Goal: Task Accomplishment & Management: Manage account settings

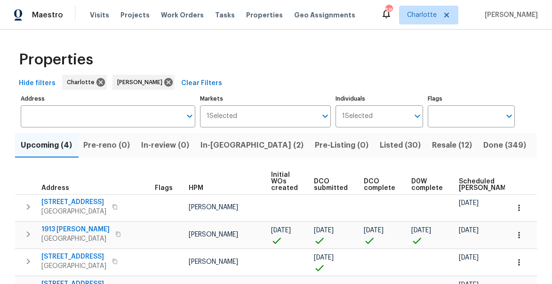
click at [223, 142] on span "In-reno (2)" at bounding box center [252, 145] width 103 height 13
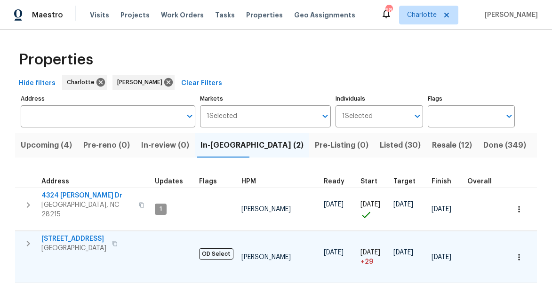
click at [32, 238] on icon "button" at bounding box center [28, 243] width 11 height 11
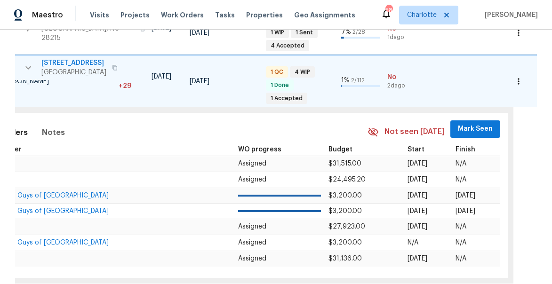
scroll to position [0, 290]
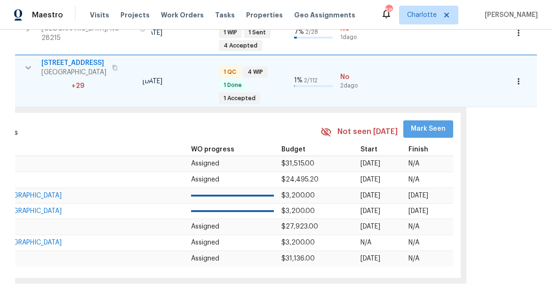
click at [422, 127] on span "Mark Seen" at bounding box center [428, 129] width 35 height 12
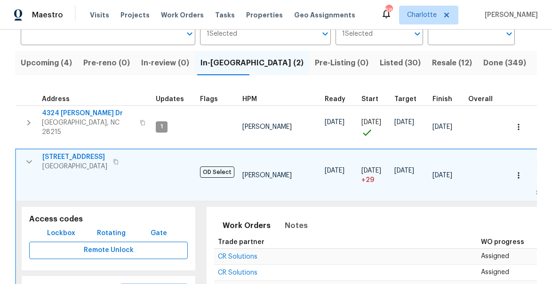
scroll to position [0, 0]
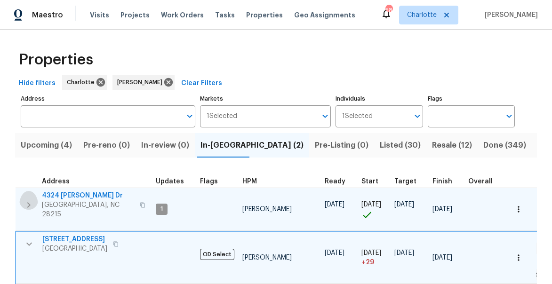
click at [31, 202] on icon "button" at bounding box center [28, 205] width 11 height 11
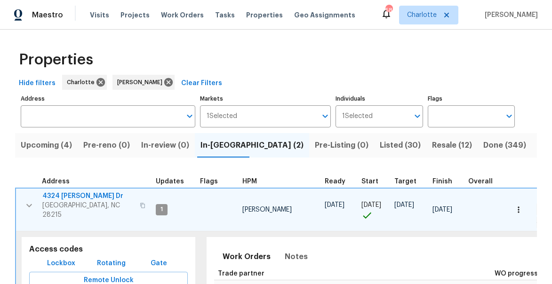
scroll to position [0, 290]
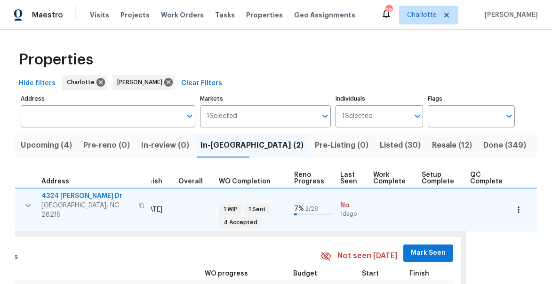
click at [430, 248] on span "Mark Seen" at bounding box center [428, 254] width 35 height 12
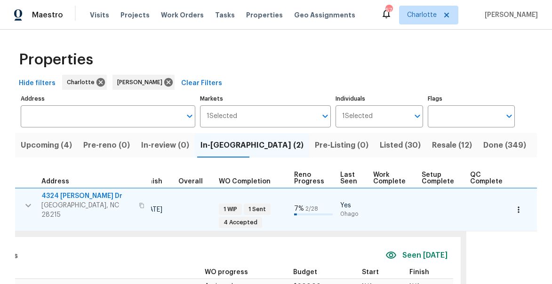
click at [67, 196] on span "4324 [PERSON_NAME] Dr" at bounding box center [87, 196] width 92 height 9
click at [31, 200] on icon "button" at bounding box center [28, 205] width 11 height 11
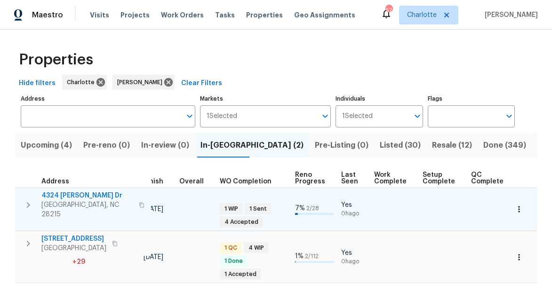
scroll to position [33, 0]
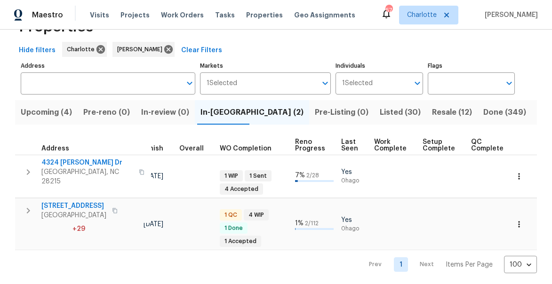
click at [116, 111] on span "Pre-reno (0)" at bounding box center [106, 112] width 47 height 13
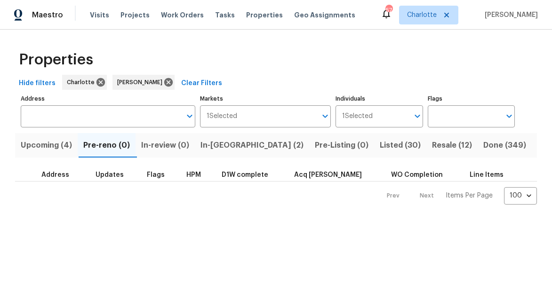
click at [52, 144] on span "Upcoming (4)" at bounding box center [46, 145] width 51 height 13
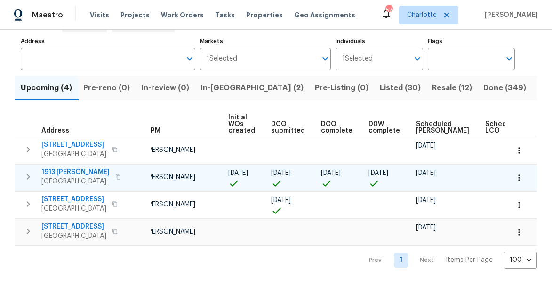
scroll to position [0, 77]
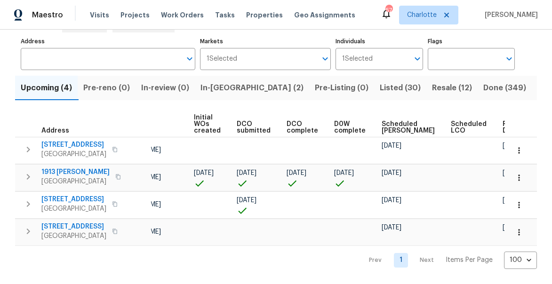
click at [503, 129] on span "Ready Date" at bounding box center [513, 127] width 21 height 13
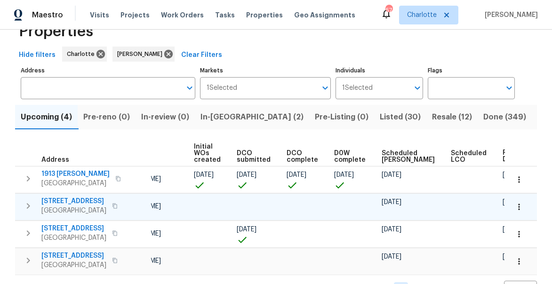
scroll to position [0, 88]
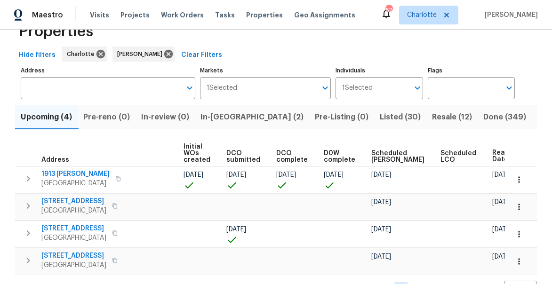
click at [240, 122] on span "In-reno (2)" at bounding box center [252, 117] width 103 height 13
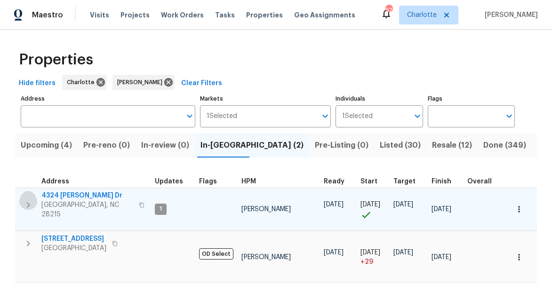
click at [32, 201] on icon "button" at bounding box center [28, 205] width 11 height 11
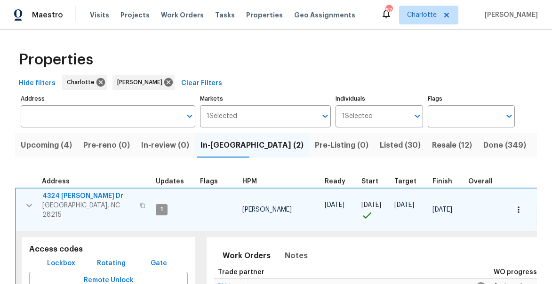
scroll to position [35, 0]
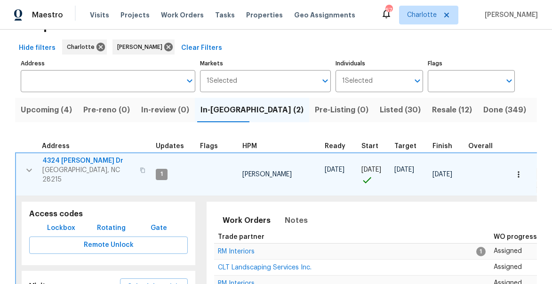
click at [65, 223] on span "Lockbox" at bounding box center [61, 229] width 28 height 12
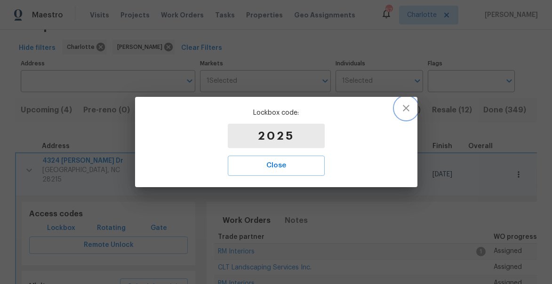
click at [408, 106] on icon "button" at bounding box center [406, 108] width 7 height 7
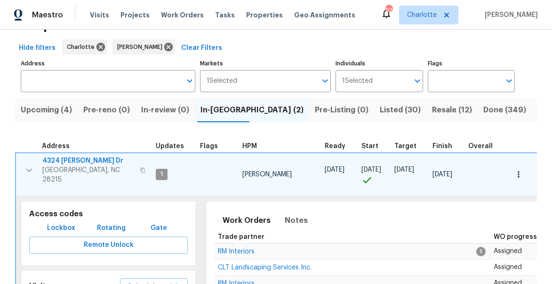
click at [380, 112] on span "Listed (30)" at bounding box center [400, 110] width 41 height 13
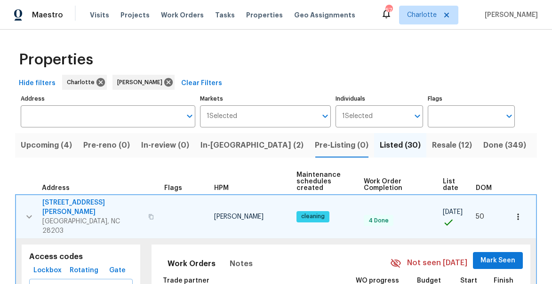
click at [30, 215] on icon "button" at bounding box center [29, 216] width 6 height 3
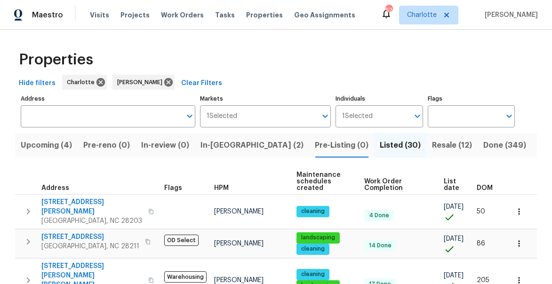
click at [444, 189] on span "List date" at bounding box center [452, 184] width 17 height 13
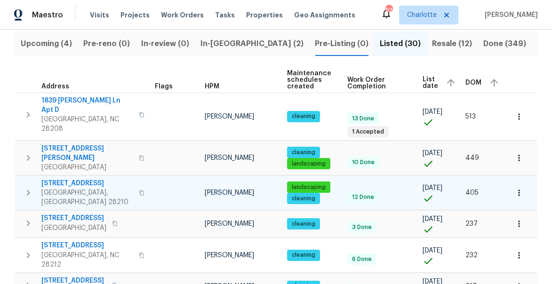
scroll to position [82, 0]
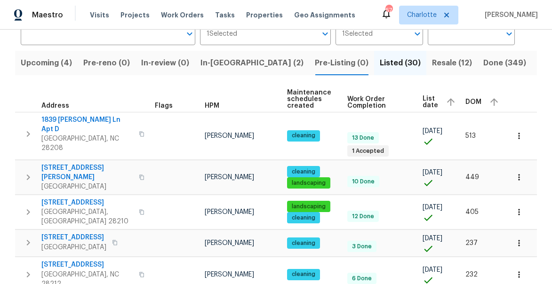
click at [430, 104] on span "List date" at bounding box center [431, 102] width 16 height 13
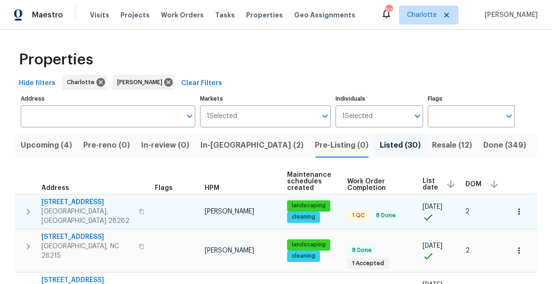
click at [25, 209] on icon "button" at bounding box center [28, 211] width 11 height 11
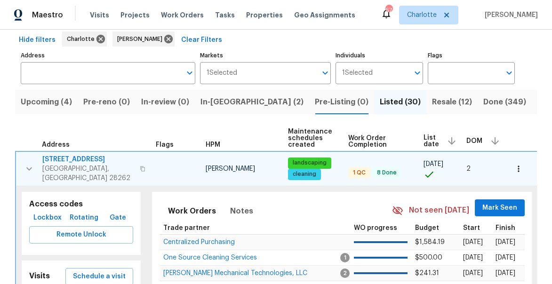
scroll to position [65, 0]
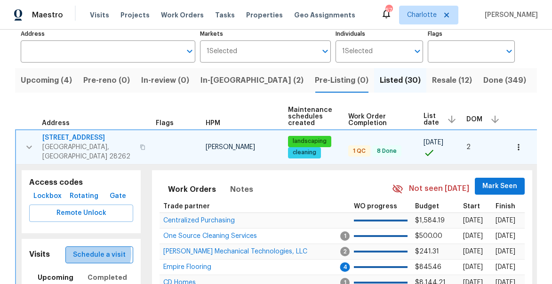
click at [98, 249] on span "Schedule a visit" at bounding box center [99, 255] width 53 height 12
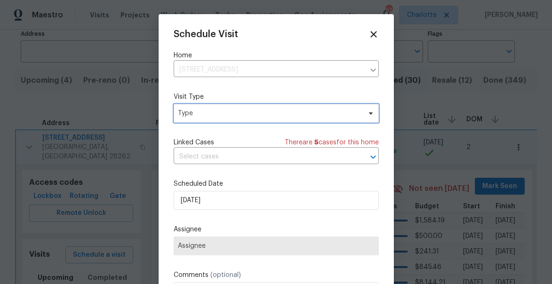
click at [193, 112] on span "Type" at bounding box center [269, 113] width 183 height 9
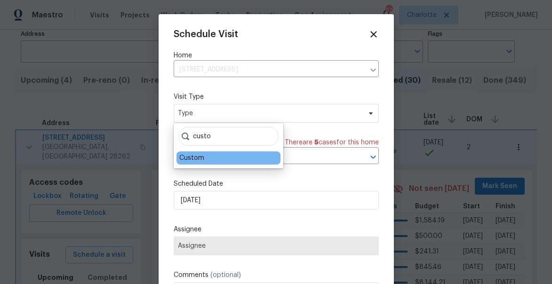
type input "custo"
click at [197, 160] on div "Custom" at bounding box center [191, 157] width 25 height 9
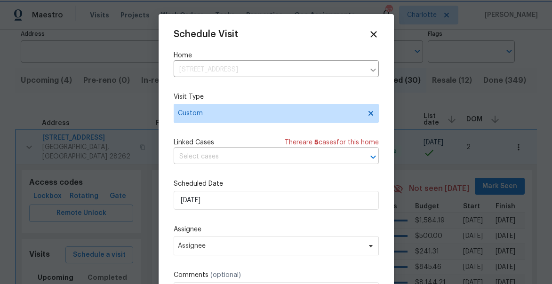
scroll to position [17, 0]
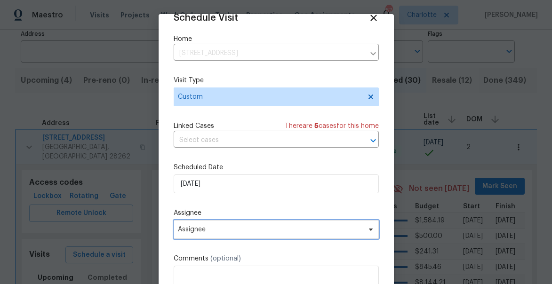
click at [234, 234] on span "Assignee" at bounding box center [276, 229] width 205 height 19
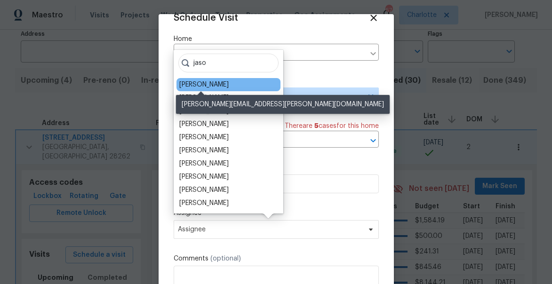
type input "jaso"
click at [197, 86] on div "[PERSON_NAME]" at bounding box center [203, 84] width 49 height 9
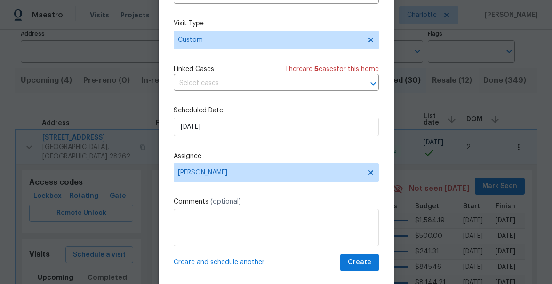
scroll to position [73, 0]
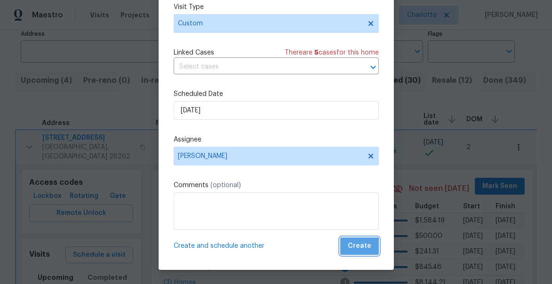
click at [361, 250] on span "Create" at bounding box center [360, 247] width 24 height 12
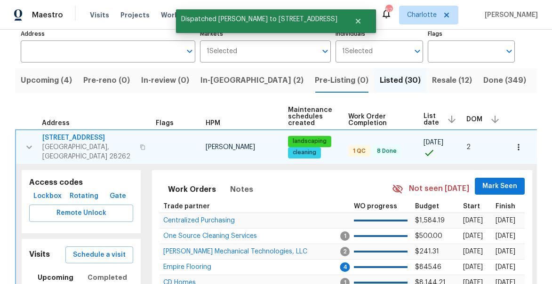
scroll to position [0, 0]
click at [32, 143] on icon "button" at bounding box center [29, 147] width 11 height 11
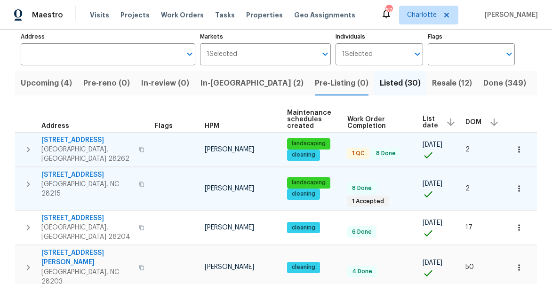
scroll to position [63, 0]
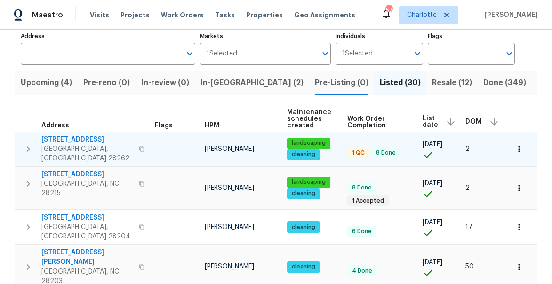
click at [31, 144] on icon "button" at bounding box center [28, 149] width 11 height 11
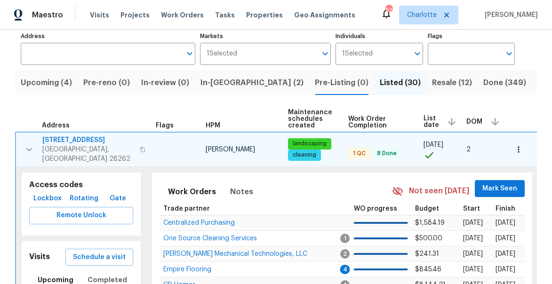
click at [522, 180] on button "Mark Seen" at bounding box center [500, 188] width 50 height 17
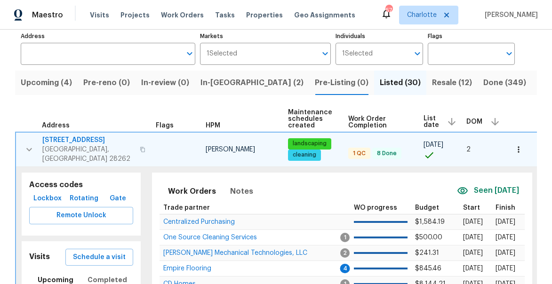
click at [32, 144] on icon "button" at bounding box center [29, 149] width 11 height 11
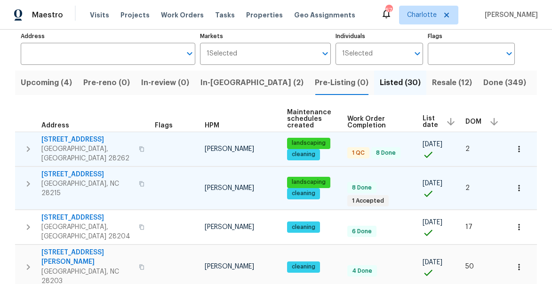
click at [29, 181] on icon "button" at bounding box center [28, 184] width 3 height 6
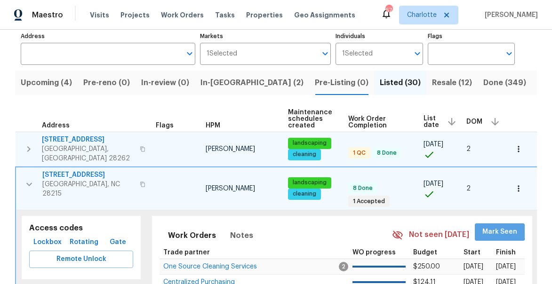
click at [498, 226] on span "Mark Seen" at bounding box center [499, 232] width 35 height 12
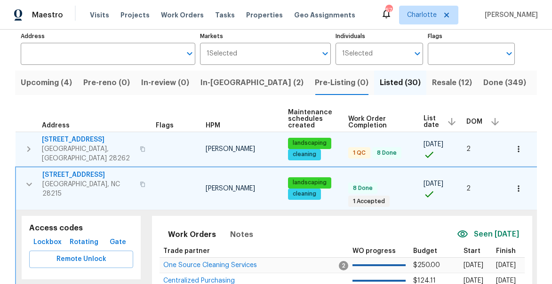
click at [36, 172] on button "button" at bounding box center [29, 184] width 19 height 28
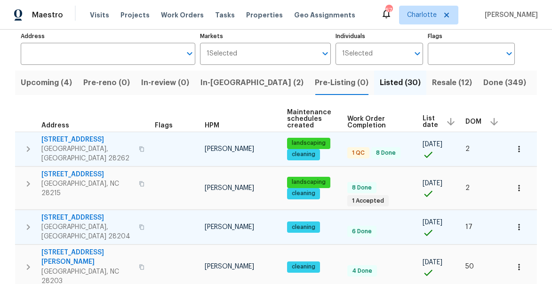
click at [30, 222] on icon "button" at bounding box center [28, 227] width 11 height 11
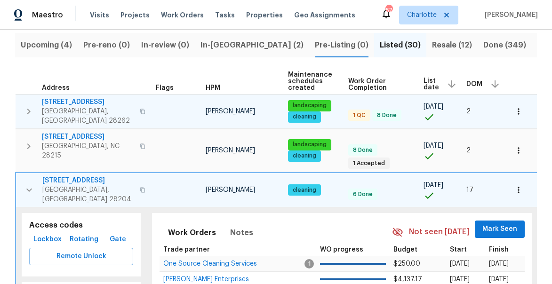
scroll to position [132, 0]
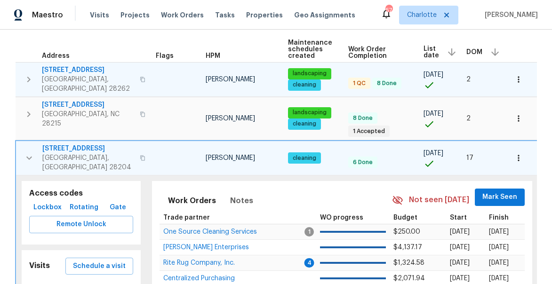
click at [521, 153] on icon "button" at bounding box center [518, 157] width 9 height 9
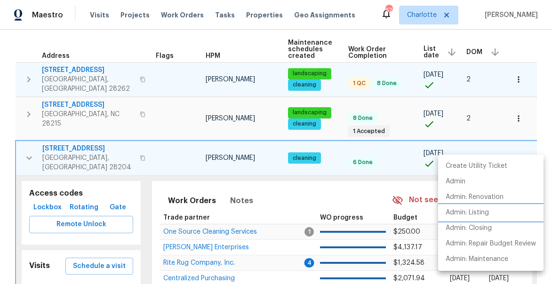
click at [486, 210] on p "Admin: Listing" at bounding box center [467, 213] width 43 height 10
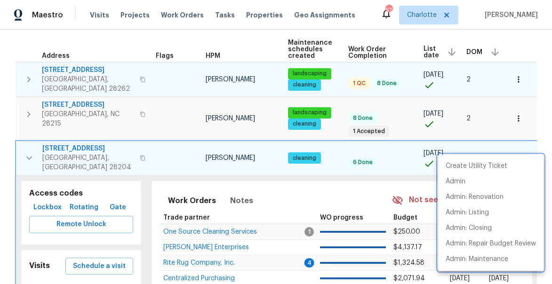
click at [29, 144] on div at bounding box center [276, 142] width 552 height 284
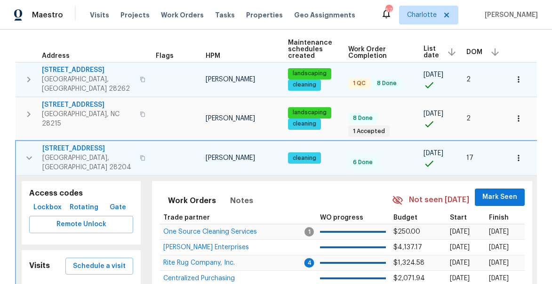
click at [29, 153] on icon "button" at bounding box center [29, 158] width 11 height 11
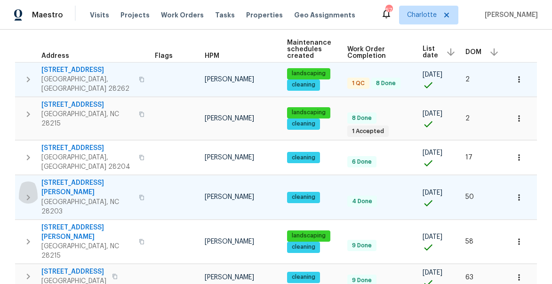
click at [26, 192] on icon "button" at bounding box center [28, 197] width 11 height 11
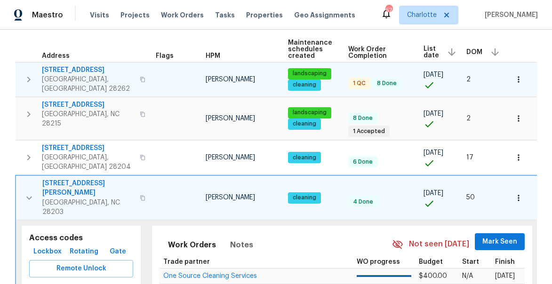
click at [513, 188] on button "button" at bounding box center [518, 198] width 21 height 21
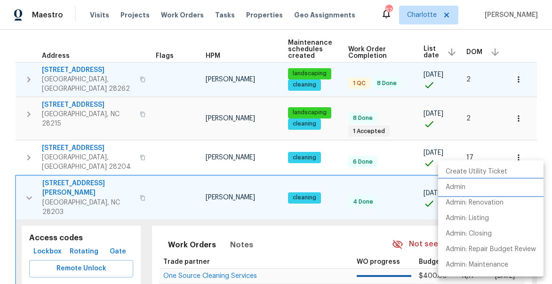
click at [461, 188] on p "Admin" at bounding box center [456, 188] width 20 height 10
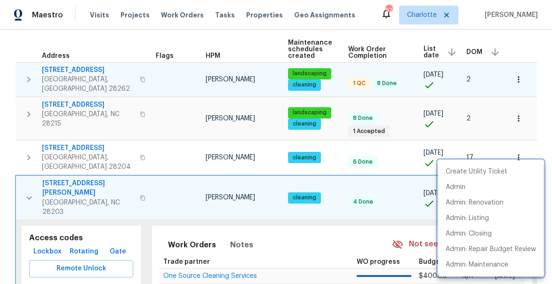
click at [30, 176] on div at bounding box center [276, 142] width 552 height 284
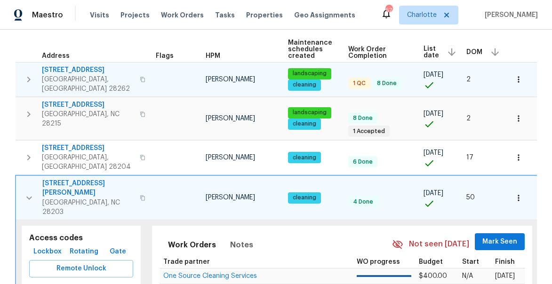
click at [29, 193] on icon "button" at bounding box center [29, 198] width 11 height 11
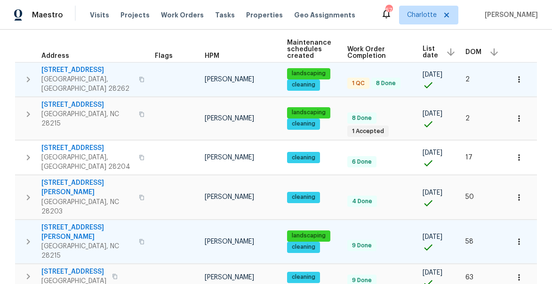
click at [23, 236] on icon "button" at bounding box center [28, 241] width 11 height 11
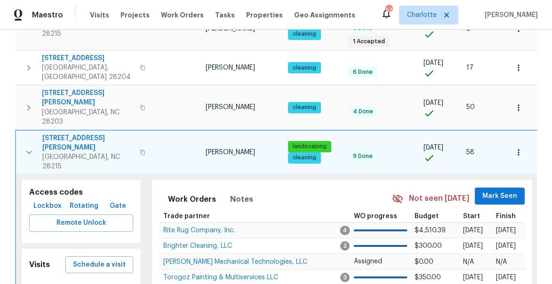
scroll to position [226, 0]
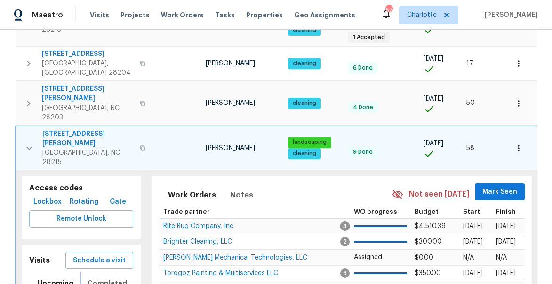
click at [96, 278] on span "Completed" at bounding box center [108, 284] width 40 height 12
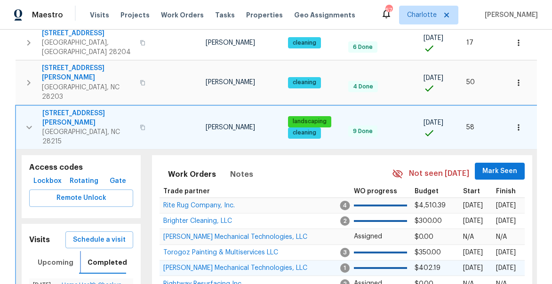
scroll to position [245, 0]
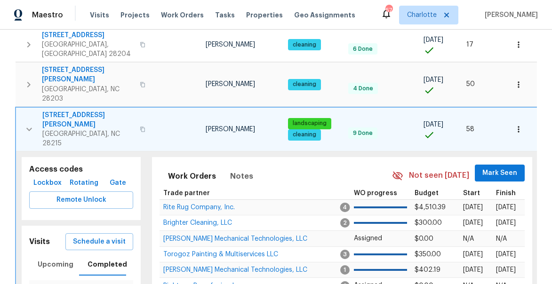
click at [520, 125] on icon "button" at bounding box center [518, 129] width 9 height 9
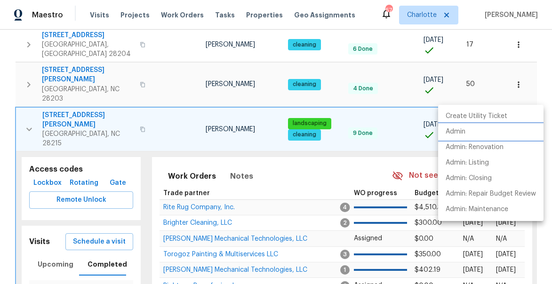
click at [477, 131] on li "Admin" at bounding box center [490, 132] width 105 height 16
click at [27, 91] on div at bounding box center [276, 142] width 552 height 284
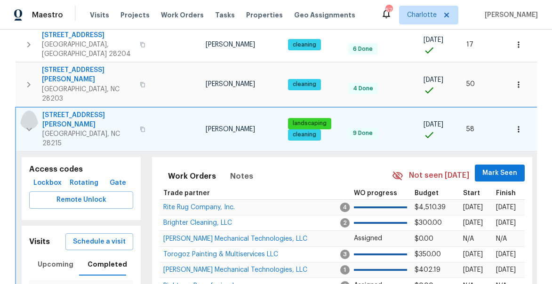
click at [29, 124] on icon "button" at bounding box center [29, 129] width 11 height 11
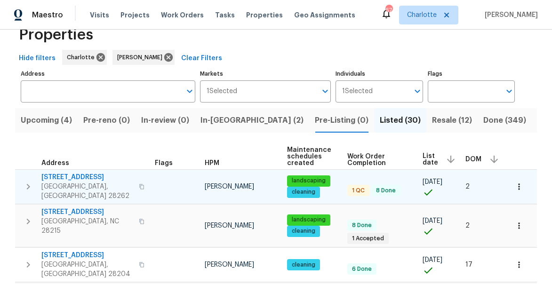
scroll to position [0, 0]
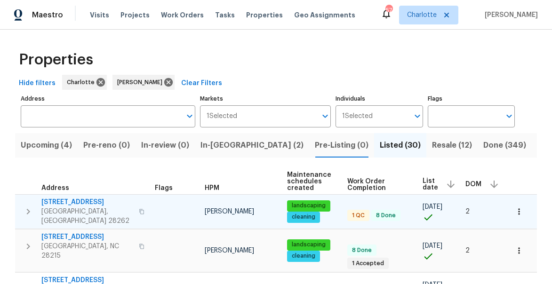
click at [477, 183] on span "DOM" at bounding box center [474, 184] width 16 height 7
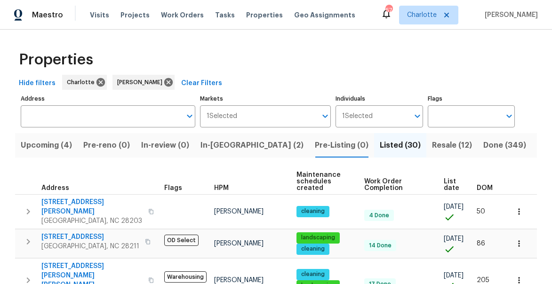
click at [490, 191] on span "DOM" at bounding box center [485, 188] width 16 height 7
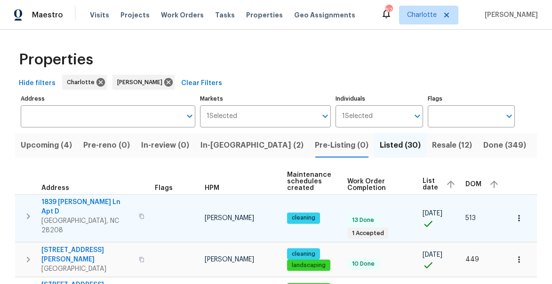
click at [518, 215] on icon "button" at bounding box center [518, 218] width 1 height 6
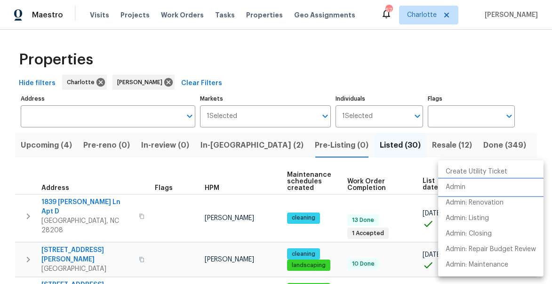
click at [472, 191] on li "Admin" at bounding box center [490, 188] width 105 height 16
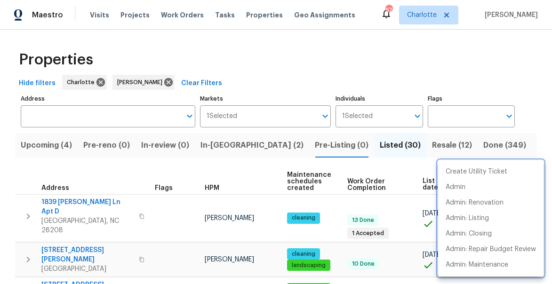
click at [530, 94] on div at bounding box center [276, 142] width 552 height 284
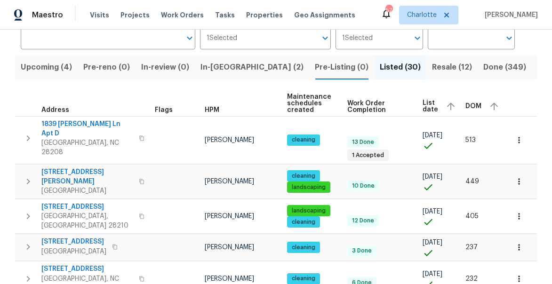
scroll to position [109, 0]
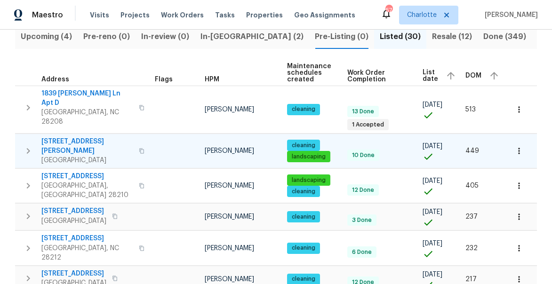
click at [521, 146] on icon "button" at bounding box center [518, 150] width 9 height 9
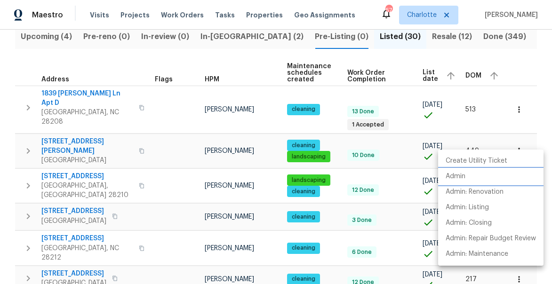
click at [469, 176] on li "Admin" at bounding box center [490, 177] width 105 height 16
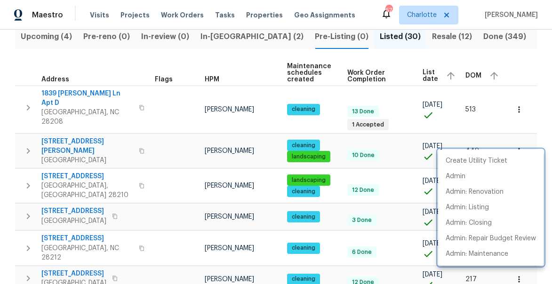
click at [521, 59] on div at bounding box center [276, 142] width 552 height 284
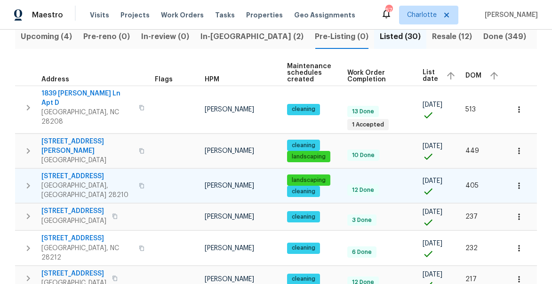
click at [521, 181] on icon "button" at bounding box center [518, 185] width 9 height 9
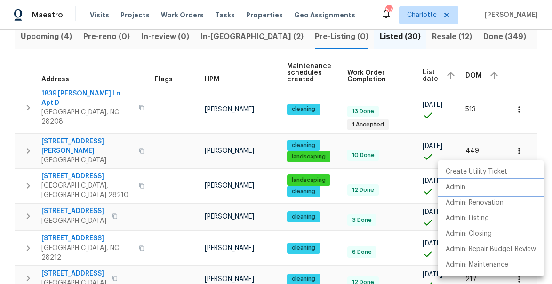
click at [479, 184] on li "Admin" at bounding box center [490, 188] width 105 height 16
click at [538, 118] on div at bounding box center [276, 142] width 552 height 284
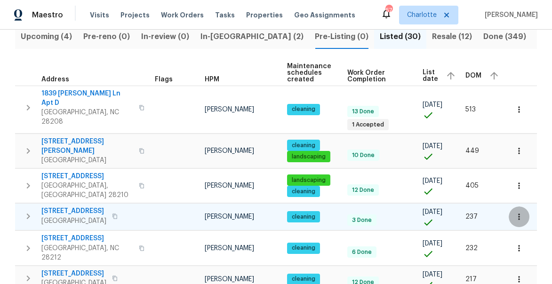
click at [522, 212] on icon "button" at bounding box center [518, 216] width 9 height 9
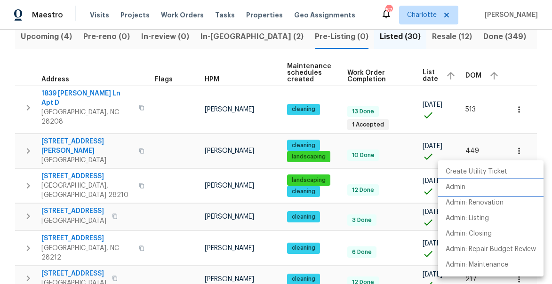
click at [482, 189] on li "Admin" at bounding box center [490, 188] width 105 height 16
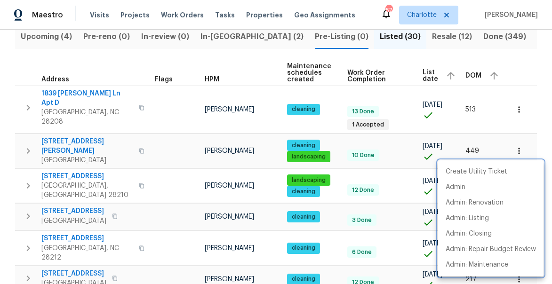
click at [533, 52] on div at bounding box center [276, 142] width 552 height 284
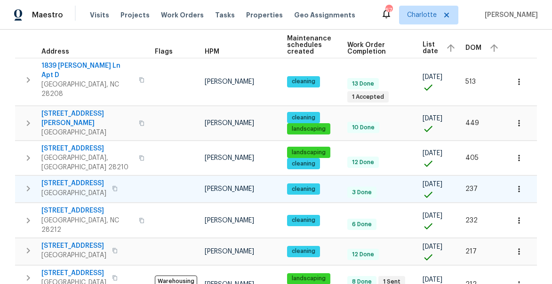
scroll to position [158, 0]
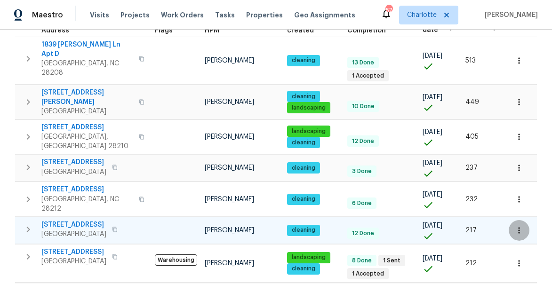
click at [518, 226] on icon "button" at bounding box center [518, 230] width 9 height 9
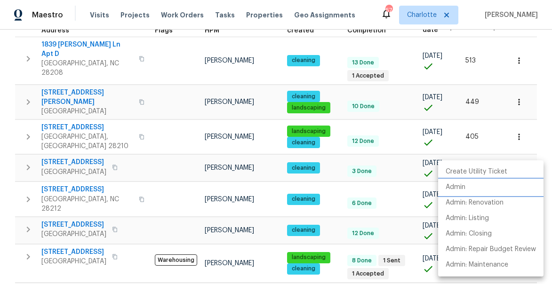
click at [468, 189] on li "Admin" at bounding box center [490, 188] width 105 height 16
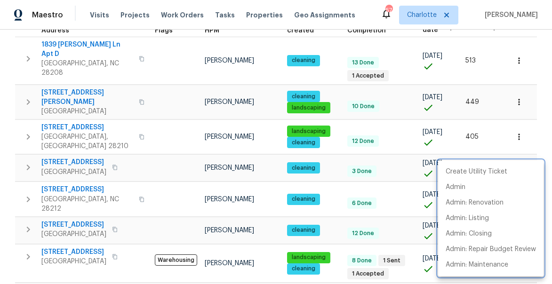
click at [547, 134] on div at bounding box center [276, 142] width 552 height 284
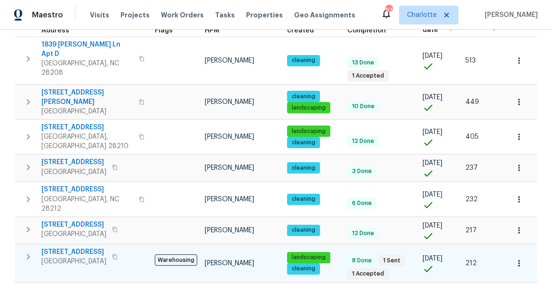
click at [523, 259] on icon "button" at bounding box center [518, 263] width 9 height 9
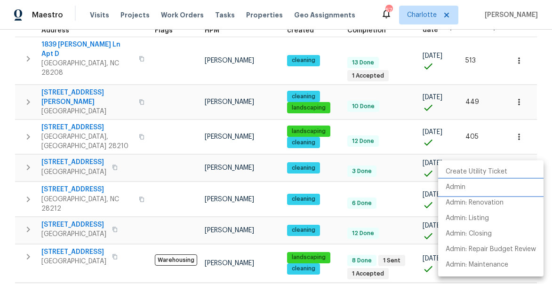
click at [469, 188] on li "Admin" at bounding box center [490, 188] width 105 height 16
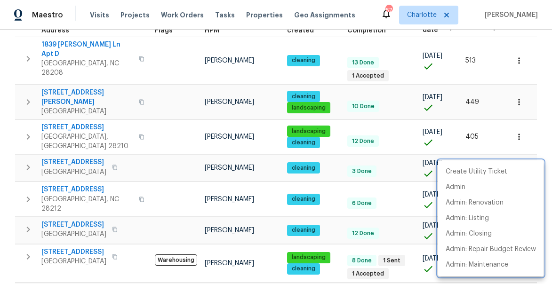
click at [539, 102] on div at bounding box center [276, 142] width 552 height 284
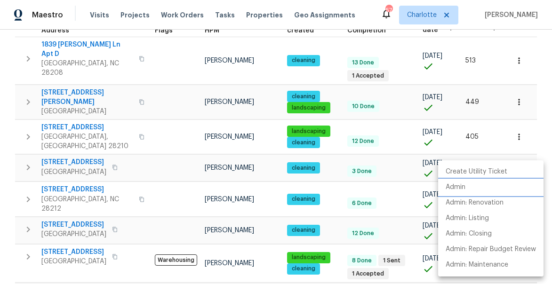
click at [467, 186] on li "Admin" at bounding box center [490, 188] width 105 height 16
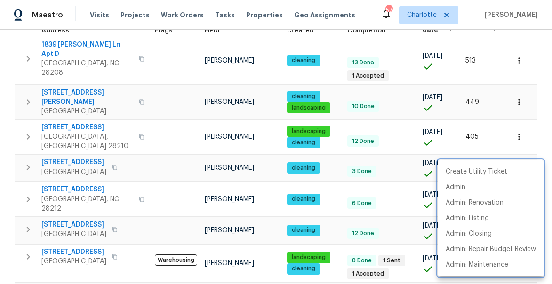
click at [546, 128] on div at bounding box center [276, 142] width 552 height 284
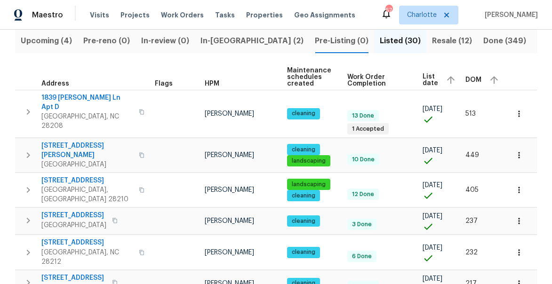
scroll to position [0, 0]
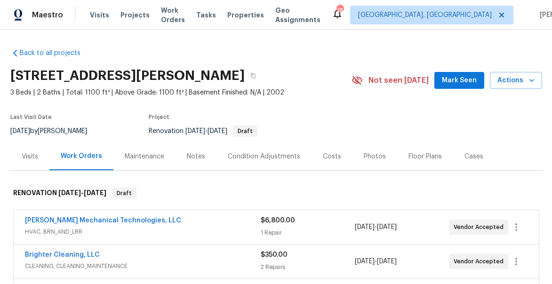
click at [458, 78] on span "Mark Seen" at bounding box center [459, 81] width 35 height 12
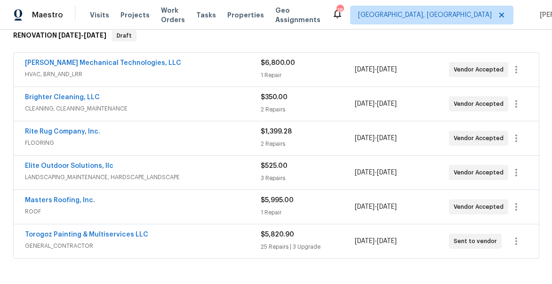
scroll to position [62, 0]
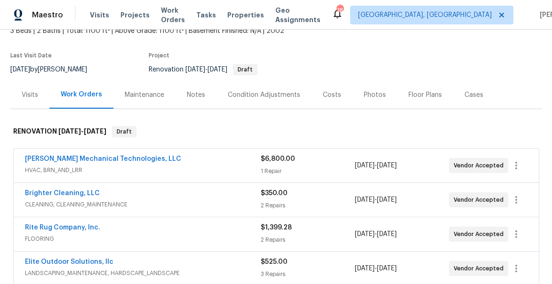
click at [194, 93] on div "Notes" at bounding box center [196, 94] width 18 height 9
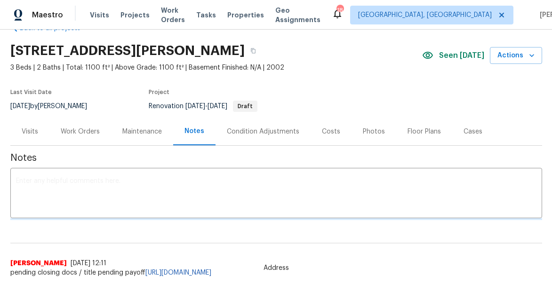
scroll to position [62, 0]
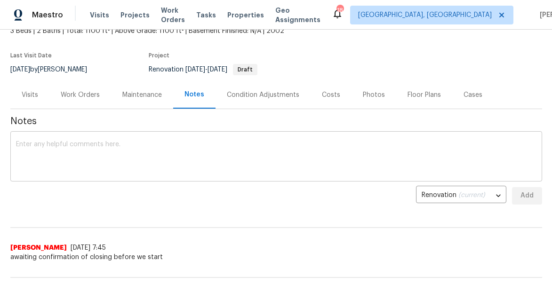
click at [179, 169] on textarea at bounding box center [276, 157] width 521 height 33
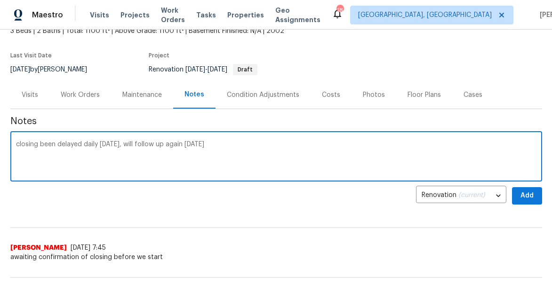
click at [217, 148] on textarea "closing been delayed daily since Tuesday, will follow up again today" at bounding box center [276, 157] width 521 height 33
type textarea "closing been delayed daily since Tuesday, will follow up again later this after…"
click at [524, 201] on span "Add" at bounding box center [527, 196] width 15 height 12
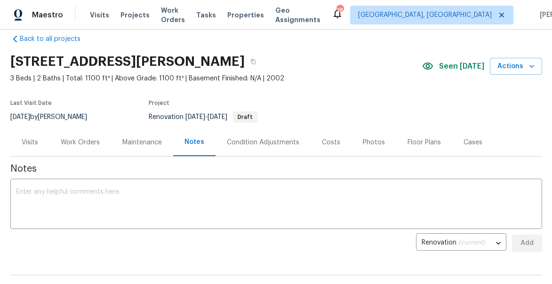
scroll to position [0, 0]
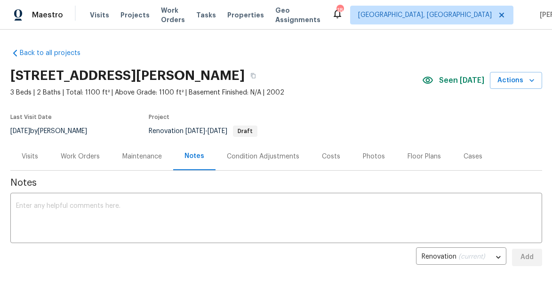
click at [322, 156] on div "Costs" at bounding box center [331, 156] width 18 height 9
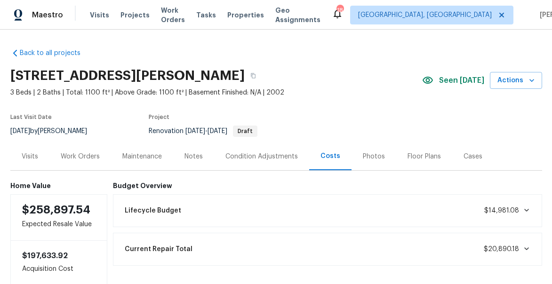
click at [76, 157] on div "Work Orders" at bounding box center [80, 156] width 39 height 9
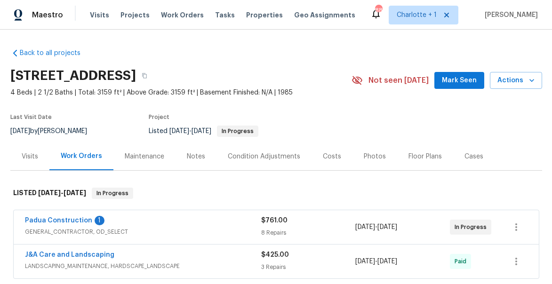
click at [464, 76] on span "Mark Seen" at bounding box center [459, 81] width 35 height 12
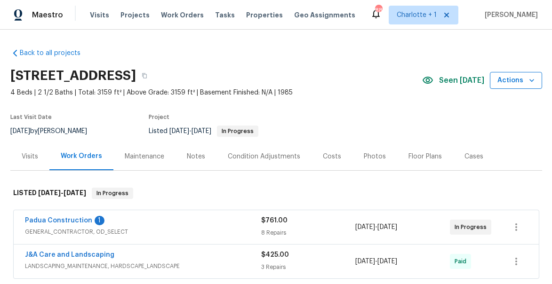
click at [523, 84] on span "Actions" at bounding box center [516, 81] width 37 height 12
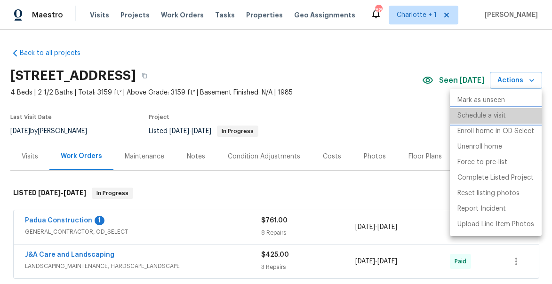
click at [492, 112] on p "Schedule a visit" at bounding box center [482, 116] width 48 height 10
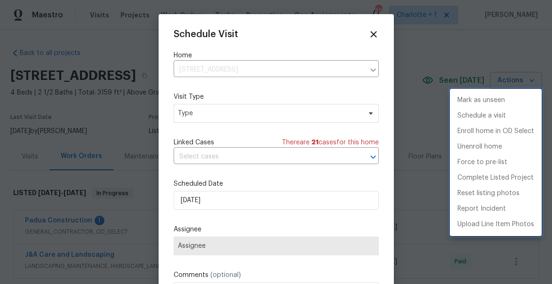
click at [226, 201] on div at bounding box center [276, 142] width 552 height 284
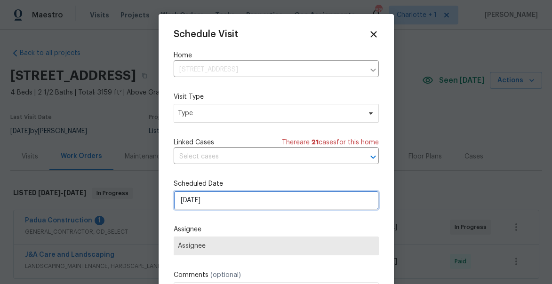
click at [207, 202] on input "[DATE]" at bounding box center [276, 200] width 205 height 19
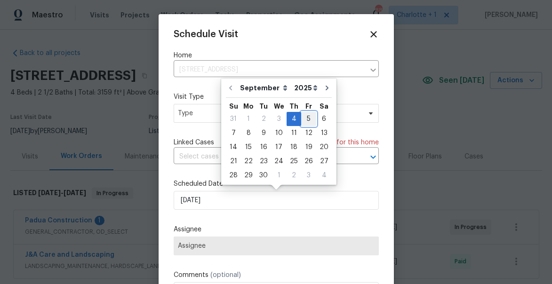
click at [307, 119] on div "5" at bounding box center [308, 118] width 15 height 13
type input "9/5/2025"
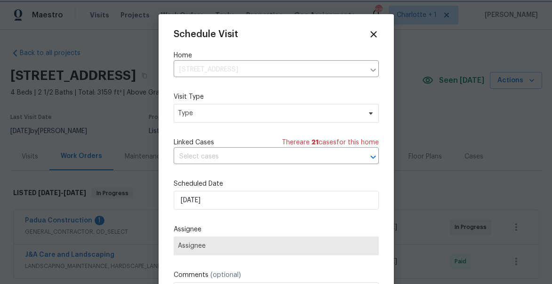
scroll to position [17, 0]
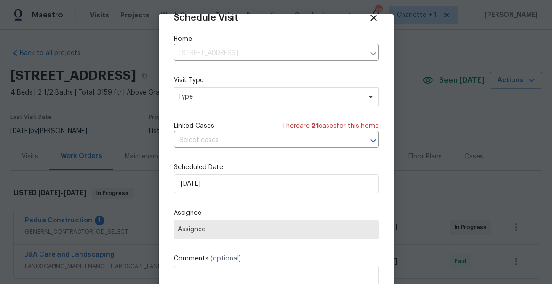
click at [224, 231] on span "Assignee" at bounding box center [276, 230] width 197 height 8
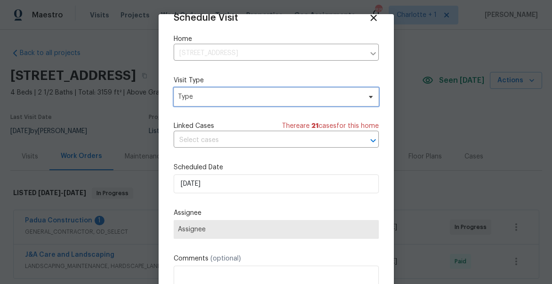
click at [211, 100] on span "Type" at bounding box center [269, 96] width 183 height 9
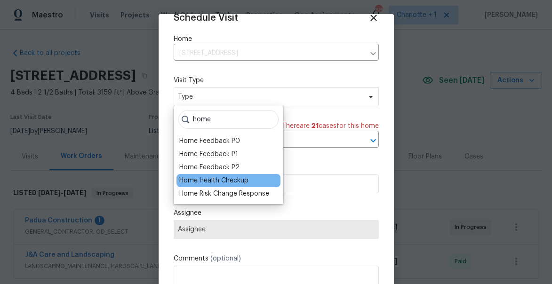
type input "home"
click at [208, 179] on div "Home Health Checkup" at bounding box center [213, 180] width 69 height 9
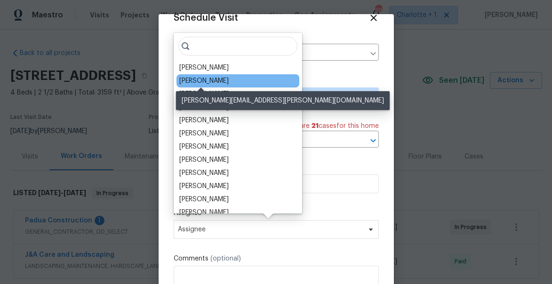
click at [204, 83] on div "[PERSON_NAME]" at bounding box center [203, 80] width 49 height 9
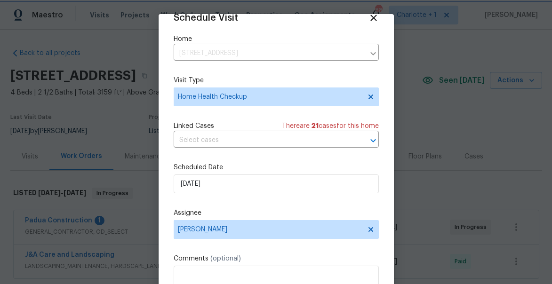
scroll to position [73, 0]
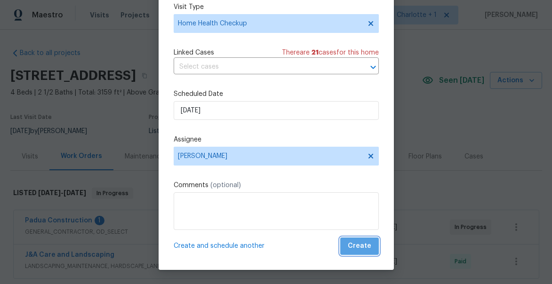
click at [364, 249] on span "Create" at bounding box center [360, 247] width 24 height 12
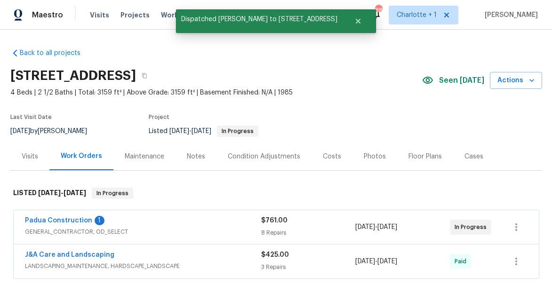
scroll to position [0, 0]
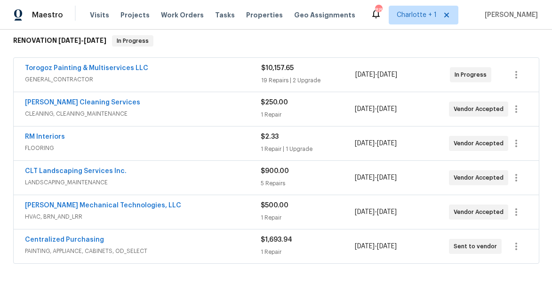
scroll to position [159, 0]
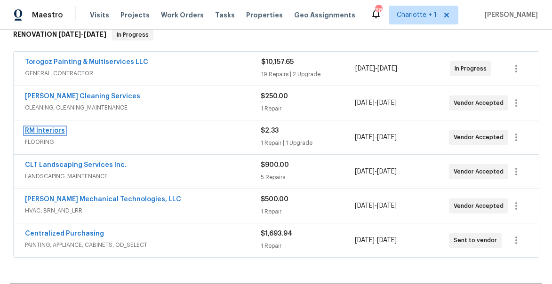
click at [34, 129] on link "RM Interiors" at bounding box center [45, 131] width 40 height 7
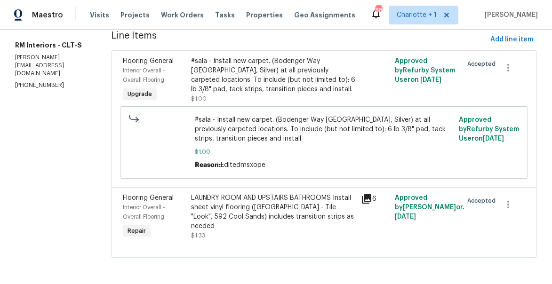
scroll to position [78, 0]
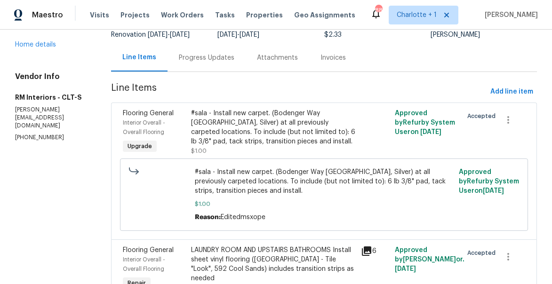
click at [220, 141] on div "#sala - Install new carpet. (Bodenger Way [GEOGRAPHIC_DATA], Silver) at all pre…" at bounding box center [273, 128] width 164 height 38
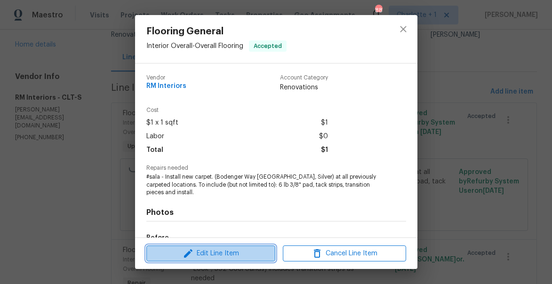
click at [209, 261] on button "Edit Line Item" at bounding box center [210, 254] width 129 height 16
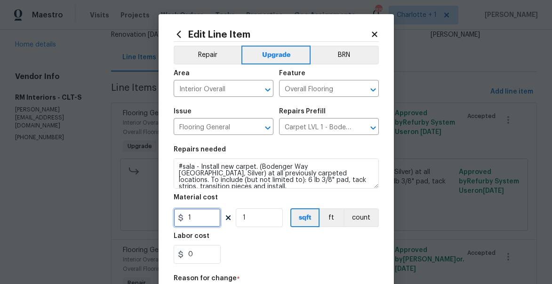
click at [205, 218] on input "1" at bounding box center [197, 218] width 47 height 19
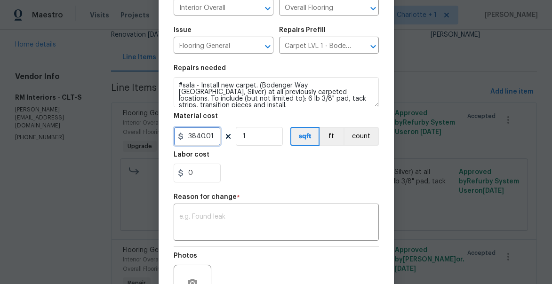
scroll to position [84, 0]
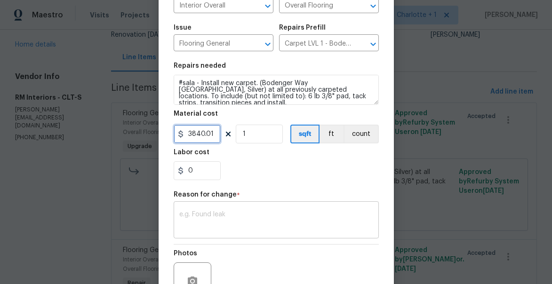
type input "3840.01"
click at [252, 218] on textarea at bounding box center [276, 221] width 194 height 20
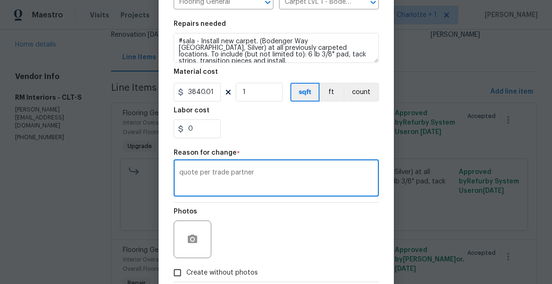
scroll to position [180, 0]
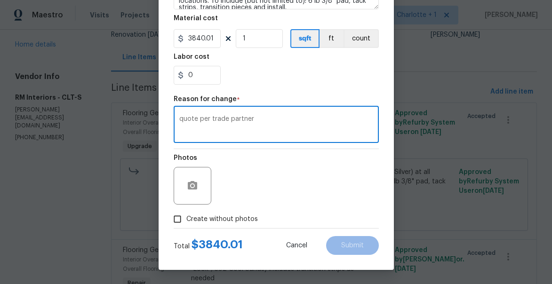
type textarea "quote per trade partner"
click at [193, 221] on span "Create without photos" at bounding box center [222, 220] width 72 height 10
click at [186, 221] on input "Create without photos" at bounding box center [178, 219] width 18 height 18
checkbox input "true"
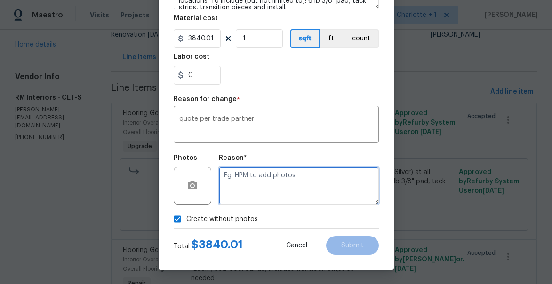
click at [268, 194] on textarea at bounding box center [299, 186] width 160 height 38
type textarea "will add later"
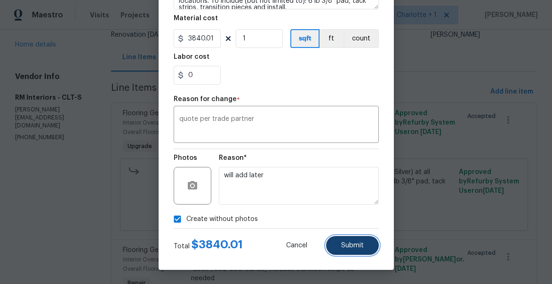
click at [355, 249] on span "Submit" at bounding box center [352, 245] width 23 height 7
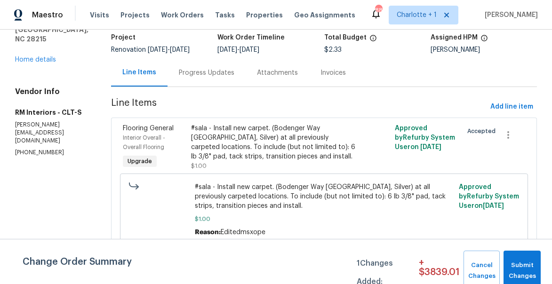
scroll to position [131, 0]
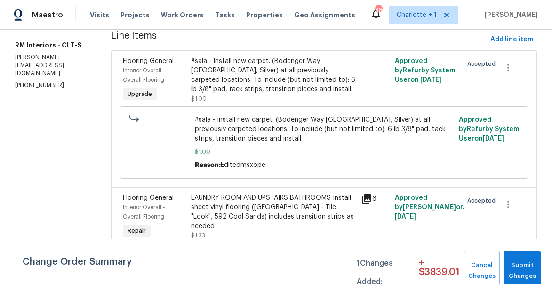
click at [232, 200] on div "LAUNDRY ROOM AND UPSTAIRS BATHROOMS Install sheet vinyl flooring (Sugar Valley …" at bounding box center [273, 212] width 164 height 38
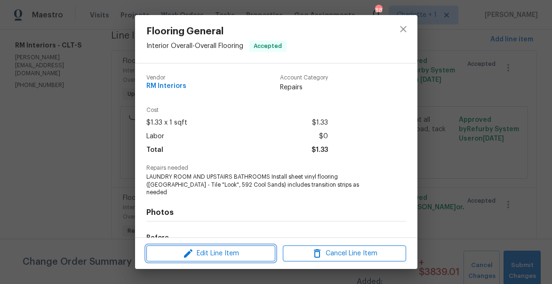
click at [214, 250] on span "Edit Line Item" at bounding box center [210, 254] width 123 height 12
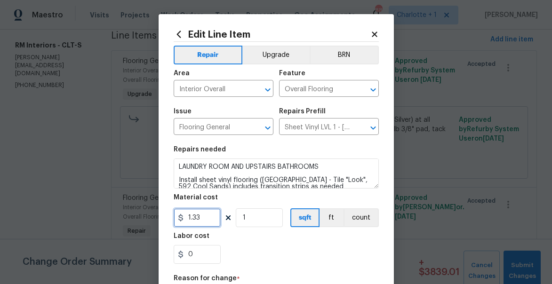
click at [205, 223] on input "1.33" at bounding box center [197, 218] width 47 height 19
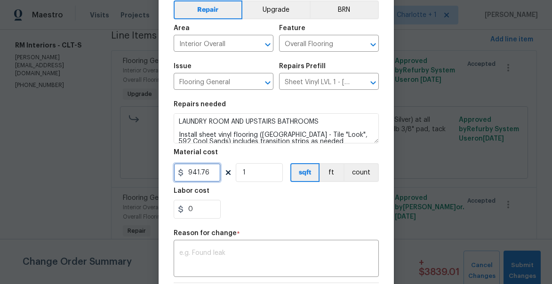
scroll to position [55, 0]
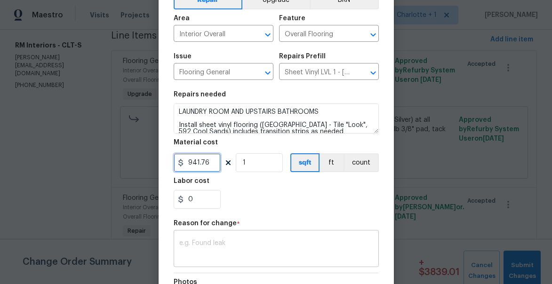
type input "941.76"
click at [250, 239] on div "x ​" at bounding box center [276, 250] width 205 height 35
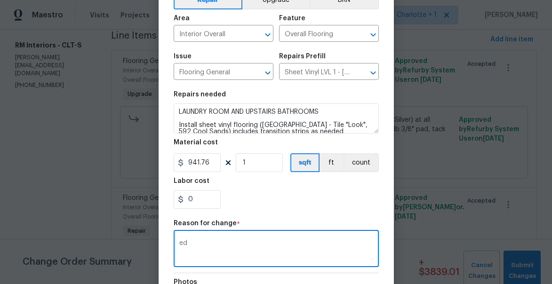
type textarea "e"
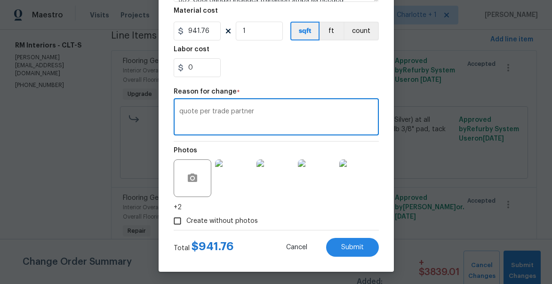
scroll to position [189, 0]
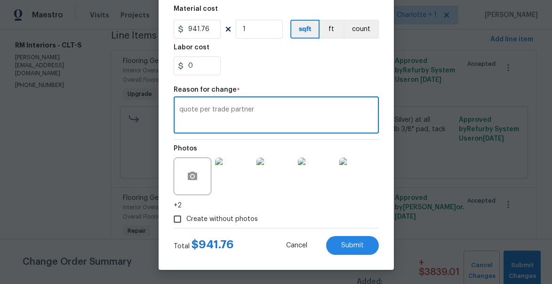
type textarea "quote per trade partner"
click at [193, 218] on span "Create without photos" at bounding box center [222, 220] width 72 height 10
click at [186, 218] on input "Create without photos" at bounding box center [178, 219] width 18 height 18
checkbox input "false"
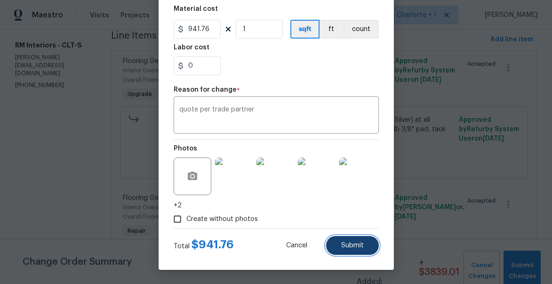
click at [356, 252] on button "Submit" at bounding box center [352, 245] width 53 height 19
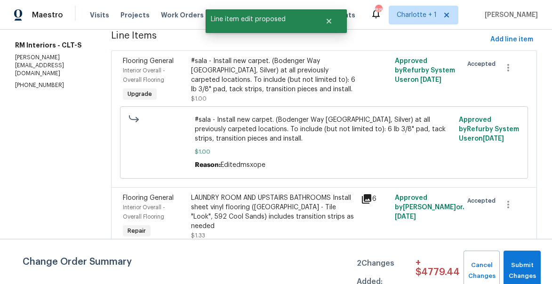
scroll to position [0, 0]
click at [519, 265] on span "Submit Changes" at bounding box center [522, 271] width 28 height 22
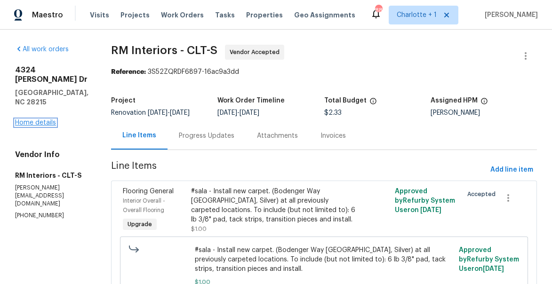
click at [39, 120] on link "Home details" at bounding box center [35, 123] width 41 height 7
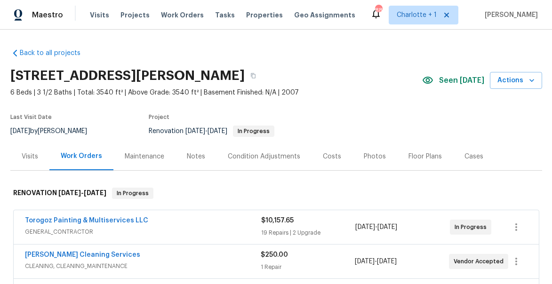
click at [323, 154] on div "Costs" at bounding box center [332, 156] width 18 height 9
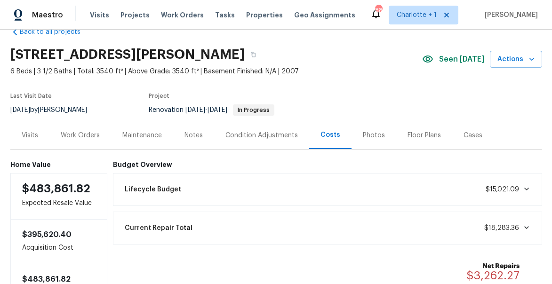
scroll to position [17, 0]
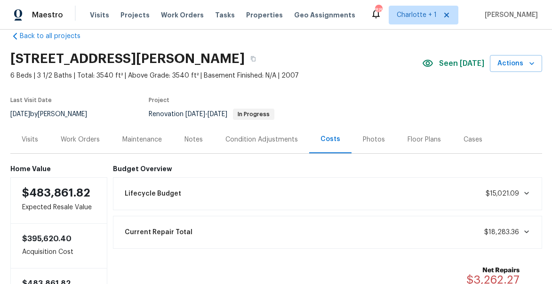
click at [80, 140] on div "Work Orders" at bounding box center [80, 139] width 39 height 9
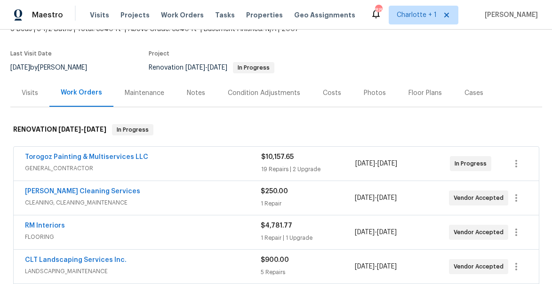
scroll to position [75, 0]
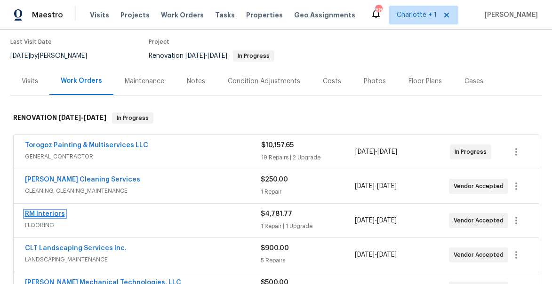
click at [47, 211] on link "RM Interiors" at bounding box center [45, 214] width 40 height 7
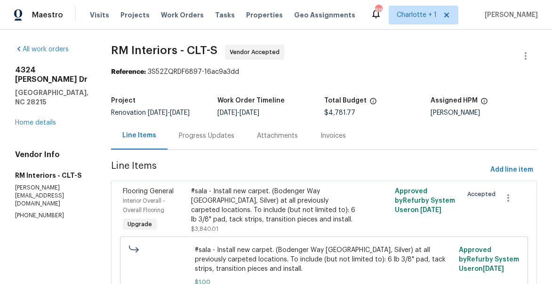
click at [209, 135] on div "Progress Updates" at bounding box center [207, 135] width 56 height 9
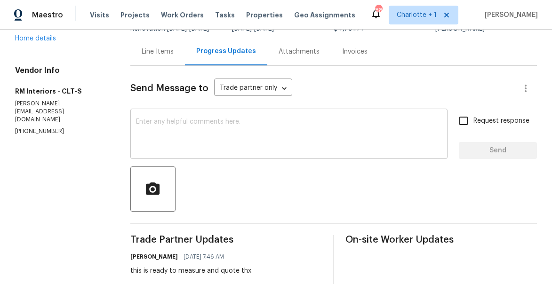
scroll to position [111, 0]
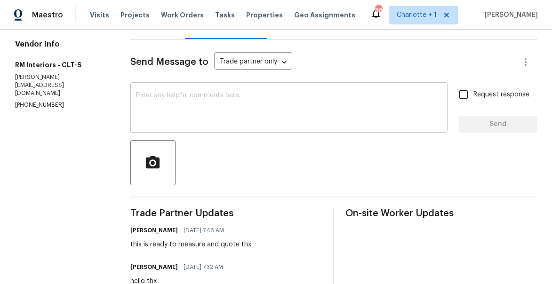
click at [225, 116] on textarea at bounding box center [289, 108] width 306 height 33
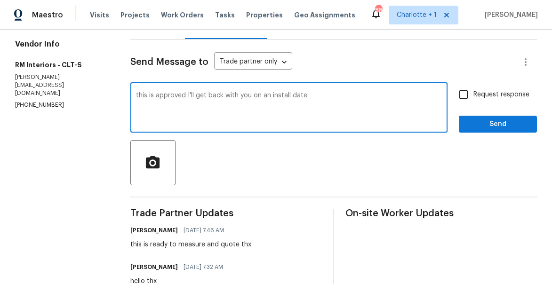
type textarea "this is approved I'll get back with you on an install date"
click at [473, 104] on input "Request response" at bounding box center [464, 95] width 20 height 20
checkbox input "true"
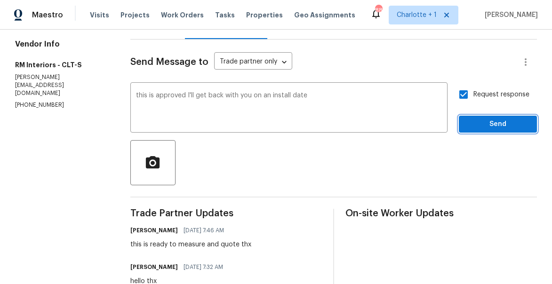
click at [494, 127] on span "Send" at bounding box center [497, 125] width 63 height 12
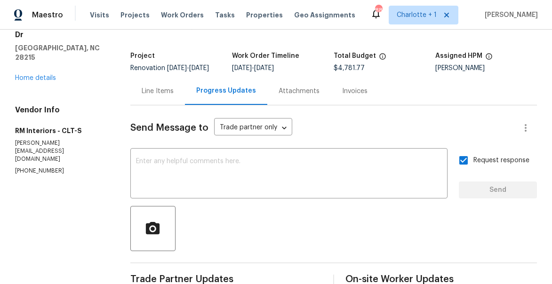
scroll to position [32, 0]
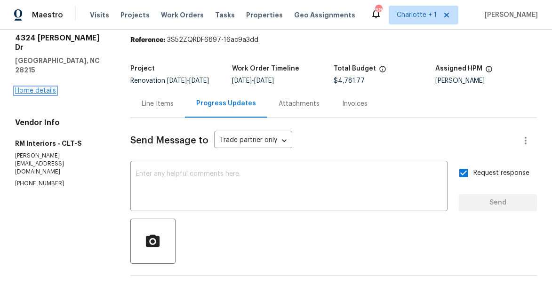
click at [50, 88] on link "Home details" at bounding box center [35, 91] width 41 height 7
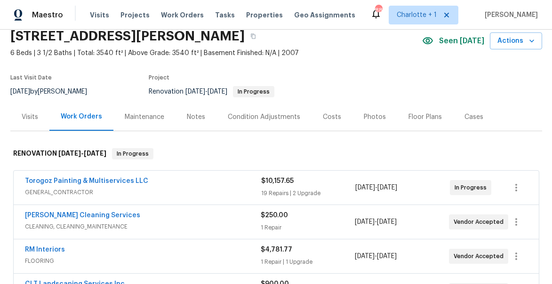
scroll to position [49, 0]
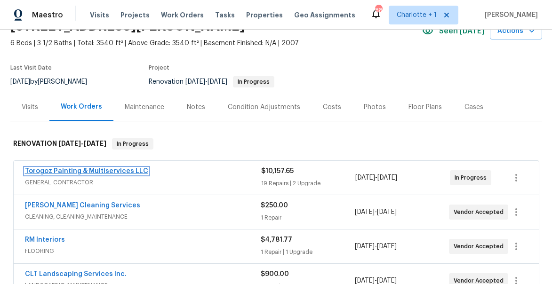
click at [74, 172] on link "Torogoz Painting & Multiservices LLC" at bounding box center [86, 171] width 123 height 7
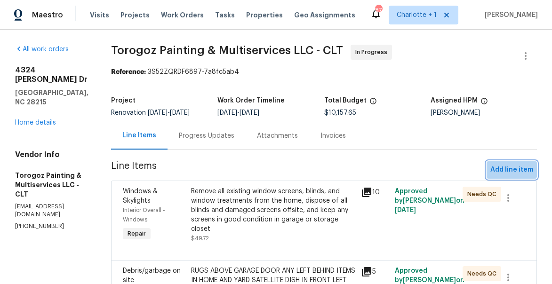
click at [505, 175] on span "Add line item" at bounding box center [511, 170] width 43 height 12
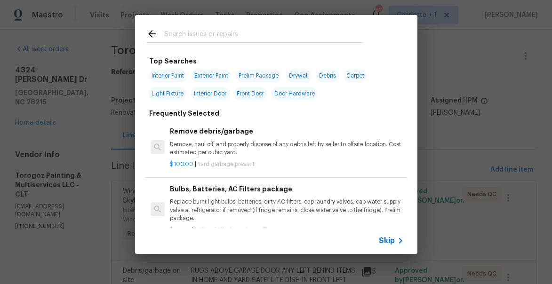
click at [187, 39] on input "text" at bounding box center [264, 35] width 200 height 14
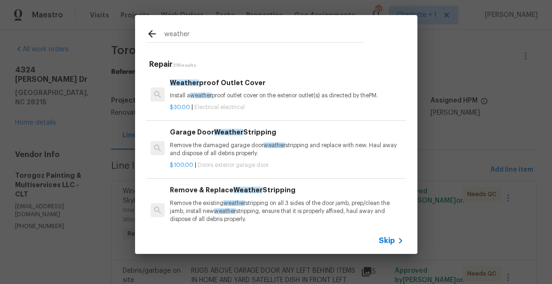
type input "weather"
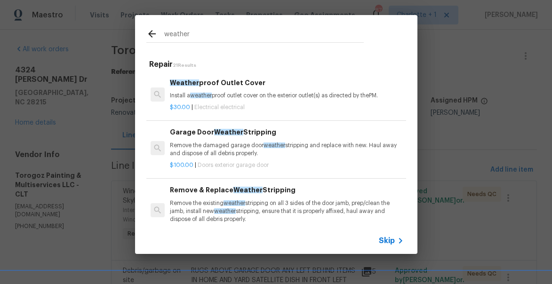
click at [250, 154] on p "Remove the damaged garage door weather stripping and replace with new. Haul awa…" at bounding box center [286, 150] width 233 height 16
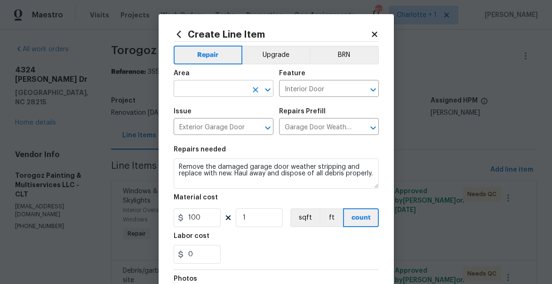
click at [212, 88] on input "text" at bounding box center [210, 89] width 73 height 15
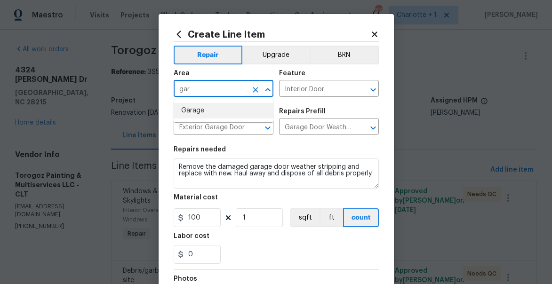
click at [212, 111] on li "Garage" at bounding box center [224, 111] width 100 height 16
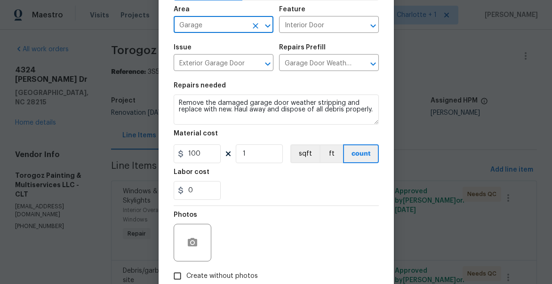
scroll to position [91, 0]
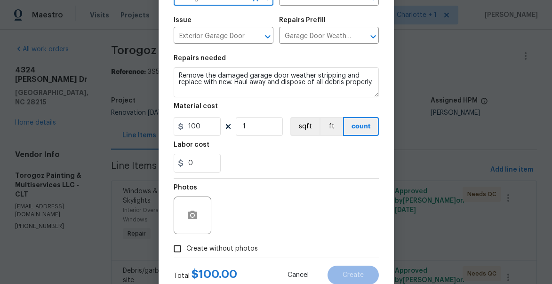
type input "Garage"
click at [216, 246] on span "Create without photos" at bounding box center [222, 249] width 72 height 10
click at [186, 246] on input "Create without photos" at bounding box center [178, 249] width 18 height 18
checkbox input "true"
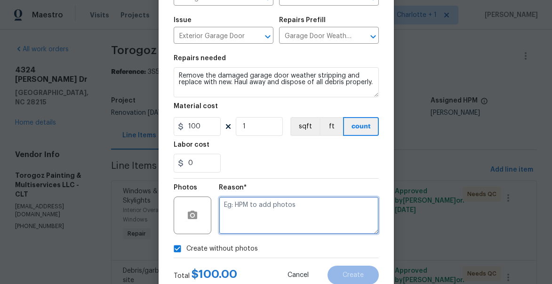
click at [278, 216] on textarea at bounding box center [299, 216] width 160 height 38
type textarea "will add"
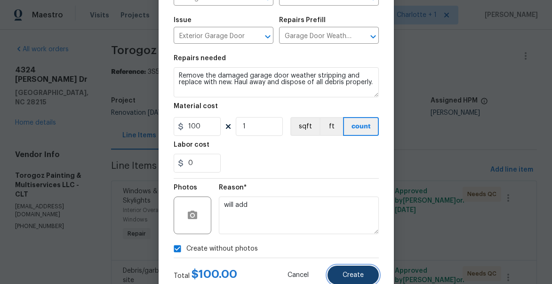
click at [368, 272] on button "Create" at bounding box center [353, 275] width 51 height 19
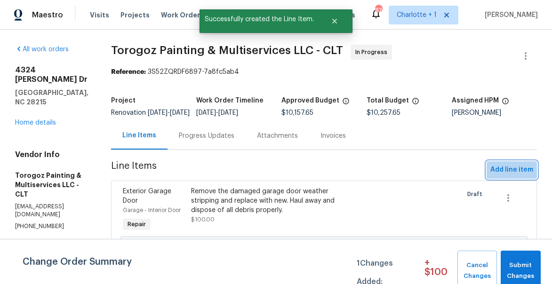
click at [520, 176] on span "Add line item" at bounding box center [511, 170] width 43 height 12
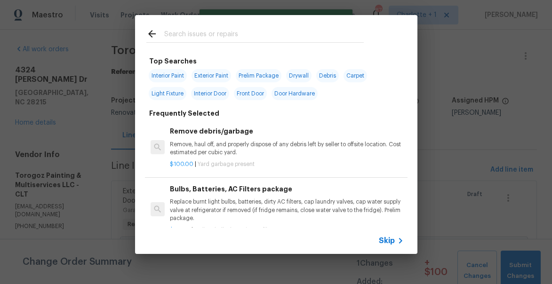
click at [236, 40] on input "text" at bounding box center [264, 35] width 200 height 14
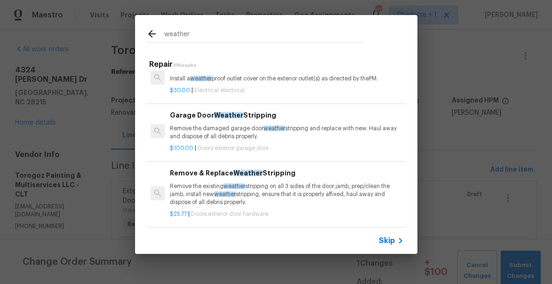
scroll to position [18, 0]
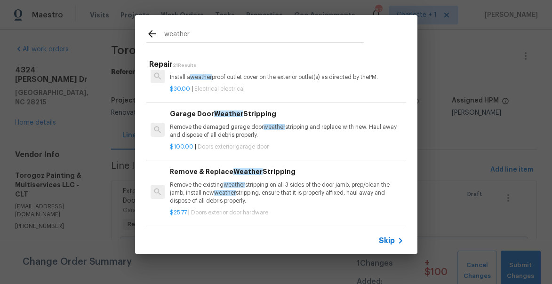
type input "weather"
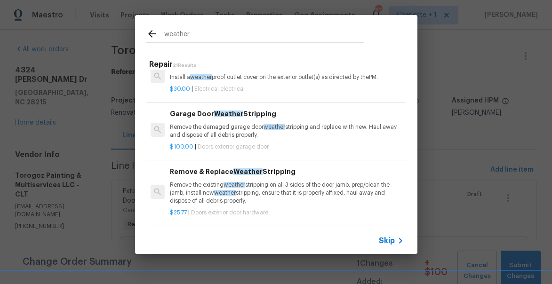
click at [240, 183] on span "weather" at bounding box center [235, 185] width 22 height 6
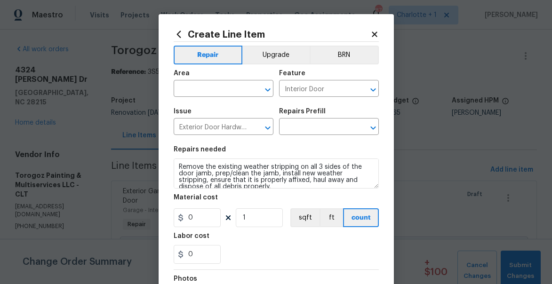
type input "Remove & Replace Weather Stripping $25.77"
type input "25.77"
click at [199, 88] on input "text" at bounding box center [210, 89] width 73 height 15
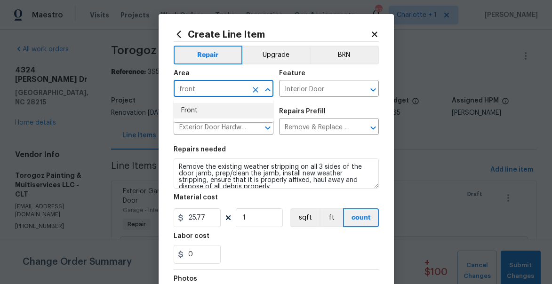
click at [193, 108] on li "Front" at bounding box center [224, 111] width 100 height 16
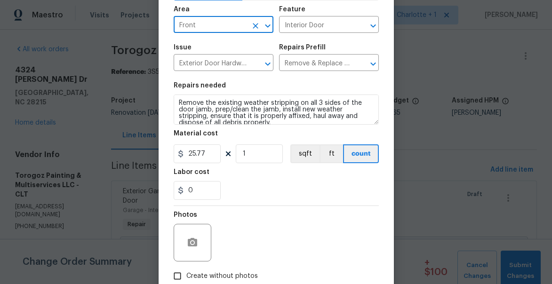
scroll to position [121, 0]
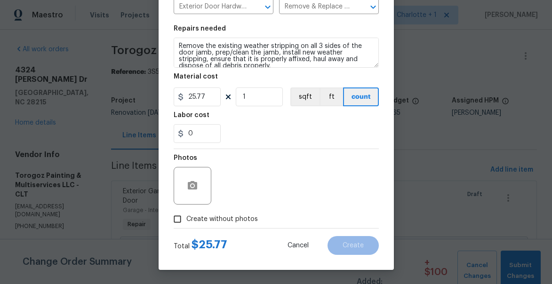
type input "Front"
click at [222, 220] on span "Create without photos" at bounding box center [222, 220] width 72 height 10
click at [186, 220] on input "Create without photos" at bounding box center [178, 219] width 18 height 18
checkbox input "true"
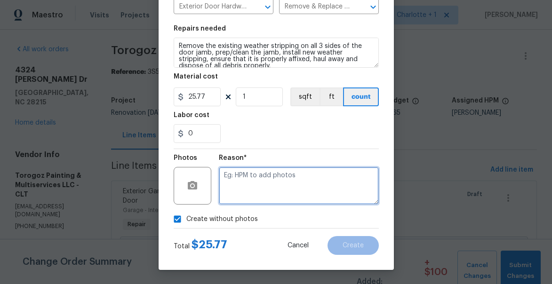
click at [293, 193] on textarea at bounding box center [299, 186] width 160 height 38
type textarea "will add"
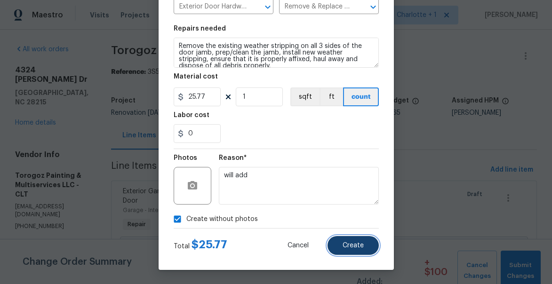
click at [362, 245] on span "Create" at bounding box center [353, 245] width 21 height 7
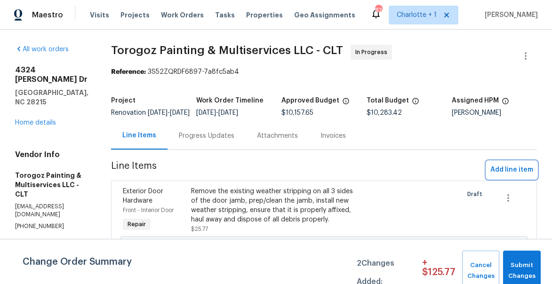
click at [515, 176] on span "Add line item" at bounding box center [511, 170] width 43 height 12
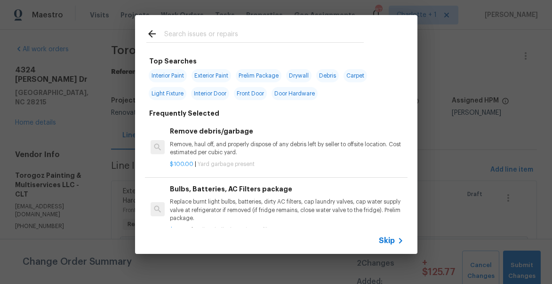
drag, startPoint x: 227, startPoint y: 35, endPoint x: 235, endPoint y: 9, distance: 26.6
click at [227, 33] on input "text" at bounding box center [264, 35] width 200 height 14
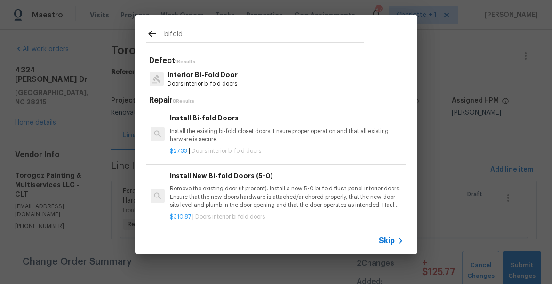
type input "bifold"
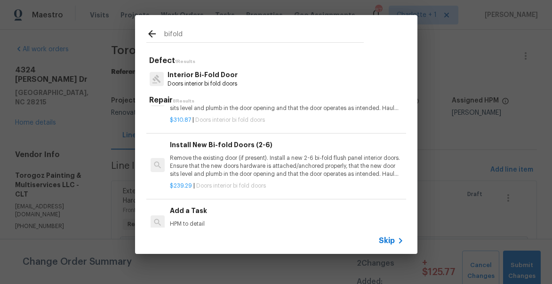
scroll to position [101, 0]
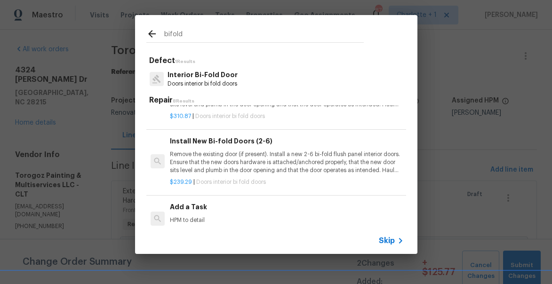
click at [196, 161] on p "Remove the existing door (if present). Install a new 2-6 bi-fold flush panel in…" at bounding box center [286, 163] width 233 height 24
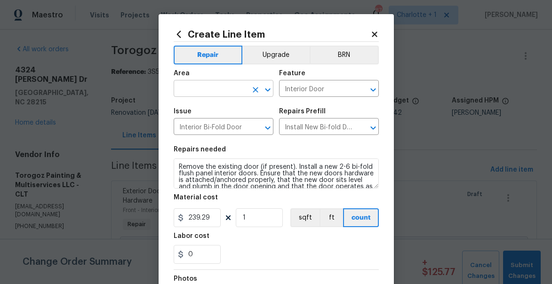
drag, startPoint x: 217, startPoint y: 91, endPoint x: 217, endPoint y: 70, distance: 20.7
click at [217, 90] on input "text" at bounding box center [210, 89] width 73 height 15
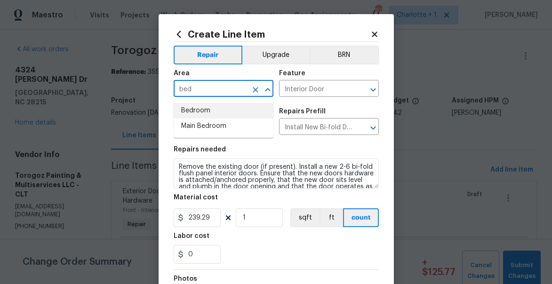
click at [210, 112] on li "Bedroom" at bounding box center [224, 111] width 100 height 16
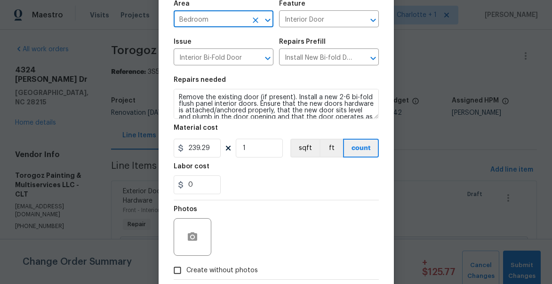
scroll to position [121, 0]
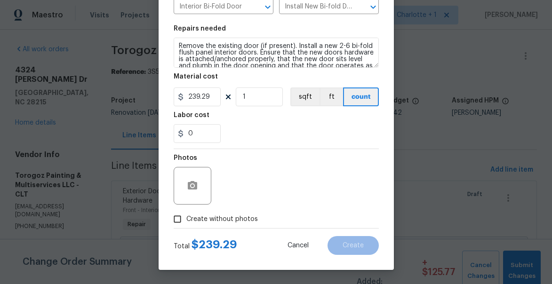
type input "Bedroom"
click at [205, 217] on span "Create without photos" at bounding box center [222, 220] width 72 height 10
click at [186, 217] on input "Create without photos" at bounding box center [178, 219] width 18 height 18
checkbox input "true"
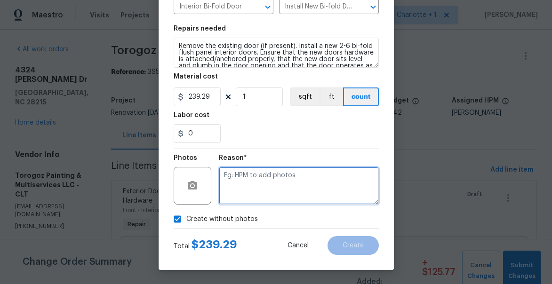
click at [242, 190] on textarea at bounding box center [299, 186] width 160 height 38
type textarea "will add"
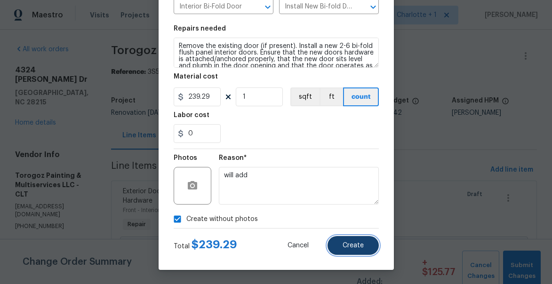
click at [370, 248] on button "Create" at bounding box center [353, 245] width 51 height 19
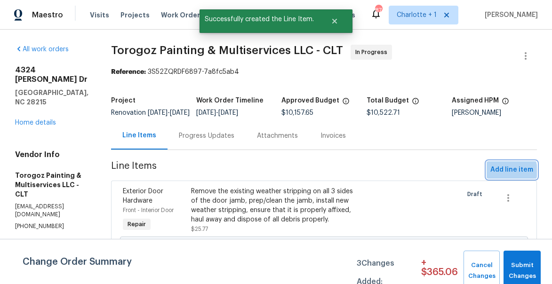
click at [506, 176] on span "Add line item" at bounding box center [511, 170] width 43 height 12
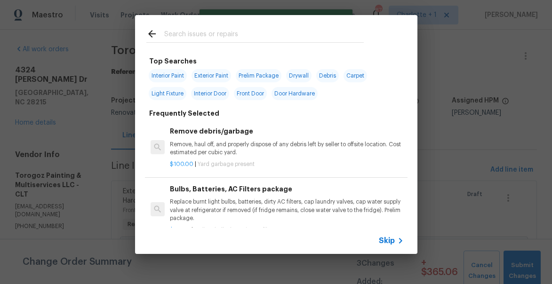
click at [200, 38] on input "text" at bounding box center [264, 35] width 200 height 14
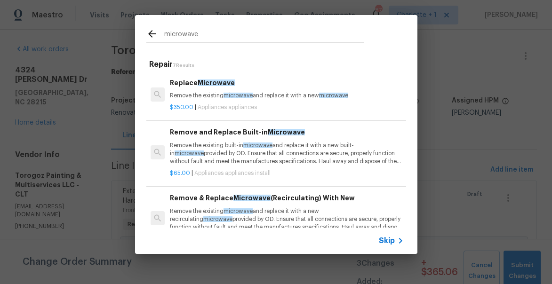
type input "microwave"
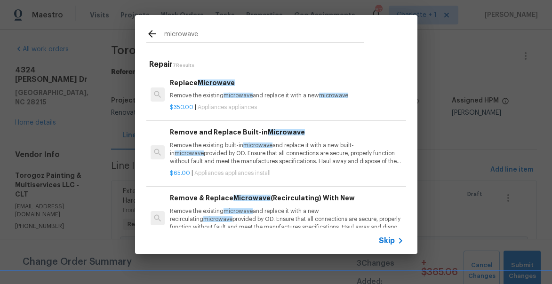
click at [241, 153] on p "Remove the existing built-in microwave and replace it with a new built-in micro…" at bounding box center [286, 154] width 233 height 24
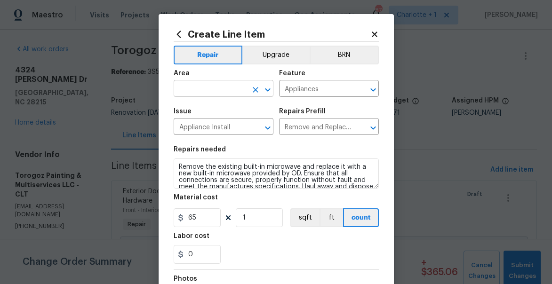
click at [216, 94] on input "text" at bounding box center [210, 89] width 73 height 15
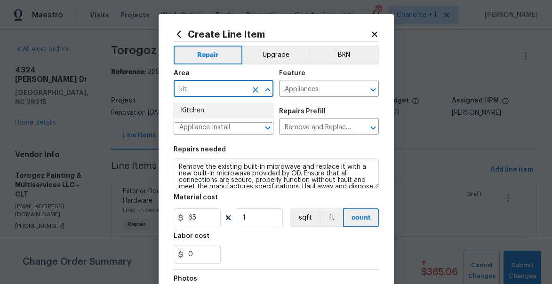
click at [215, 113] on li "Kitchen" at bounding box center [224, 111] width 100 height 16
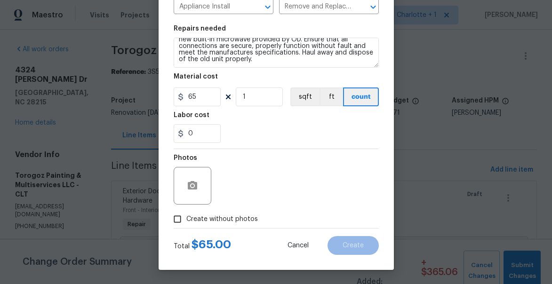
type input "Kitchen"
click at [232, 226] on label "Create without photos" at bounding box center [213, 219] width 89 height 18
click at [186, 226] on input "Create without photos" at bounding box center [178, 219] width 18 height 18
checkbox input "true"
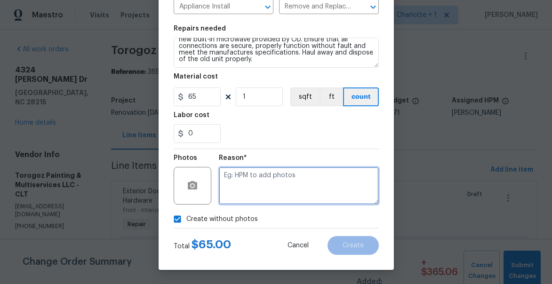
drag, startPoint x: 273, startPoint y: 192, endPoint x: 282, endPoint y: 157, distance: 35.8
click at [273, 190] on textarea at bounding box center [299, 186] width 160 height 38
type textarea "will add"
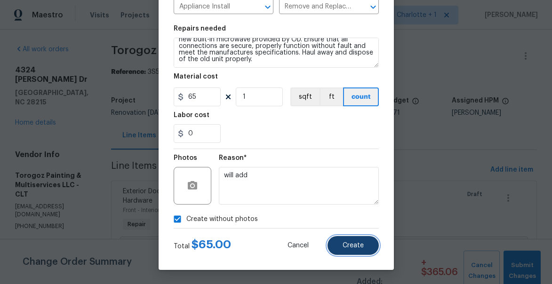
click at [359, 241] on button "Create" at bounding box center [353, 245] width 51 height 19
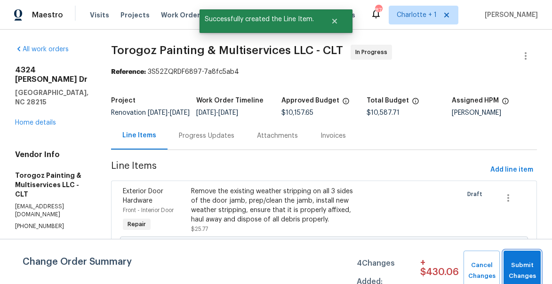
click at [518, 269] on span "Submit Changes" at bounding box center [522, 271] width 28 height 22
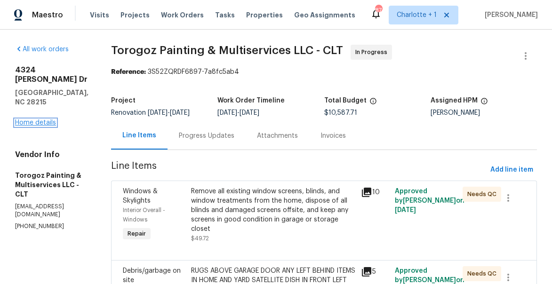
click at [21, 120] on link "Home details" at bounding box center [35, 123] width 41 height 7
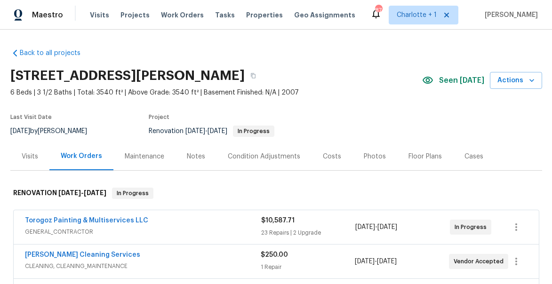
click at [194, 154] on div "Notes" at bounding box center [196, 156] width 18 height 9
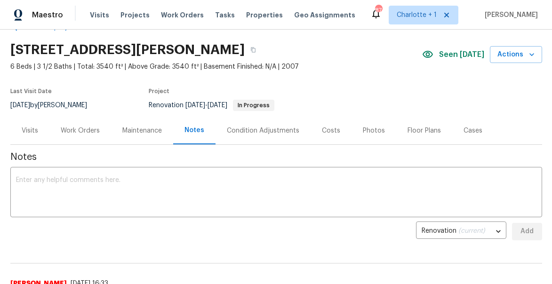
scroll to position [34, 0]
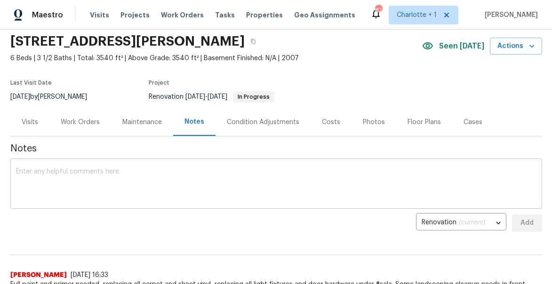
click at [128, 173] on textarea at bounding box center [276, 185] width 521 height 33
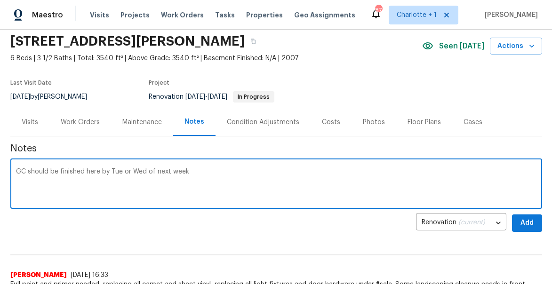
type textarea "GC should be finished here by Tue or Wed of next week"
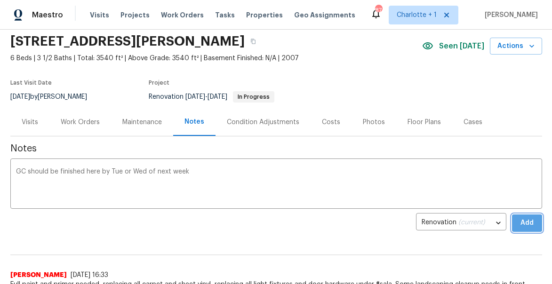
click at [523, 229] on button "Add" at bounding box center [527, 223] width 30 height 17
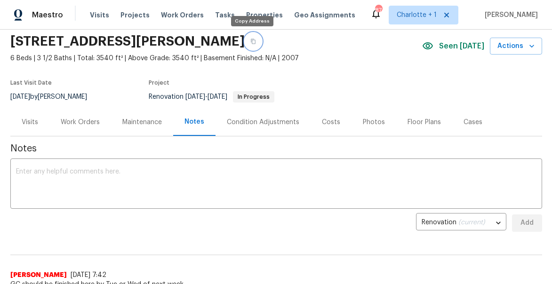
click at [250, 41] on icon "button" at bounding box center [253, 42] width 6 height 6
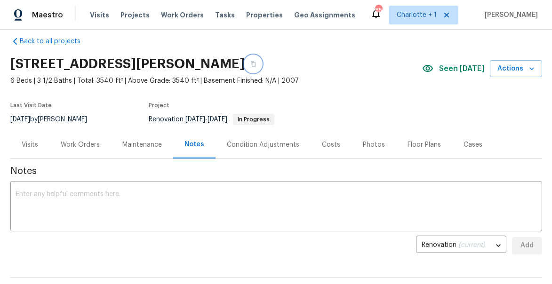
scroll to position [86, 0]
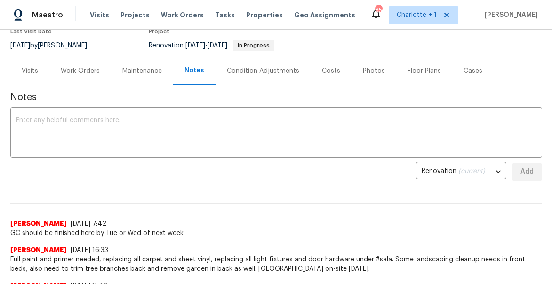
click at [69, 73] on div "Work Orders" at bounding box center [80, 70] width 39 height 9
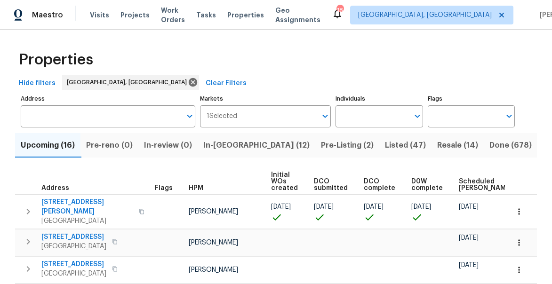
click at [385, 143] on span "Listed (47)" at bounding box center [405, 145] width 41 height 13
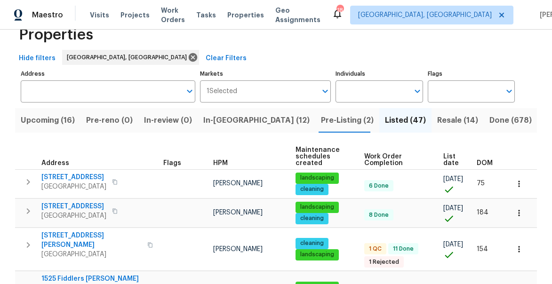
scroll to position [29, 0]
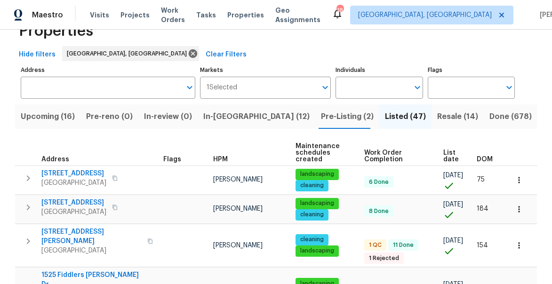
click at [481, 159] on span "DOM" at bounding box center [485, 159] width 16 height 7
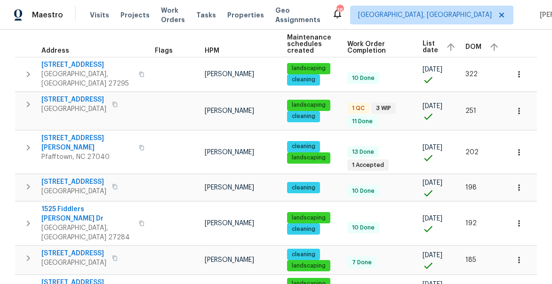
scroll to position [106, 0]
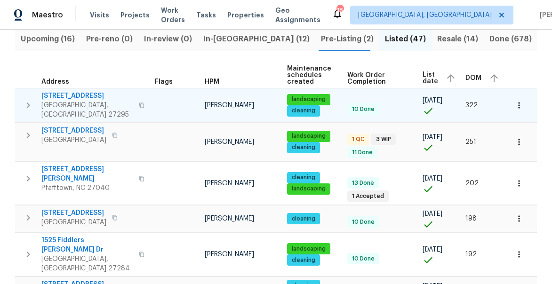
click at [31, 102] on icon "button" at bounding box center [28, 105] width 11 height 11
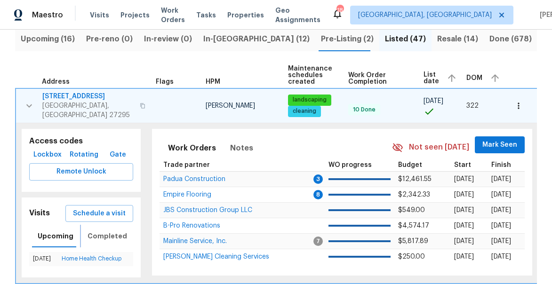
click at [97, 235] on span "Completed" at bounding box center [108, 237] width 40 height 12
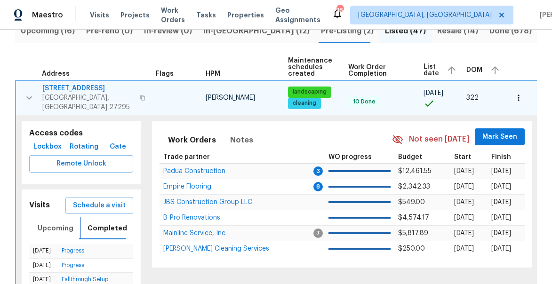
scroll to position [92, 0]
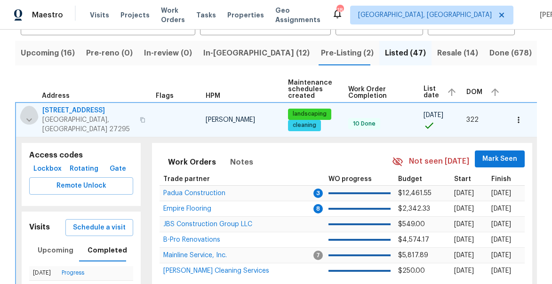
click at [29, 114] on icon "button" at bounding box center [29, 119] width 11 height 11
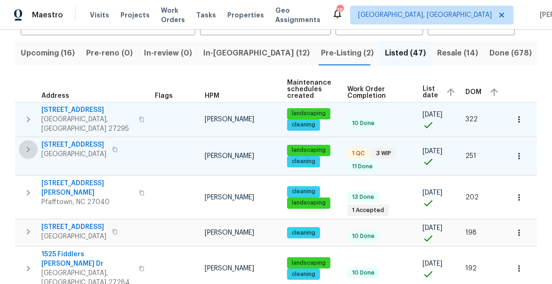
click at [23, 147] on icon "button" at bounding box center [28, 149] width 11 height 11
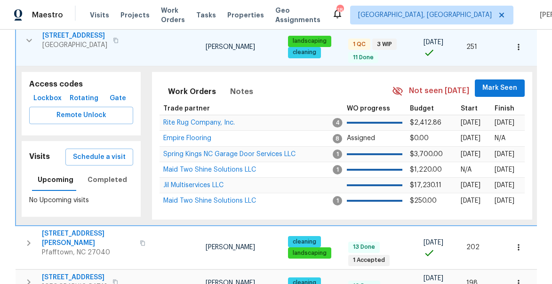
scroll to position [222, 0]
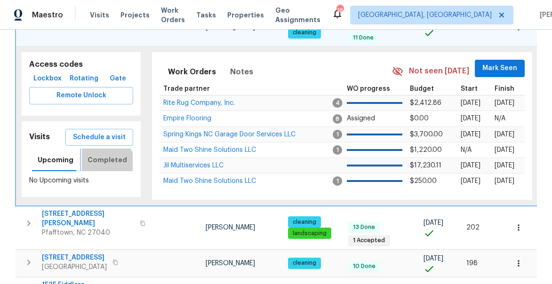
click at [103, 157] on span "Completed" at bounding box center [108, 160] width 40 height 12
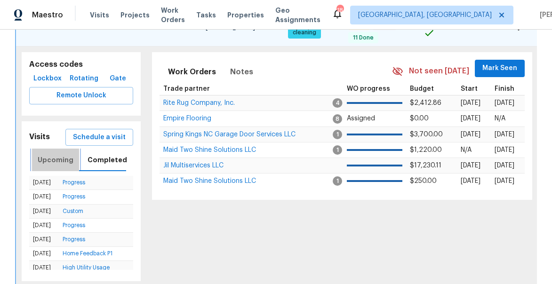
click at [56, 155] on span "Upcoming" at bounding box center [56, 160] width 36 height 12
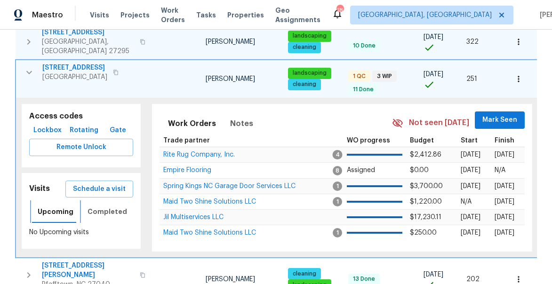
scroll to position [170, 0]
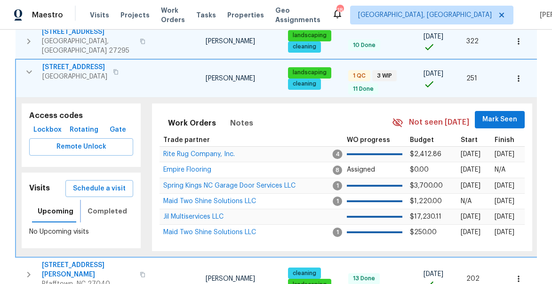
click at [106, 206] on span "Completed" at bounding box center [108, 212] width 40 height 12
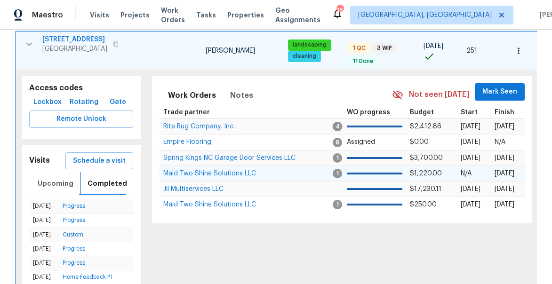
scroll to position [202, 0]
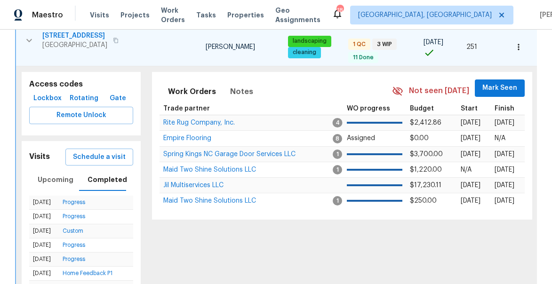
click at [514, 42] on icon "button" at bounding box center [518, 46] width 9 height 9
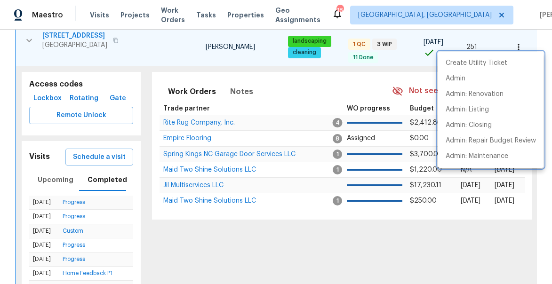
click at [222, 54] on div at bounding box center [276, 142] width 552 height 284
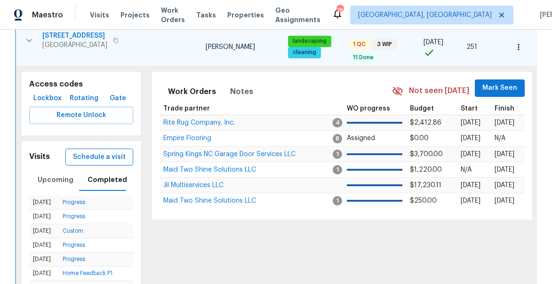
click at [106, 157] on span "Schedule a visit" at bounding box center [99, 158] width 53 height 12
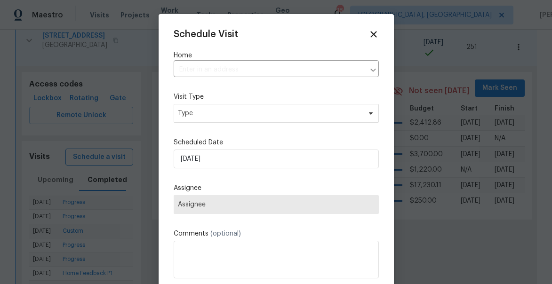
type input "4555 Old Town Dr, Winston Salem, NC 27106"
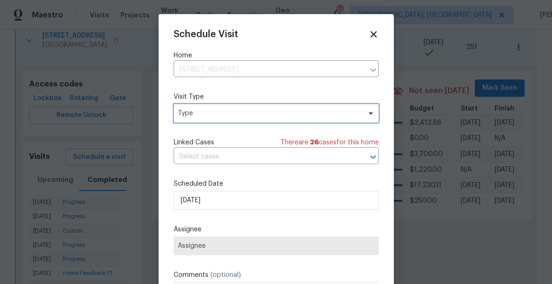
click at [213, 117] on span "Type" at bounding box center [269, 113] width 183 height 9
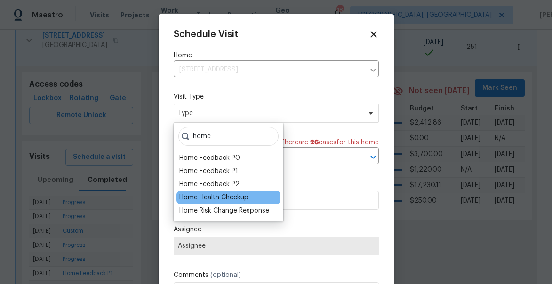
type input "home"
click at [215, 196] on div "Home Health Checkup" at bounding box center [213, 197] width 69 height 9
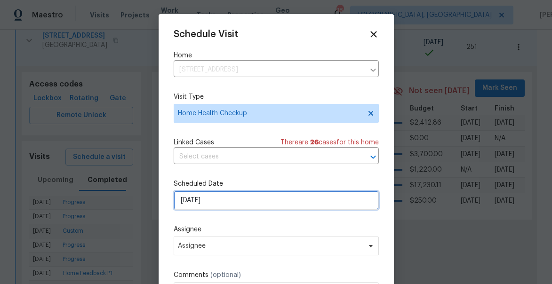
click at [222, 204] on input "[DATE]" at bounding box center [276, 200] width 205 height 19
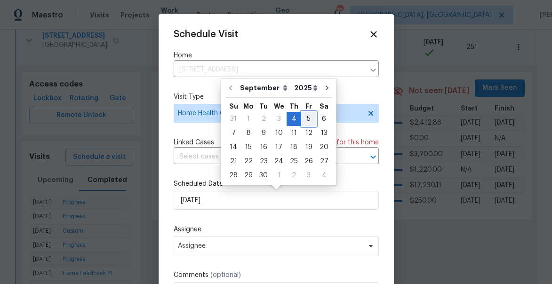
click at [304, 121] on div "5" at bounding box center [308, 118] width 15 height 13
type input "9/5/2025"
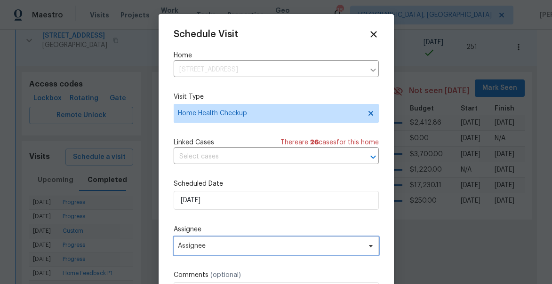
click at [213, 245] on span "Assignee" at bounding box center [270, 246] width 185 height 8
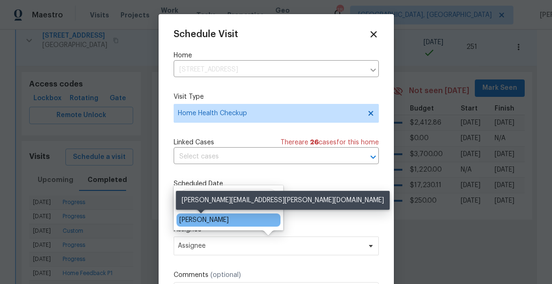
type input "jason"
click at [216, 219] on div "[PERSON_NAME]" at bounding box center [203, 220] width 49 height 9
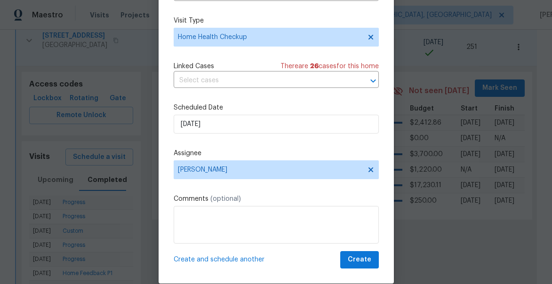
scroll to position [73, 0]
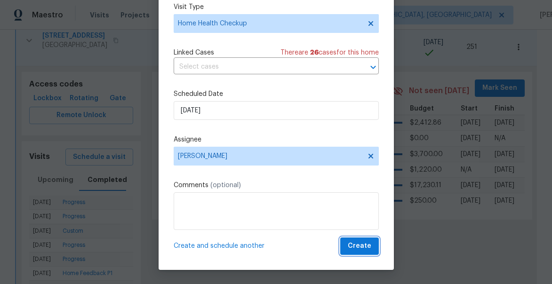
click at [356, 251] on span "Create" at bounding box center [360, 247] width 24 height 12
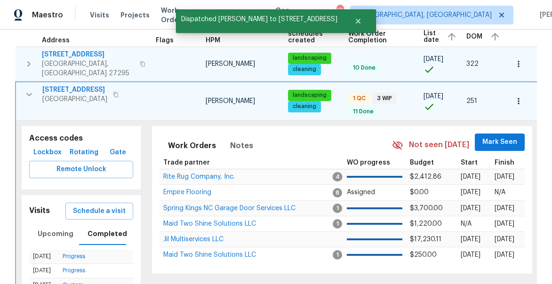
scroll to position [125, 0]
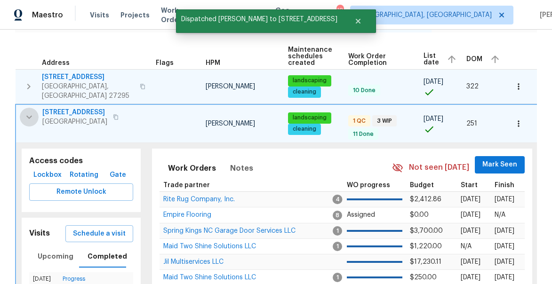
click at [31, 112] on icon "button" at bounding box center [29, 117] width 11 height 11
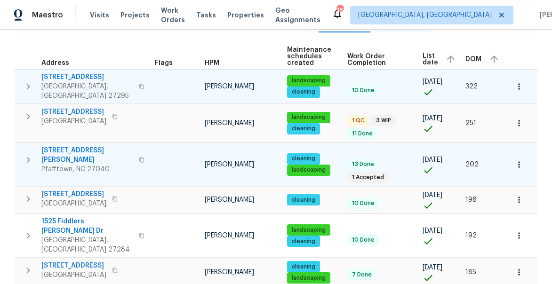
click at [28, 154] on icon "button" at bounding box center [28, 159] width 11 height 11
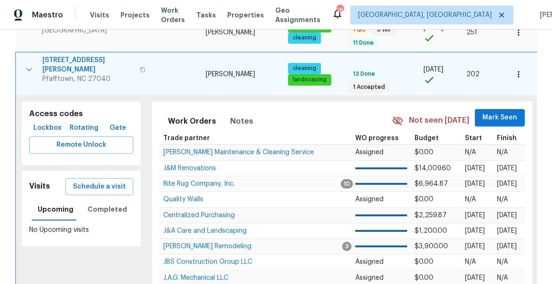
scroll to position [229, 0]
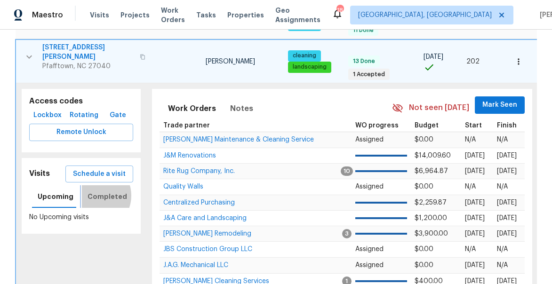
click at [91, 191] on span "Completed" at bounding box center [108, 197] width 40 height 12
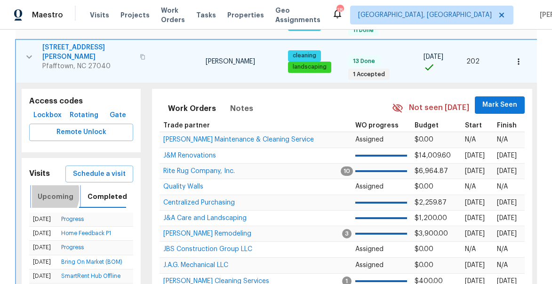
click at [40, 191] on span "Upcoming" at bounding box center [56, 197] width 36 height 12
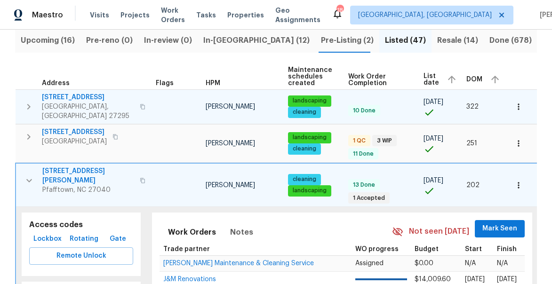
scroll to position [96, 0]
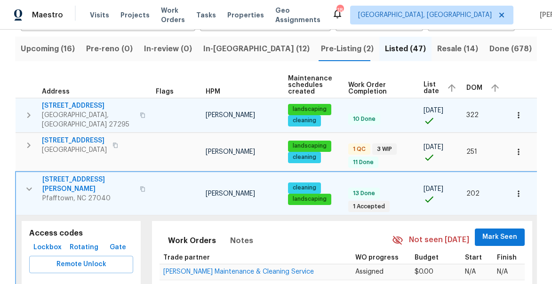
click at [522, 189] on icon "button" at bounding box center [518, 193] width 9 height 9
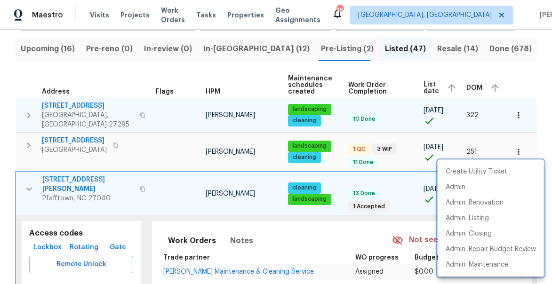
click at [109, 207] on div at bounding box center [276, 142] width 552 height 284
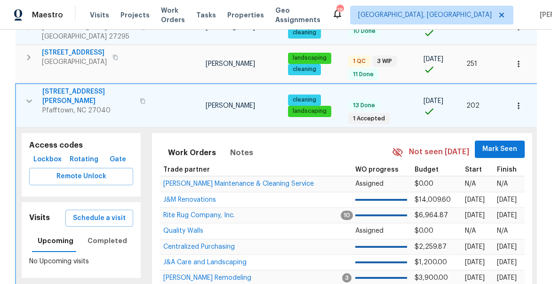
scroll to position [185, 0]
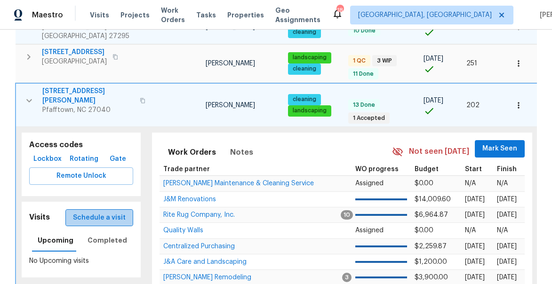
click at [104, 212] on span "Schedule a visit" at bounding box center [99, 218] width 53 height 12
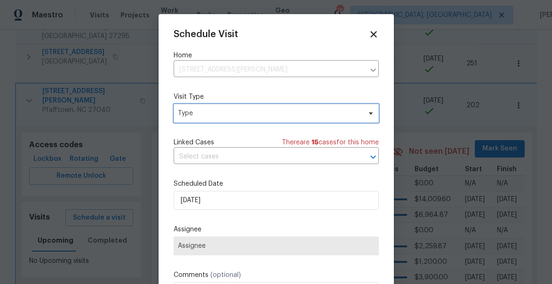
click at [192, 112] on span "Type" at bounding box center [269, 113] width 183 height 9
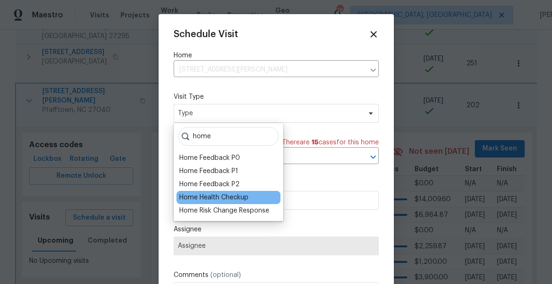
type input "home"
click at [203, 193] on div "Home Health Checkup" at bounding box center [213, 197] width 69 height 9
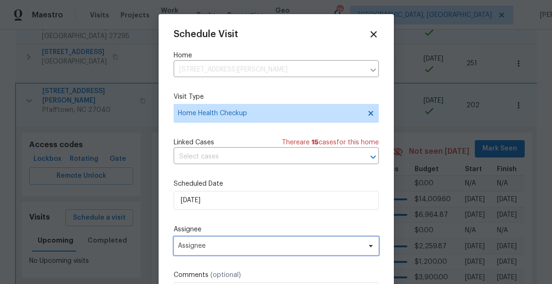
click at [207, 245] on span "Assignee" at bounding box center [270, 246] width 185 height 8
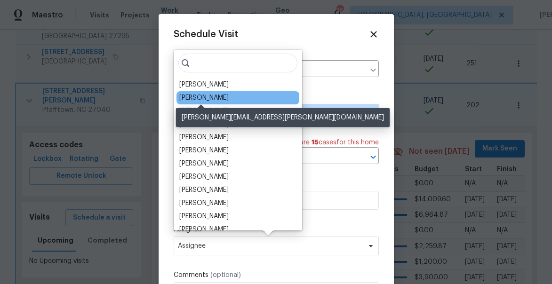
click at [206, 96] on div "[PERSON_NAME]" at bounding box center [203, 97] width 49 height 9
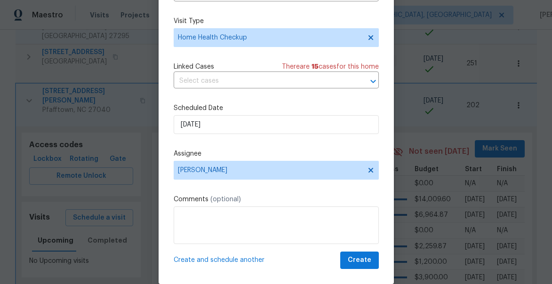
scroll to position [73, 0]
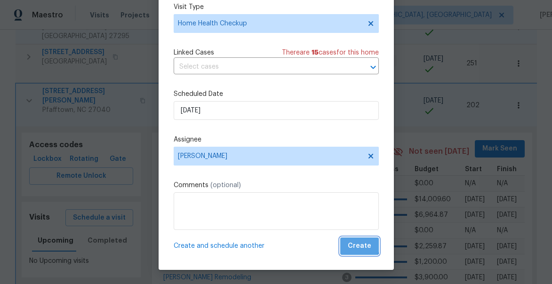
click at [361, 246] on span "Create" at bounding box center [360, 247] width 24 height 12
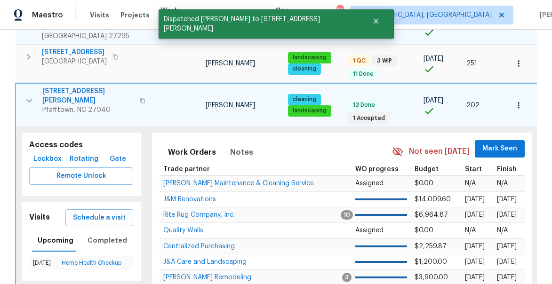
scroll to position [0, 0]
click at [31, 95] on icon "button" at bounding box center [29, 100] width 11 height 11
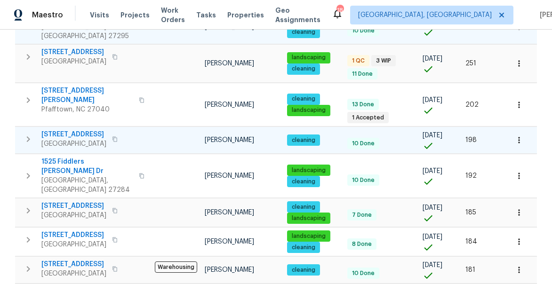
click at [29, 137] on icon "button" at bounding box center [28, 140] width 3 height 6
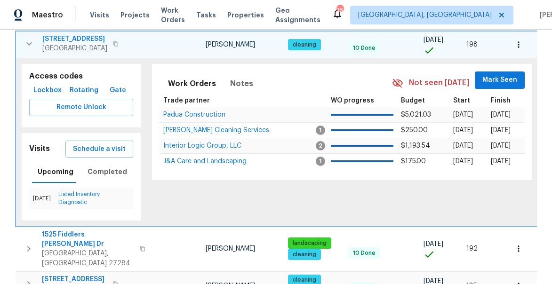
scroll to position [264, 0]
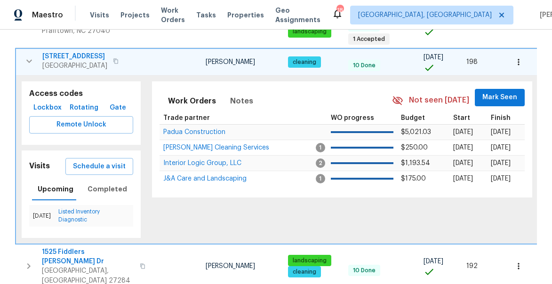
click at [26, 56] on icon "button" at bounding box center [29, 61] width 11 height 11
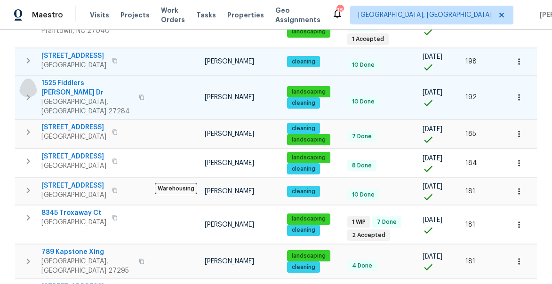
click at [27, 92] on icon "button" at bounding box center [28, 97] width 11 height 11
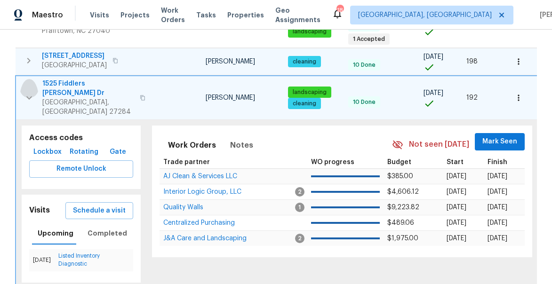
click at [31, 92] on icon "button" at bounding box center [29, 97] width 11 height 11
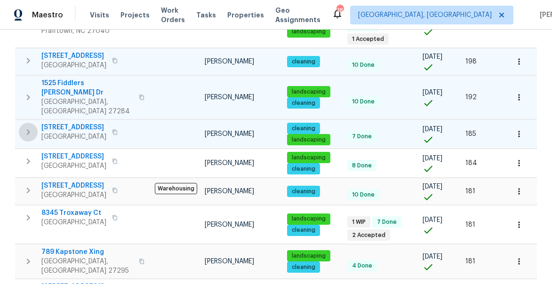
click at [23, 127] on icon "button" at bounding box center [28, 132] width 11 height 11
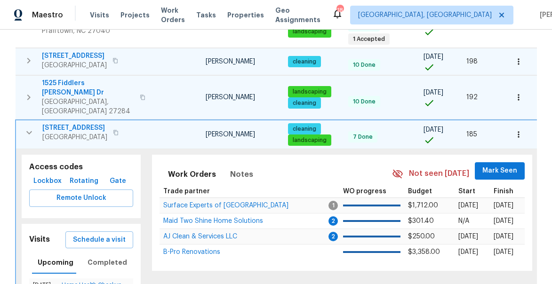
click at [30, 127] on icon "button" at bounding box center [29, 132] width 11 height 11
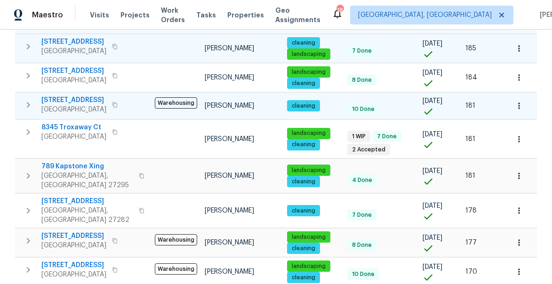
scroll to position [350, 0]
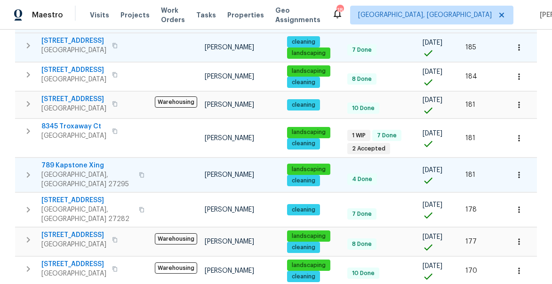
click at [29, 169] on icon "button" at bounding box center [28, 174] width 11 height 11
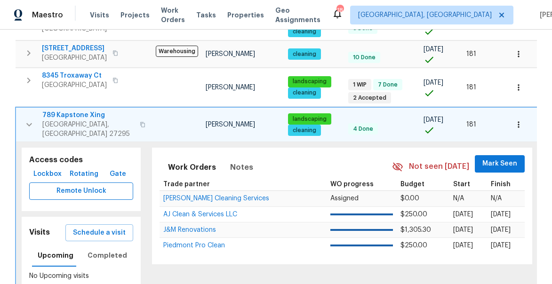
scroll to position [402, 0]
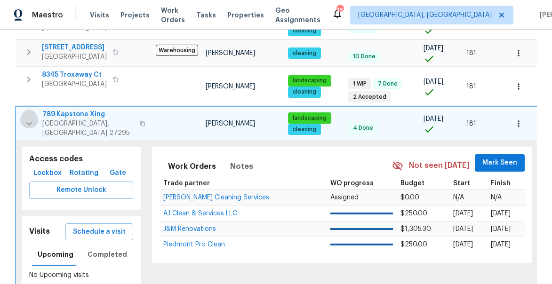
click at [32, 118] on icon "button" at bounding box center [29, 123] width 11 height 11
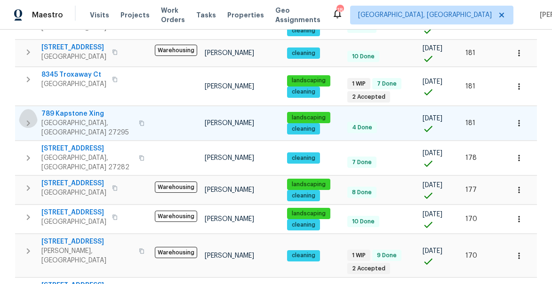
click at [32, 118] on icon "button" at bounding box center [28, 123] width 11 height 11
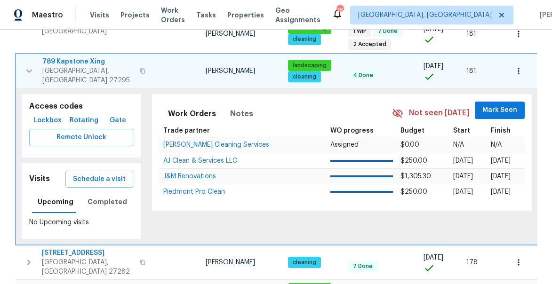
scroll to position [464, 0]
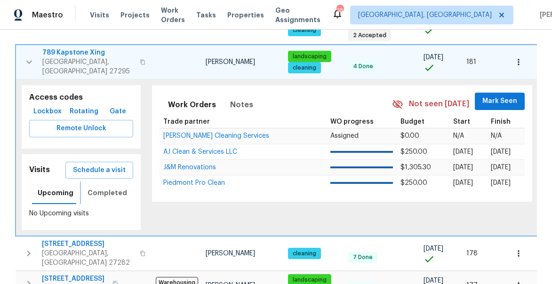
click at [96, 182] on button "Completed" at bounding box center [107, 193] width 51 height 23
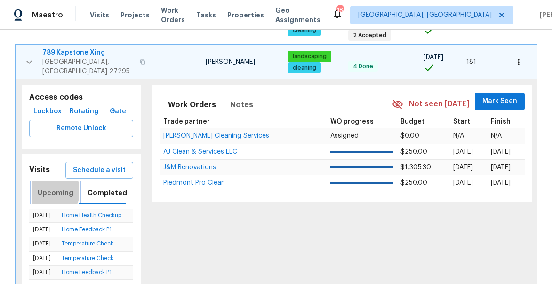
click at [51, 187] on span "Upcoming" at bounding box center [56, 193] width 36 height 12
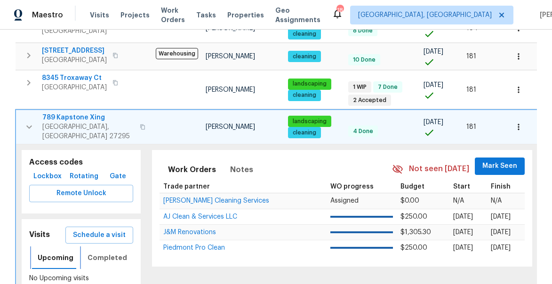
scroll to position [370, 0]
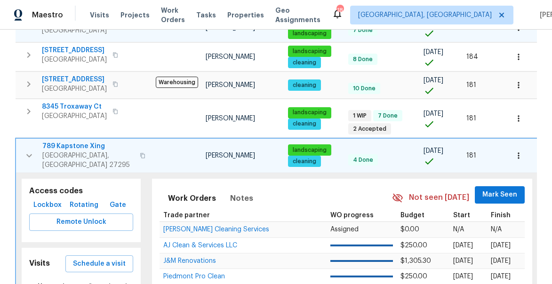
click at [27, 150] on icon "button" at bounding box center [29, 155] width 11 height 11
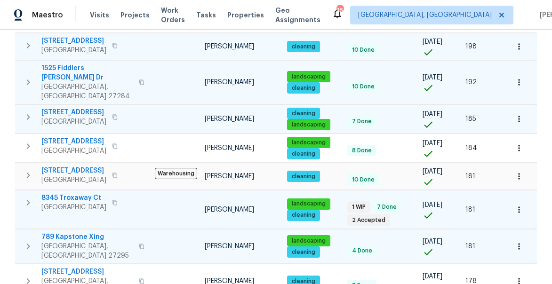
scroll to position [278, 0]
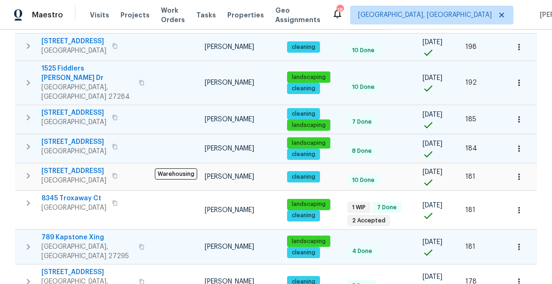
click at [30, 141] on icon "button" at bounding box center [28, 146] width 11 height 11
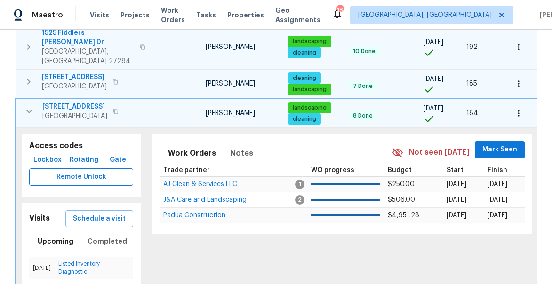
scroll to position [318, 0]
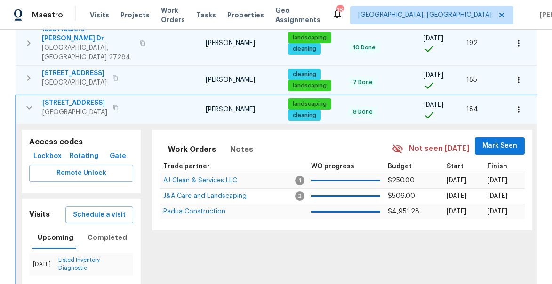
click at [27, 102] on icon "button" at bounding box center [29, 107] width 11 height 11
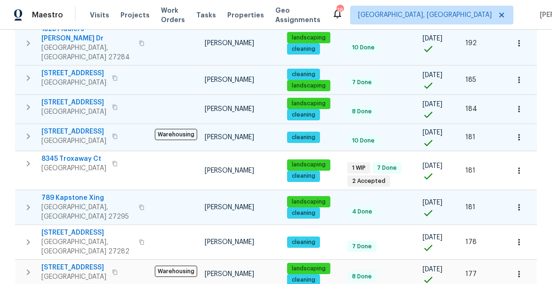
click at [28, 134] on icon "button" at bounding box center [28, 137] width 3 height 6
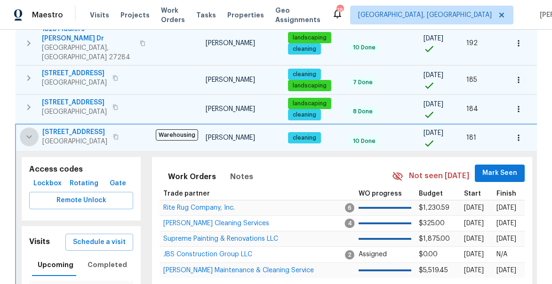
click at [26, 131] on icon "button" at bounding box center [29, 136] width 11 height 11
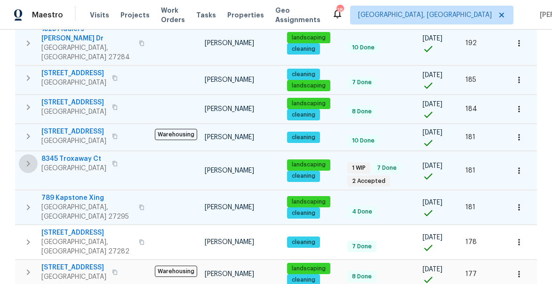
click at [29, 158] on icon "button" at bounding box center [28, 163] width 11 height 11
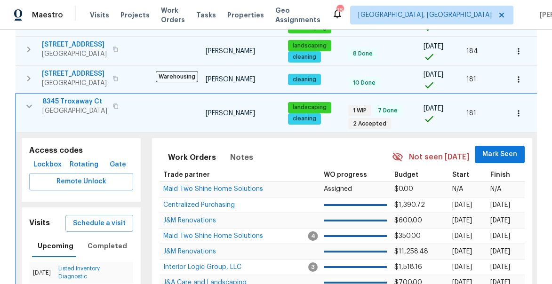
scroll to position [376, 0]
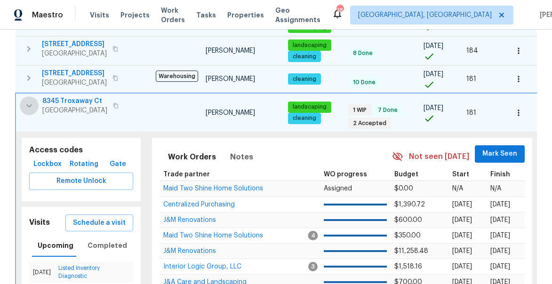
click at [28, 100] on icon "button" at bounding box center [29, 105] width 11 height 11
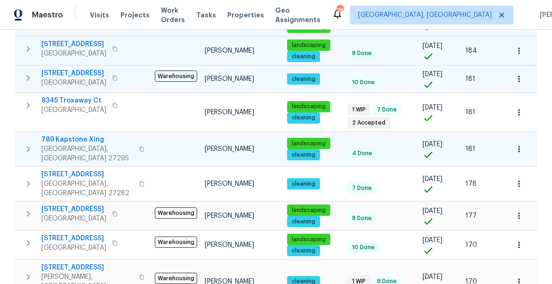
click at [25, 144] on icon "button" at bounding box center [28, 149] width 11 height 11
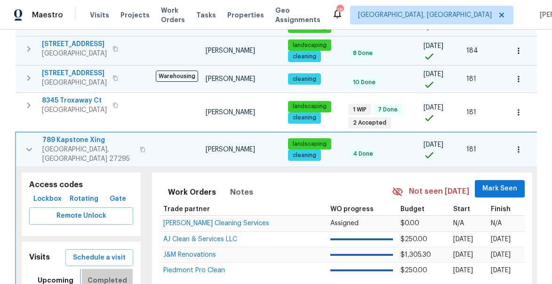
click at [99, 275] on span "Completed" at bounding box center [108, 281] width 40 height 12
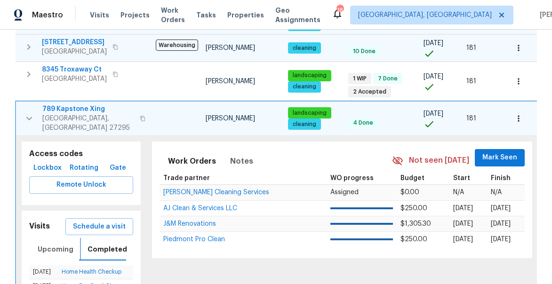
scroll to position [408, 0]
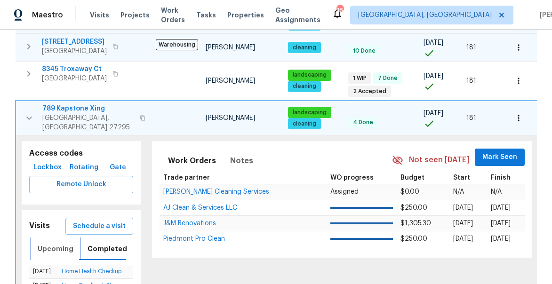
click at [54, 243] on span "Upcoming" at bounding box center [56, 249] width 36 height 12
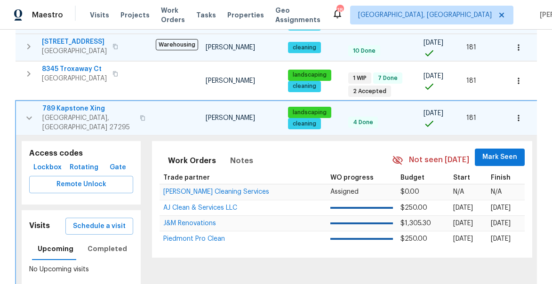
click at [29, 117] on icon "button" at bounding box center [29, 118] width 6 height 3
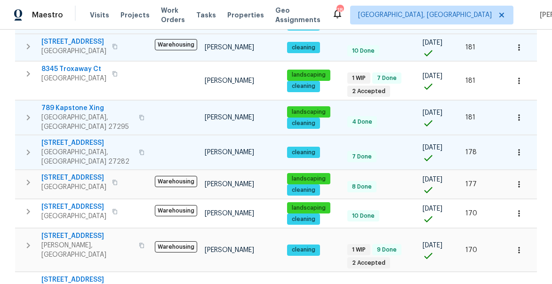
click at [27, 147] on icon "button" at bounding box center [28, 152] width 11 height 11
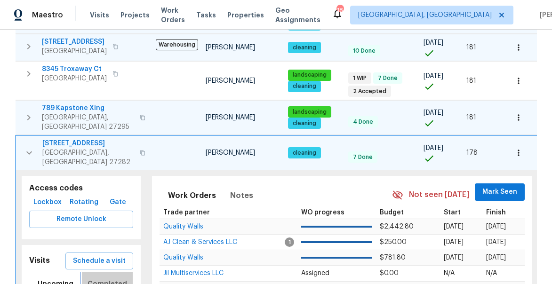
click at [108, 278] on span "Completed" at bounding box center [108, 284] width 40 height 12
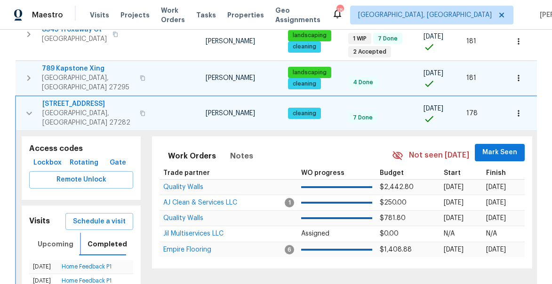
scroll to position [448, 0]
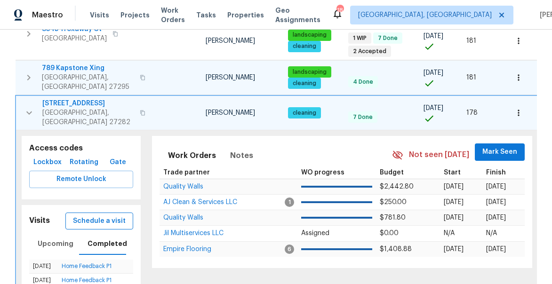
click at [96, 216] on span "Schedule a visit" at bounding box center [99, 222] width 53 height 12
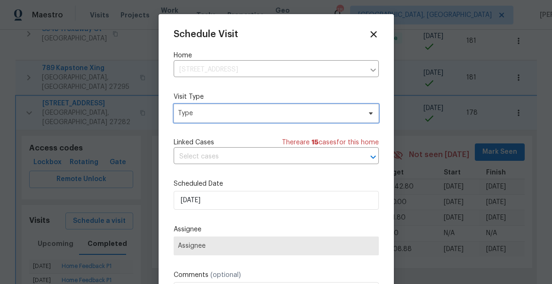
click at [196, 115] on span "Type" at bounding box center [269, 113] width 183 height 9
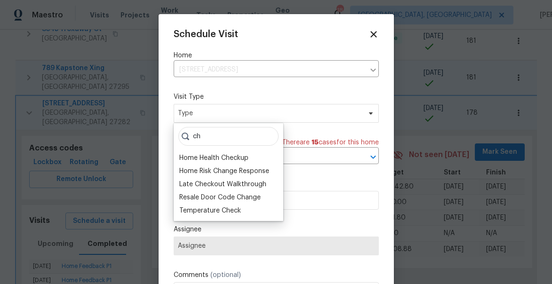
type input "c"
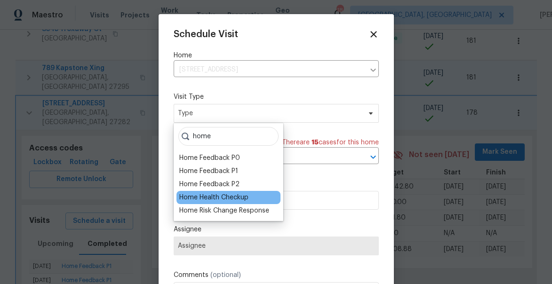
type input "home"
click at [195, 200] on div "Home Health Checkup" at bounding box center [213, 197] width 69 height 9
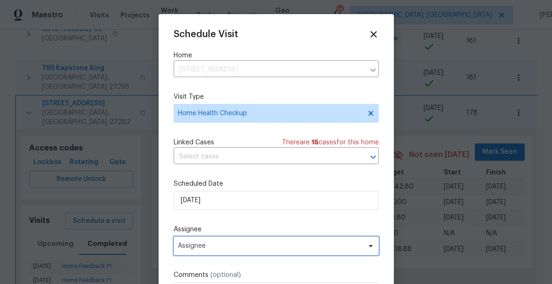
click at [201, 241] on span "Assignee" at bounding box center [276, 246] width 205 height 19
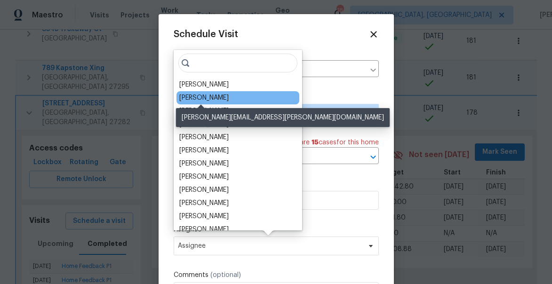
click at [201, 100] on div "[PERSON_NAME]" at bounding box center [203, 97] width 49 height 9
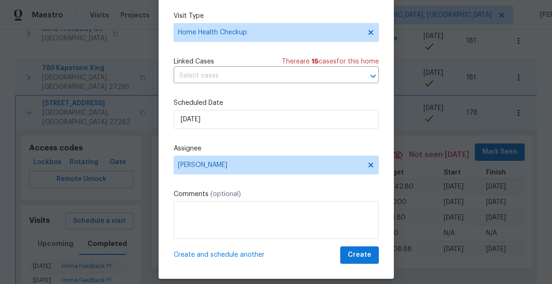
scroll to position [73, 0]
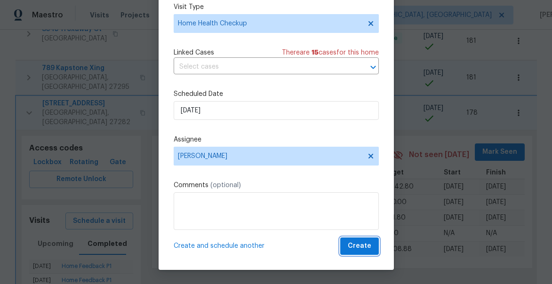
click at [361, 249] on span "Create" at bounding box center [360, 247] width 24 height 12
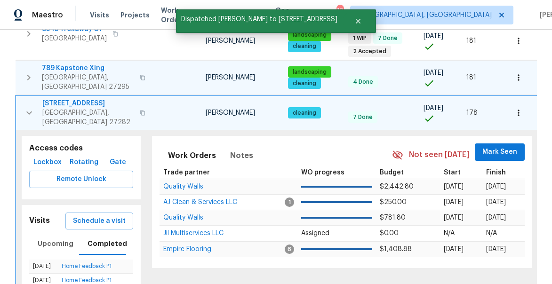
scroll to position [0, 0]
click at [30, 107] on icon "button" at bounding box center [29, 112] width 11 height 11
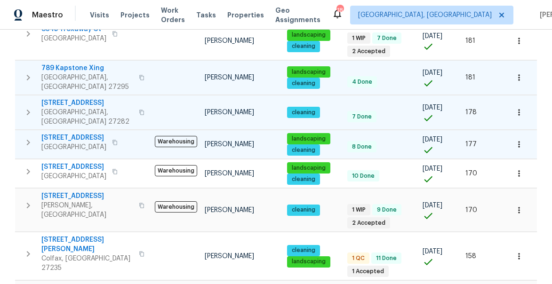
click at [28, 137] on icon "button" at bounding box center [28, 142] width 11 height 11
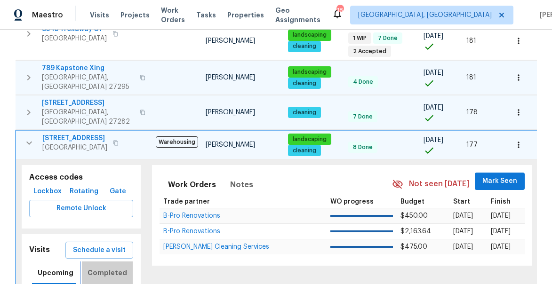
click at [109, 267] on span "Completed" at bounding box center [108, 273] width 40 height 12
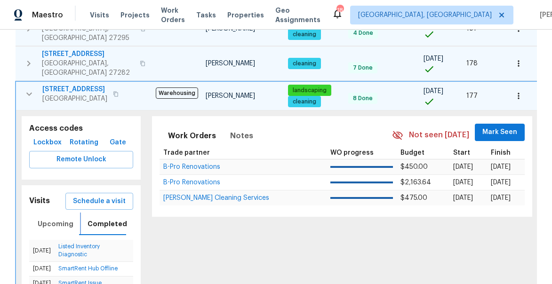
scroll to position [484, 0]
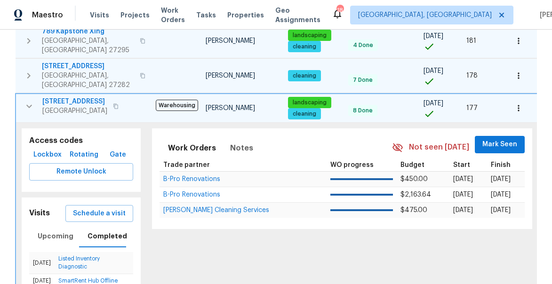
click at [29, 101] on icon "button" at bounding box center [29, 106] width 11 height 11
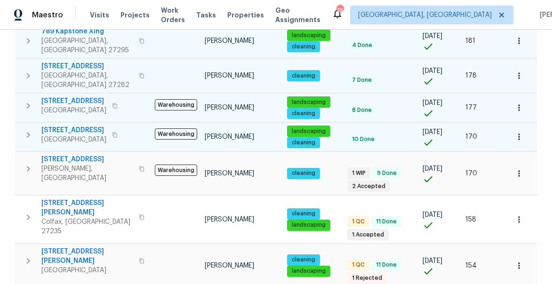
click at [28, 132] on icon "button" at bounding box center [28, 135] width 3 height 6
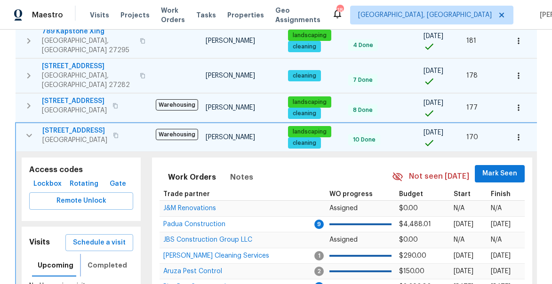
click at [101, 260] on span "Completed" at bounding box center [108, 266] width 40 height 12
click at [105, 237] on span "Schedule a visit" at bounding box center [99, 243] width 53 height 12
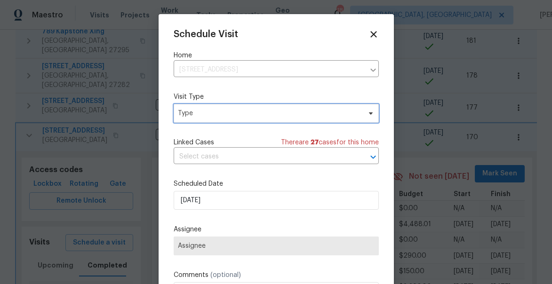
click at [192, 120] on span "Type" at bounding box center [276, 113] width 205 height 19
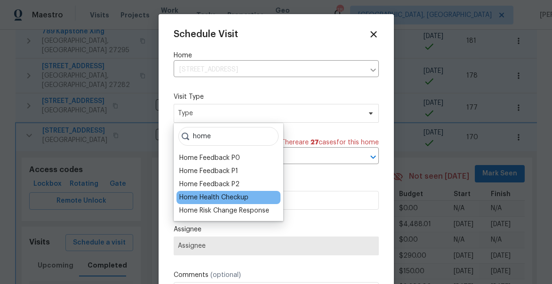
type input "home"
click at [220, 197] on div "Home Health Checkup" at bounding box center [213, 197] width 69 height 9
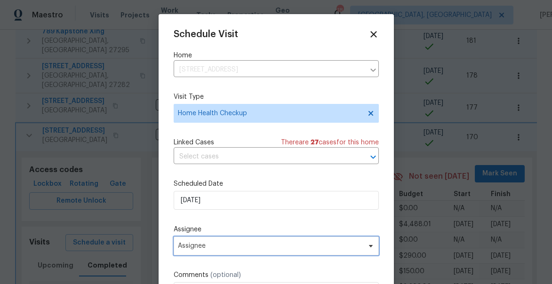
click at [200, 253] on span "Assignee" at bounding box center [276, 246] width 205 height 19
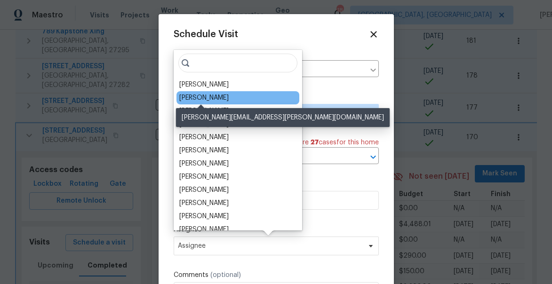
click at [204, 96] on div "[PERSON_NAME]" at bounding box center [203, 97] width 49 height 9
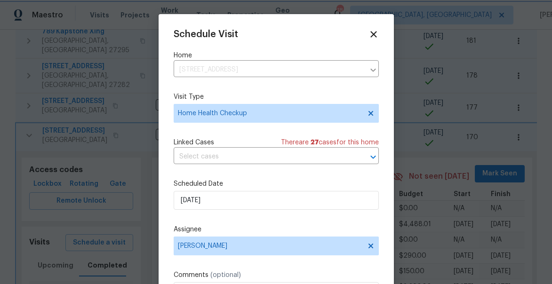
scroll to position [17, 0]
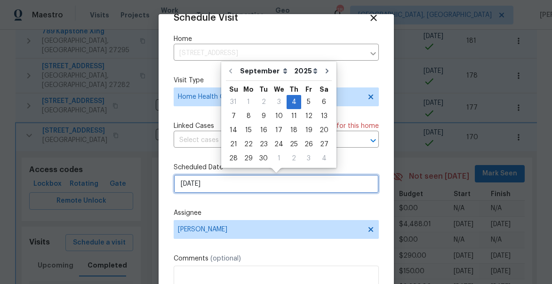
click at [241, 188] on input "[DATE]" at bounding box center [276, 184] width 205 height 19
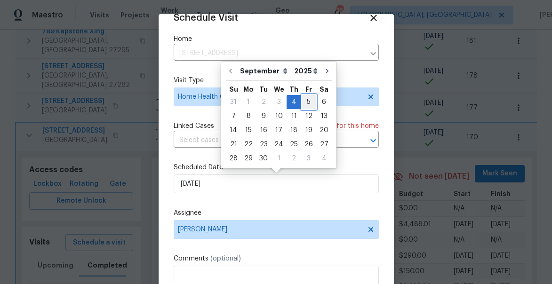
click at [305, 103] on div "5" at bounding box center [308, 102] width 15 height 13
type input "9/5/2025"
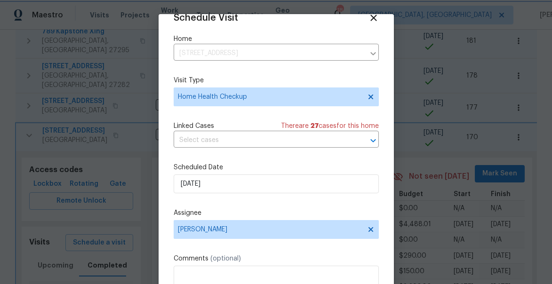
scroll to position [73, 0]
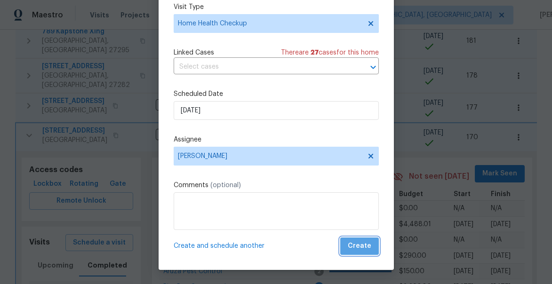
click at [366, 249] on span "Create" at bounding box center [360, 247] width 24 height 12
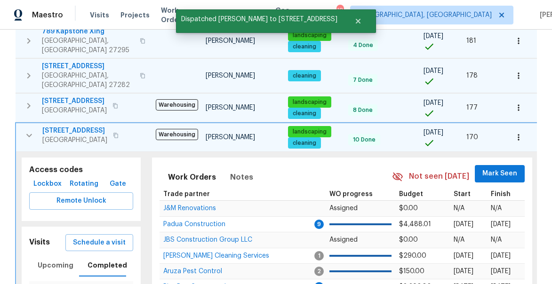
scroll to position [0, 0]
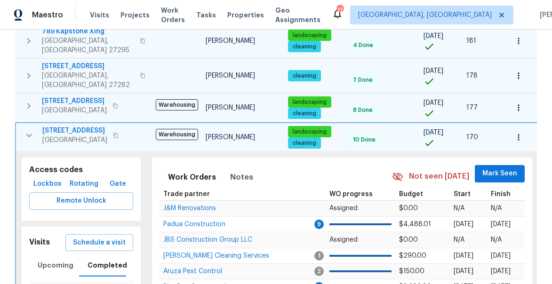
click at [27, 130] on icon "button" at bounding box center [29, 135] width 11 height 11
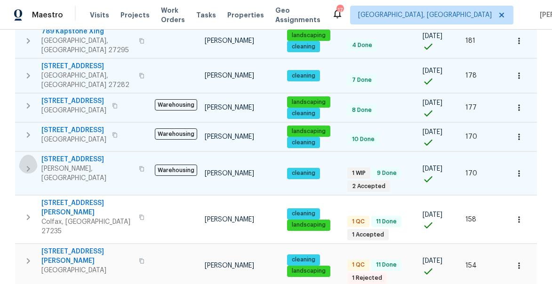
click at [25, 163] on icon "button" at bounding box center [28, 168] width 11 height 11
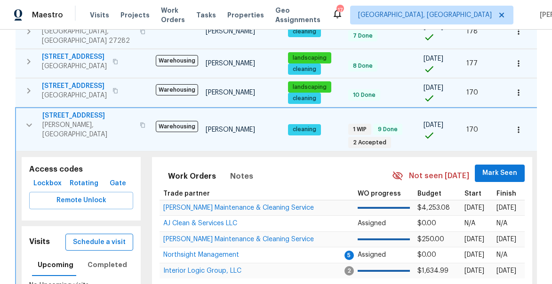
scroll to position [542, 0]
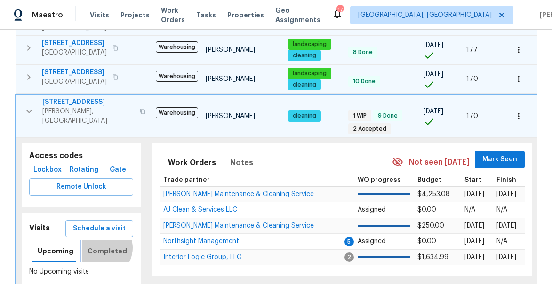
click at [98, 246] on span "Completed" at bounding box center [108, 252] width 40 height 12
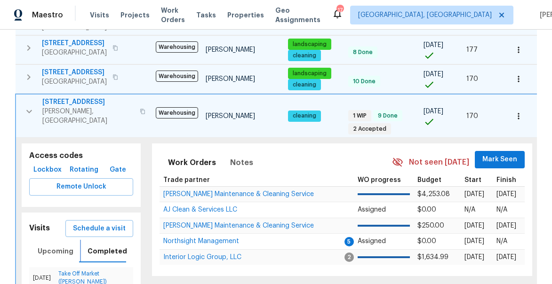
scroll to position [555, 0]
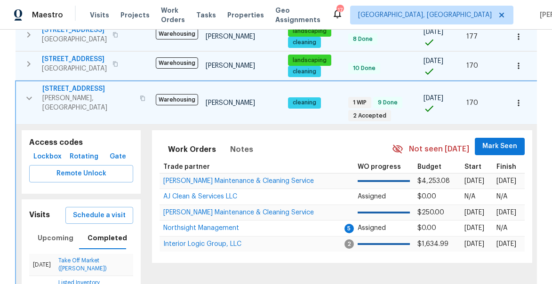
click at [30, 93] on icon "button" at bounding box center [29, 98] width 11 height 11
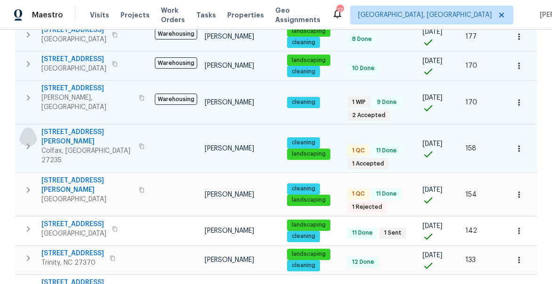
click at [24, 141] on icon "button" at bounding box center [28, 146] width 11 height 11
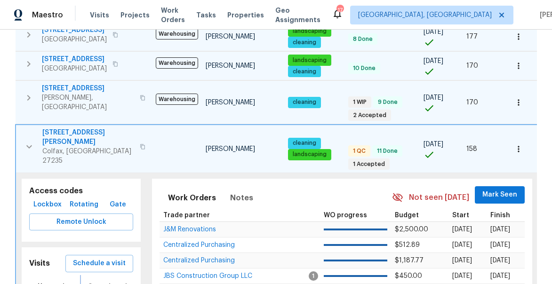
click at [110, 281] on span "Completed" at bounding box center [108, 287] width 40 height 12
click at [24, 141] on icon "button" at bounding box center [29, 146] width 11 height 11
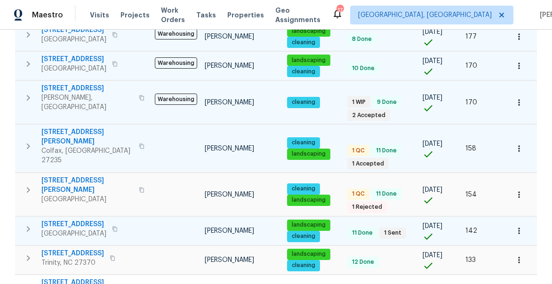
click at [30, 224] on icon "button" at bounding box center [28, 229] width 11 height 11
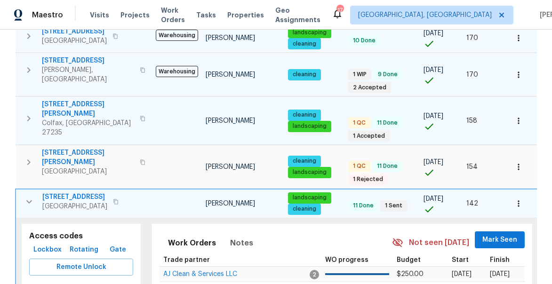
scroll to position [629, 0]
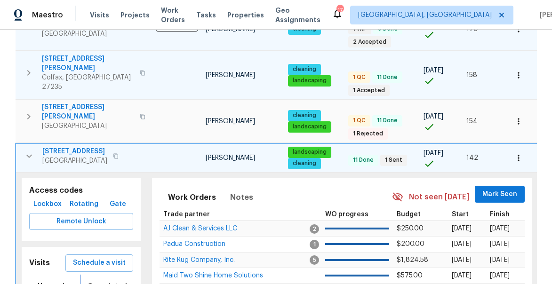
click at [98, 281] on span "Completed" at bounding box center [108, 287] width 40 height 12
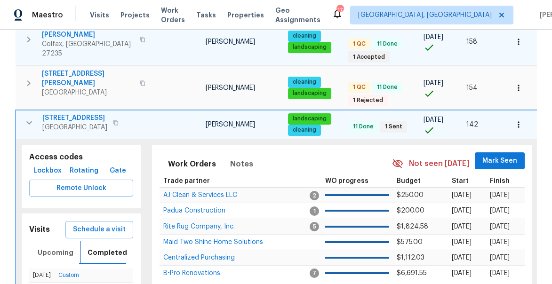
scroll to position [663, 0]
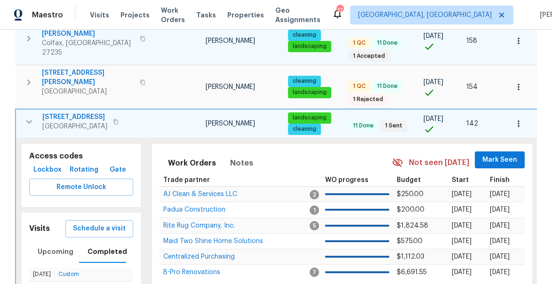
click at [24, 116] on icon "button" at bounding box center [29, 121] width 11 height 11
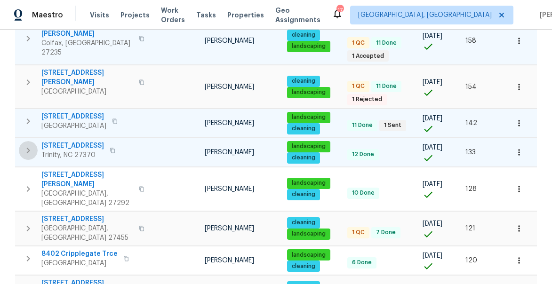
click at [25, 145] on icon "button" at bounding box center [28, 150] width 11 height 11
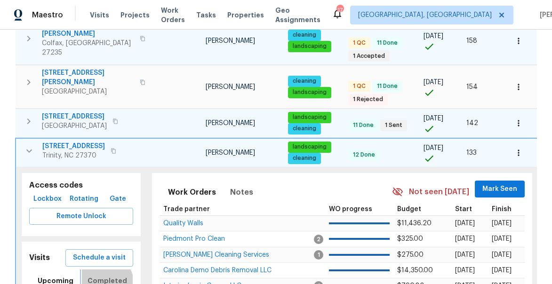
click at [103, 275] on span "Completed" at bounding box center [108, 281] width 40 height 12
click at [96, 252] on span "Schedule a visit" at bounding box center [99, 258] width 53 height 12
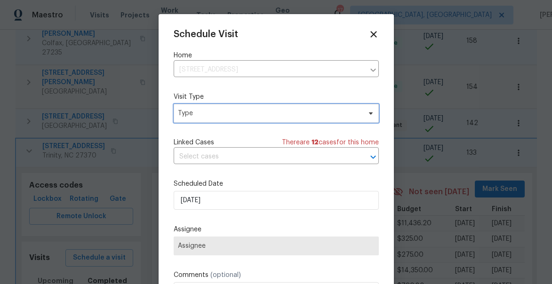
click at [204, 116] on span "Type" at bounding box center [269, 113] width 183 height 9
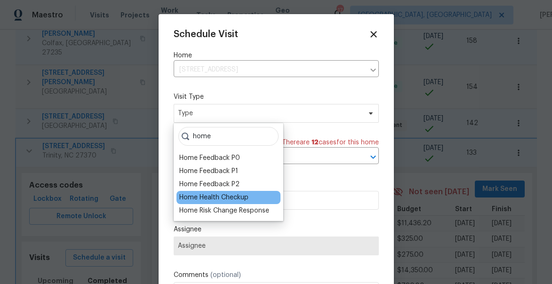
type input "home"
click at [197, 200] on div "Home Health Checkup" at bounding box center [213, 197] width 69 height 9
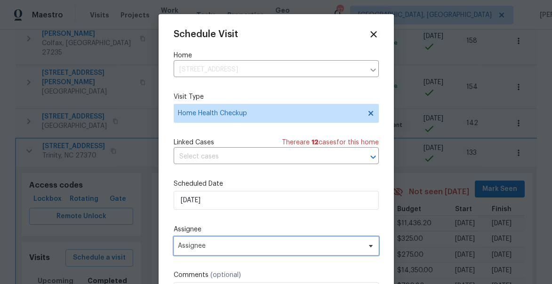
click at [209, 248] on span "Assignee" at bounding box center [270, 246] width 185 height 8
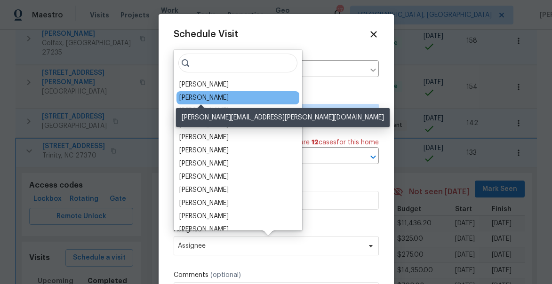
click at [210, 102] on div "[PERSON_NAME]" at bounding box center [203, 97] width 49 height 9
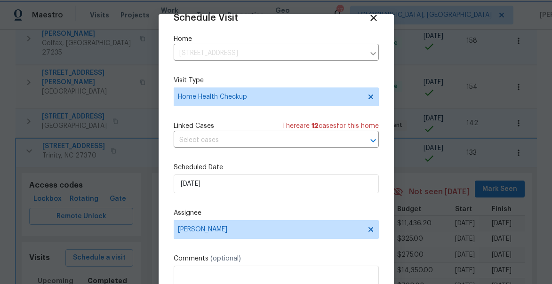
scroll to position [73, 0]
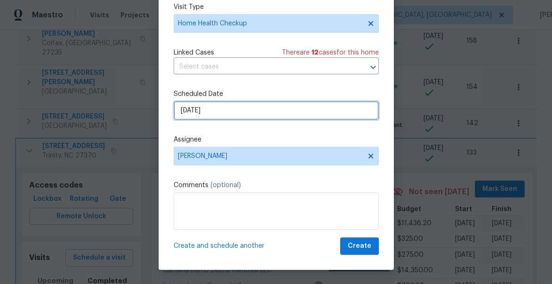
click at [206, 112] on input "[DATE]" at bounding box center [276, 110] width 205 height 19
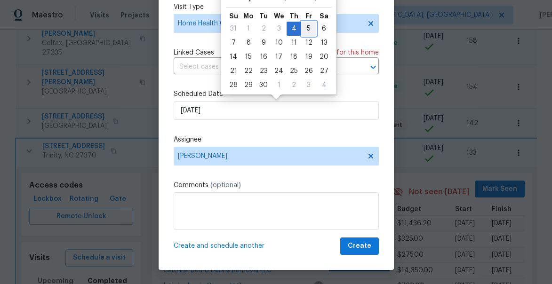
click at [305, 25] on div "5" at bounding box center [308, 28] width 15 height 13
type input "9/5/2025"
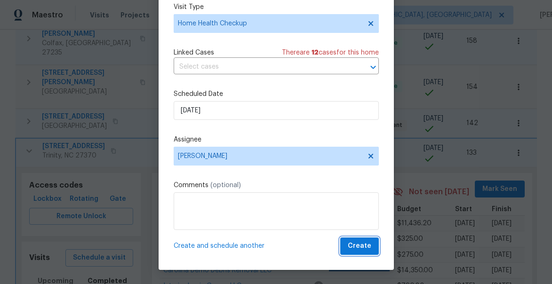
click at [370, 247] on span "Create" at bounding box center [360, 247] width 24 height 12
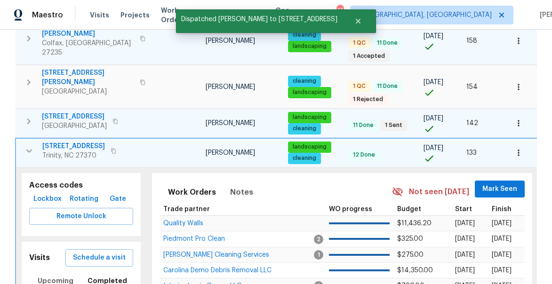
scroll to position [0, 0]
click at [28, 145] on icon "button" at bounding box center [29, 150] width 11 height 11
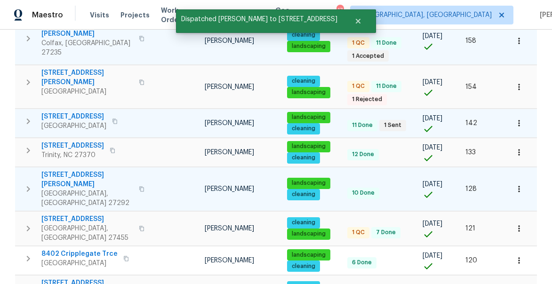
click at [25, 184] on icon "button" at bounding box center [28, 189] width 11 height 11
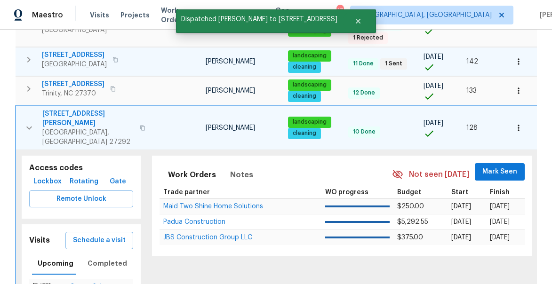
scroll to position [736, 0]
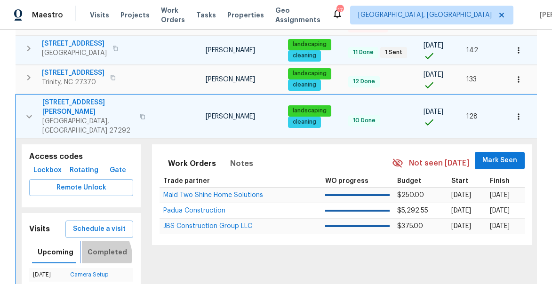
click at [93, 247] on span "Completed" at bounding box center [108, 253] width 40 height 12
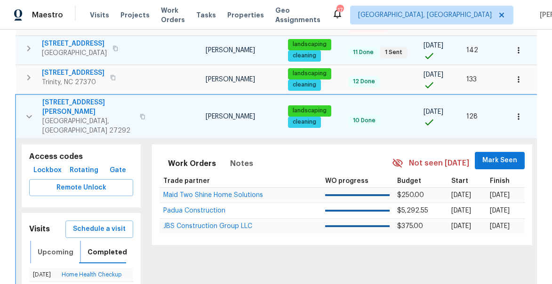
click at [50, 247] on span "Upcoming" at bounding box center [56, 253] width 36 height 12
click at [27, 111] on icon "button" at bounding box center [29, 116] width 11 height 11
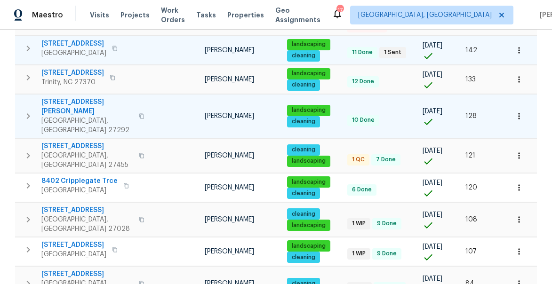
scroll to position [729, 0]
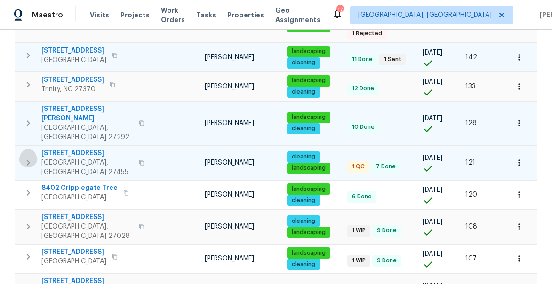
click at [27, 157] on icon "button" at bounding box center [28, 162] width 11 height 11
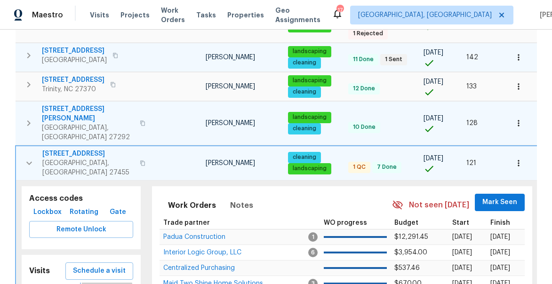
click at [28, 162] on icon "button" at bounding box center [29, 163] width 6 height 3
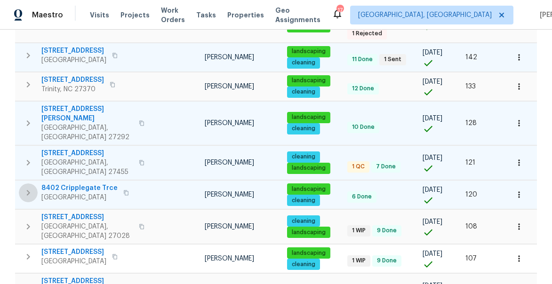
click at [27, 190] on icon "button" at bounding box center [28, 193] width 3 height 6
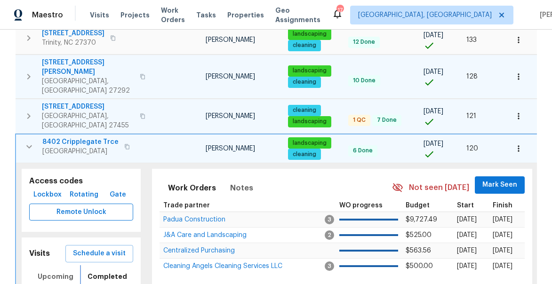
scroll to position [776, 0]
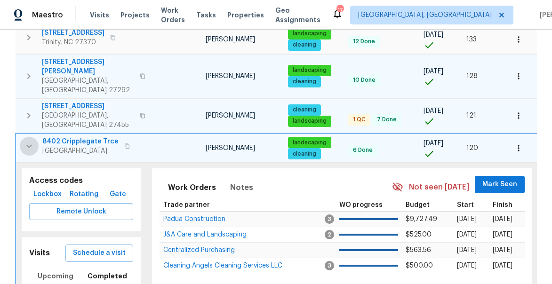
click at [29, 141] on icon "button" at bounding box center [29, 146] width 11 height 11
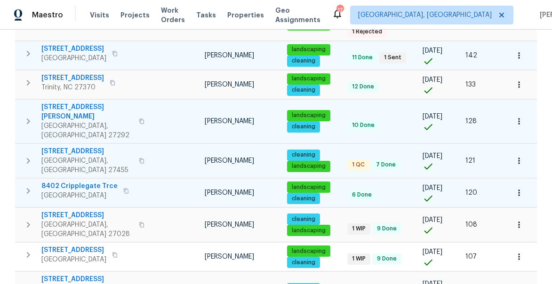
scroll to position [729, 0]
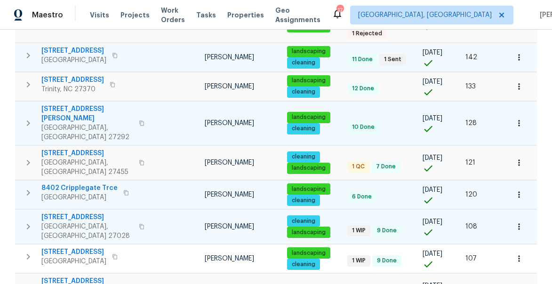
click at [29, 224] on icon "button" at bounding box center [28, 227] width 3 height 6
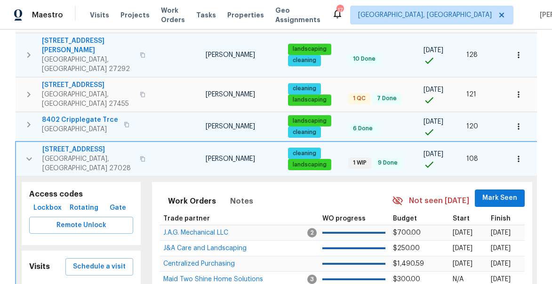
scroll to position [811, 0]
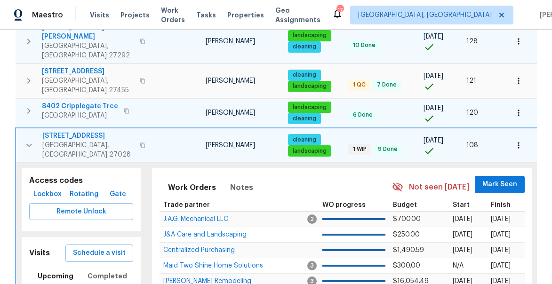
click at [30, 140] on icon "button" at bounding box center [29, 145] width 11 height 11
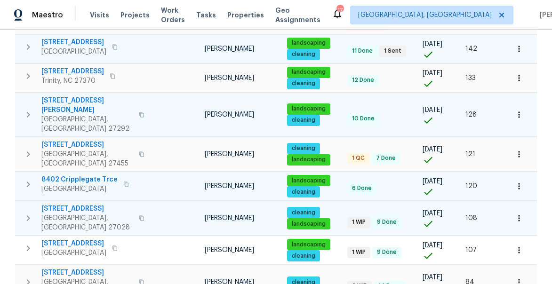
scroll to position [729, 0]
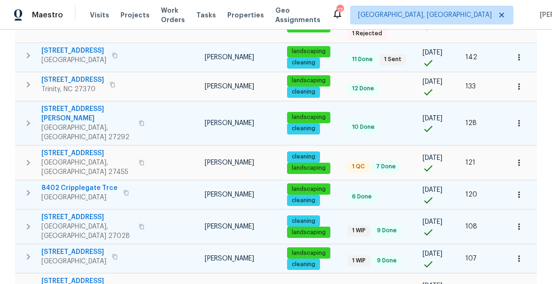
click at [31, 251] on icon "button" at bounding box center [28, 256] width 11 height 11
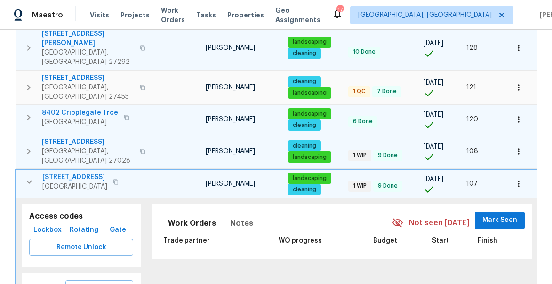
scroll to position [818, 0]
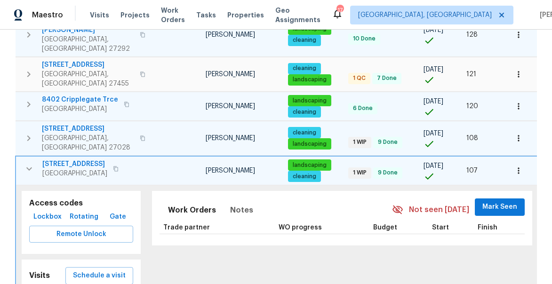
click at [32, 163] on icon "button" at bounding box center [29, 168] width 11 height 11
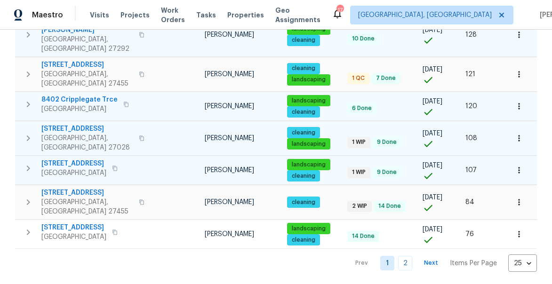
scroll to position [729, 0]
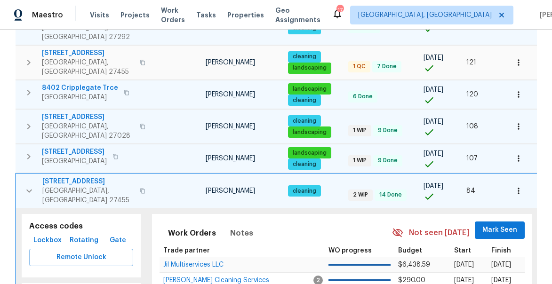
scroll to position [874, 0]
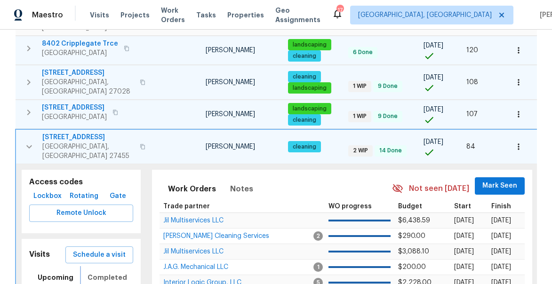
click at [100, 272] on span "Completed" at bounding box center [108, 278] width 40 height 12
click at [30, 141] on icon "button" at bounding box center [29, 146] width 11 height 11
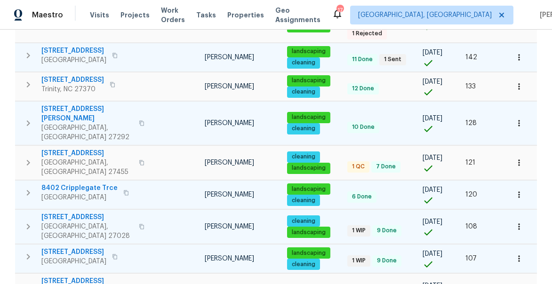
scroll to position [729, 0]
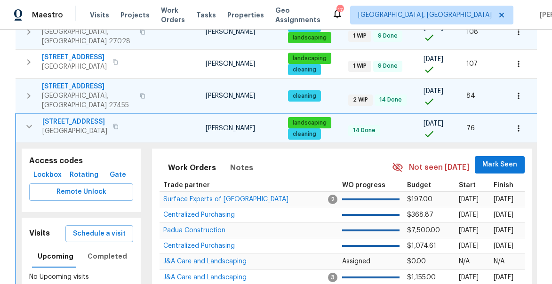
scroll to position [971, 0]
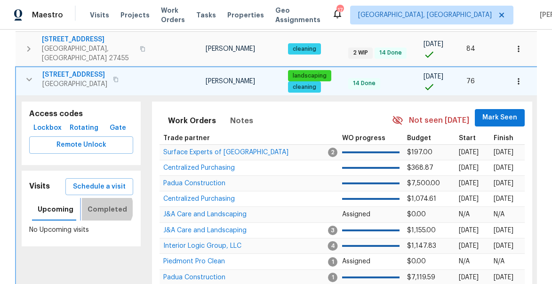
click at [103, 204] on span "Completed" at bounding box center [108, 210] width 40 height 12
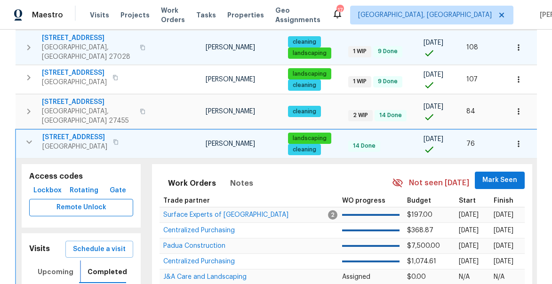
scroll to position [907, 0]
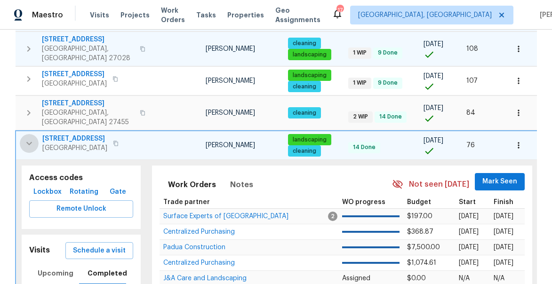
click at [32, 138] on icon "button" at bounding box center [29, 143] width 11 height 11
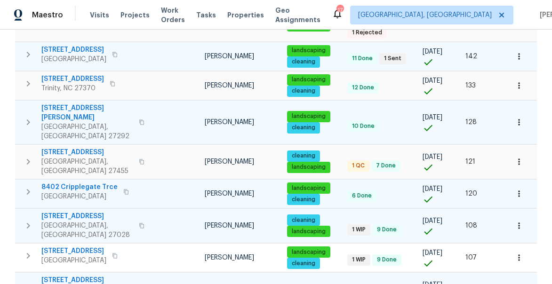
scroll to position [729, 0]
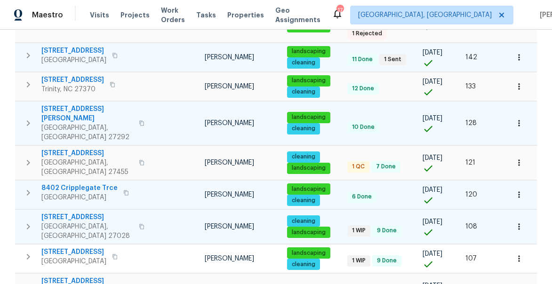
click at [533, 257] on body "Maestro Visits Projects Work Orders Tasks Properties Geo Assignments 17 Greensb…" at bounding box center [276, 142] width 552 height 284
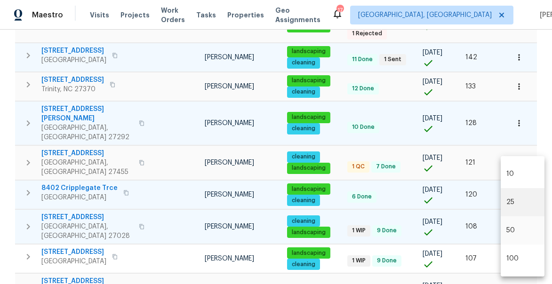
click at [515, 232] on li "50" at bounding box center [523, 231] width 44 height 28
type input "50"
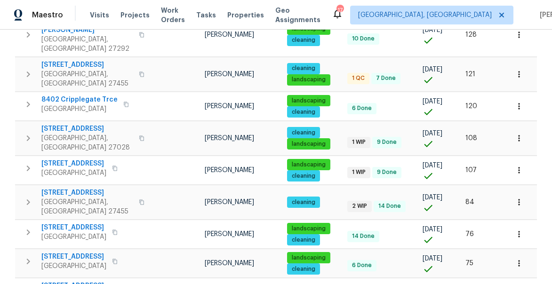
scroll to position [816, 0]
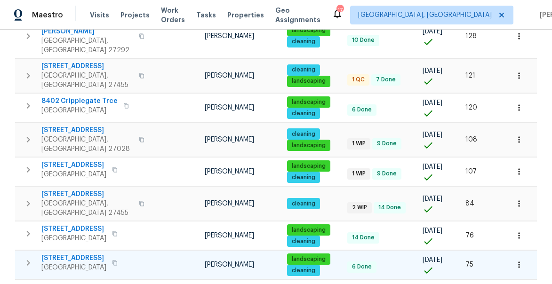
click at [30, 257] on icon "button" at bounding box center [28, 262] width 11 height 11
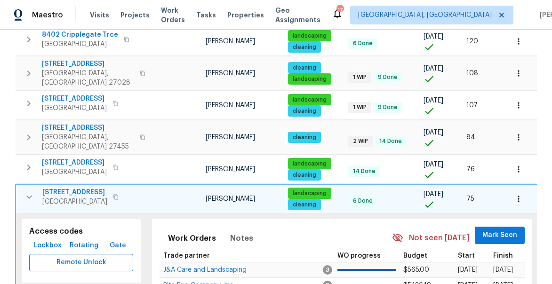
scroll to position [1063, 0]
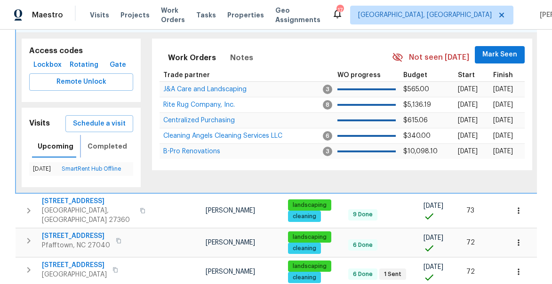
click at [100, 141] on span "Completed" at bounding box center [108, 147] width 40 height 12
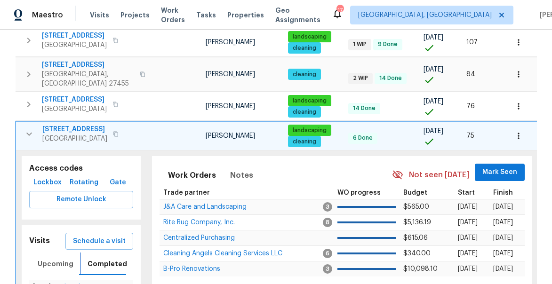
scroll to position [912, 0]
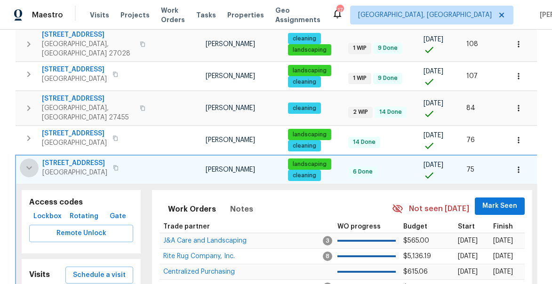
click at [28, 162] on icon "button" at bounding box center [29, 167] width 11 height 11
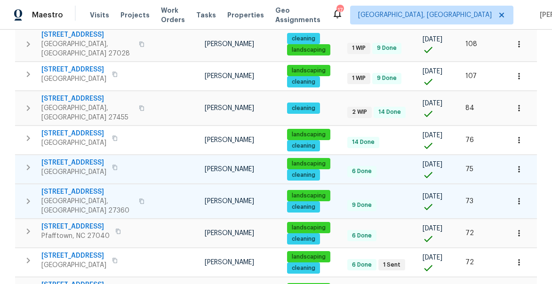
click at [29, 196] on icon "button" at bounding box center [28, 201] width 11 height 11
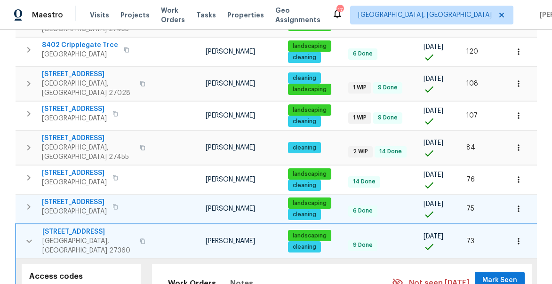
scroll to position [865, 0]
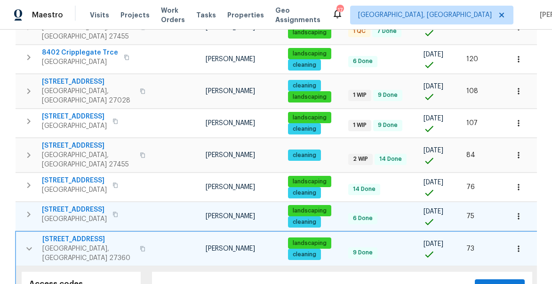
click at [30, 243] on icon "button" at bounding box center [29, 248] width 11 height 11
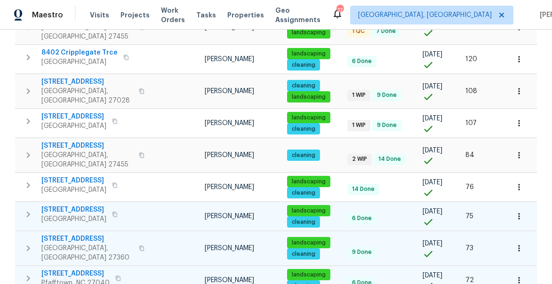
click at [30, 273] on icon "button" at bounding box center [28, 278] width 11 height 11
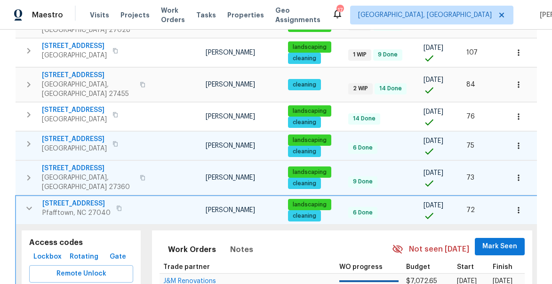
scroll to position [946, 0]
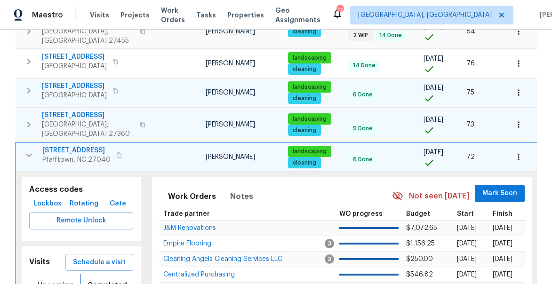
scroll to position [989, 0]
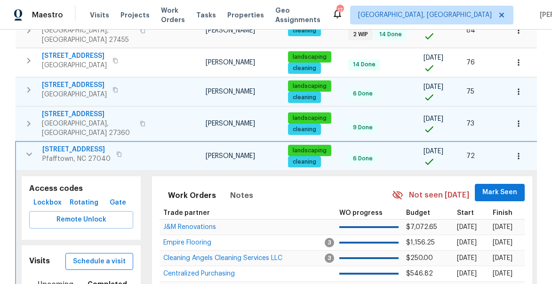
click at [109, 256] on span "Schedule a visit" at bounding box center [99, 262] width 53 height 12
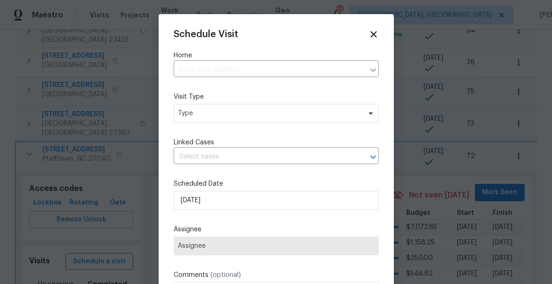
type input "3230 High Cliffs Rd, Pfafftown, NC 27040"
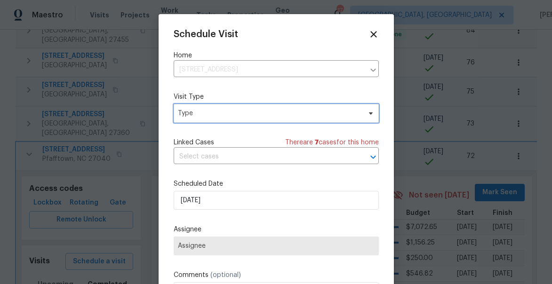
click at [190, 119] on span "Type" at bounding box center [276, 113] width 205 height 19
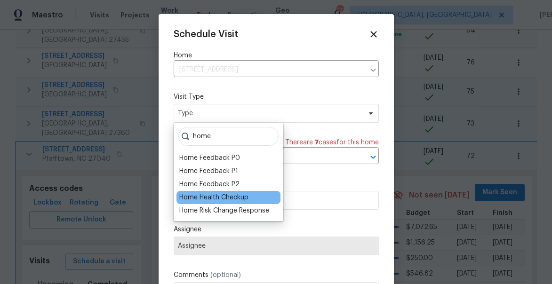
type input "home"
click at [204, 195] on div "Home Health Checkup" at bounding box center [213, 197] width 69 height 9
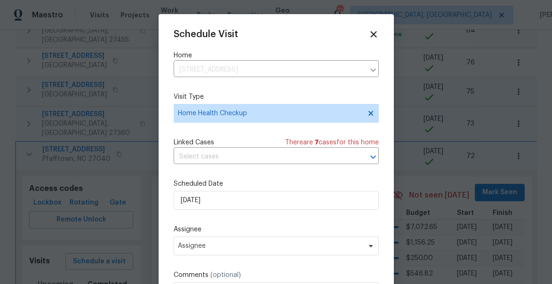
click at [210, 257] on div "Schedule Visit Home 3230 High Cliffs Rd, Pfafftown, NC 27040 ​ Visit Type Home …" at bounding box center [276, 187] width 205 height 316
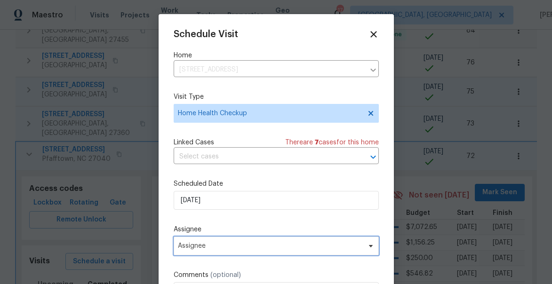
click at [201, 244] on span "Assignee" at bounding box center [270, 246] width 185 height 8
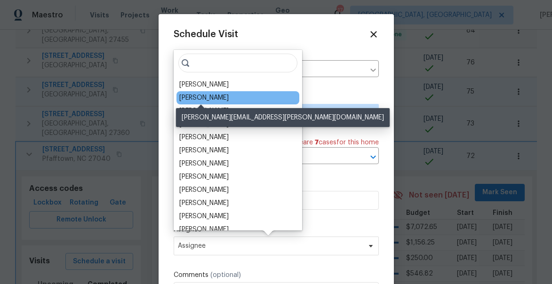
click at [199, 97] on div "[PERSON_NAME]" at bounding box center [203, 97] width 49 height 9
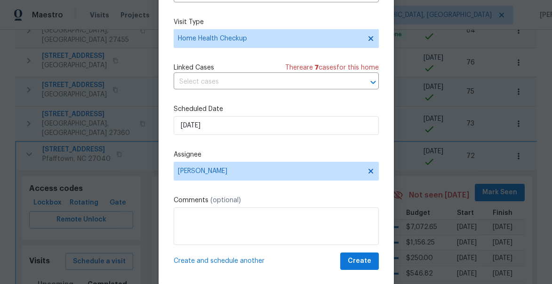
scroll to position [73, 0]
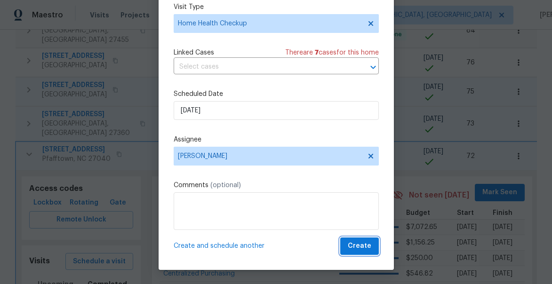
click at [365, 252] on span "Create" at bounding box center [360, 247] width 24 height 12
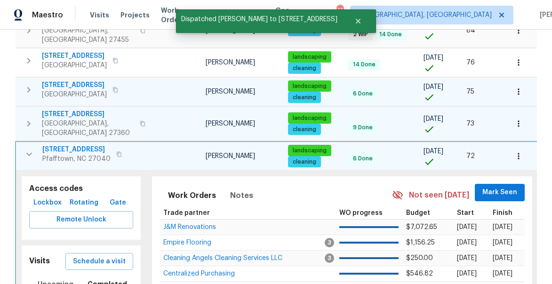
scroll to position [0, 0]
click at [27, 149] on icon "button" at bounding box center [29, 154] width 11 height 11
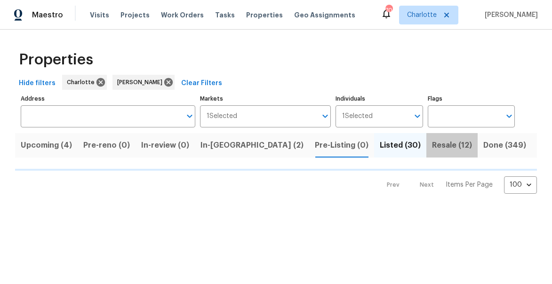
click at [432, 145] on span "Resale (12)" at bounding box center [452, 145] width 40 height 13
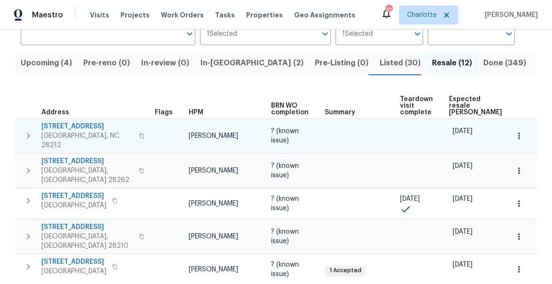
scroll to position [0, 30]
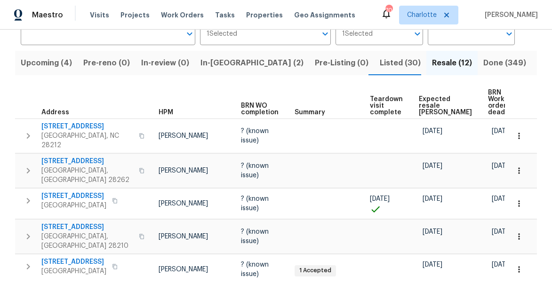
click at [427, 100] on span "Expected resale [PERSON_NAME]" at bounding box center [445, 106] width 53 height 20
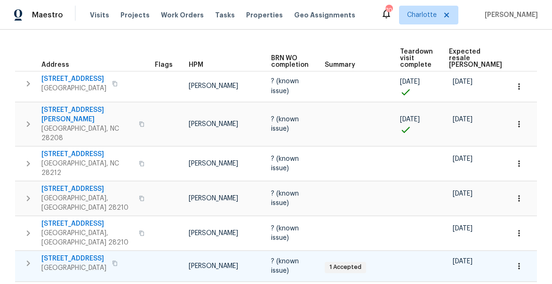
click at [85, 254] on span "2927 Clemson Ave" at bounding box center [73, 258] width 65 height 9
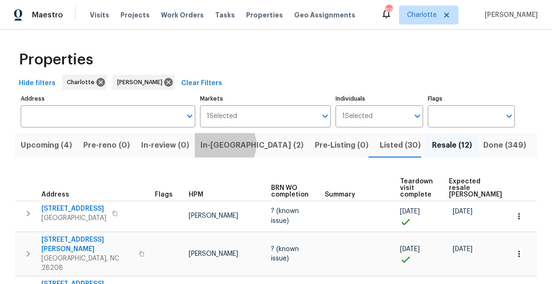
click at [226, 145] on span "In-reno (2)" at bounding box center [252, 145] width 103 height 13
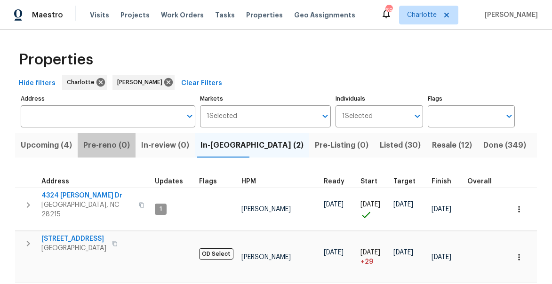
click at [97, 145] on span "Pre-reno (0)" at bounding box center [106, 145] width 47 height 13
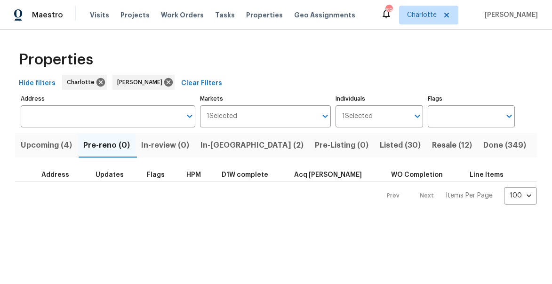
click at [48, 147] on span "Upcoming (4)" at bounding box center [46, 145] width 51 height 13
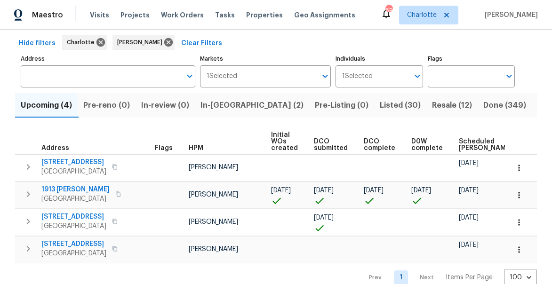
scroll to position [57, 0]
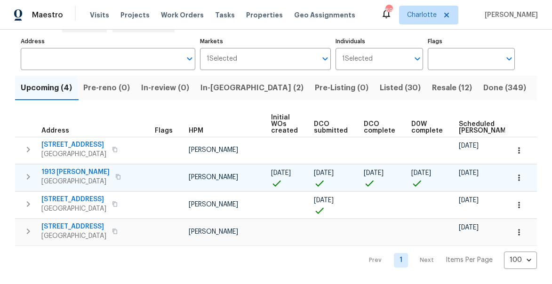
click at [66, 173] on span "1913 Nigel Ct" at bounding box center [75, 172] width 68 height 9
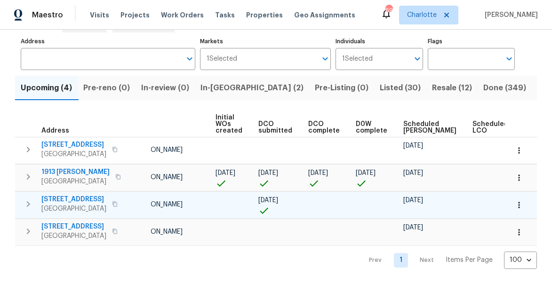
scroll to position [0, 77]
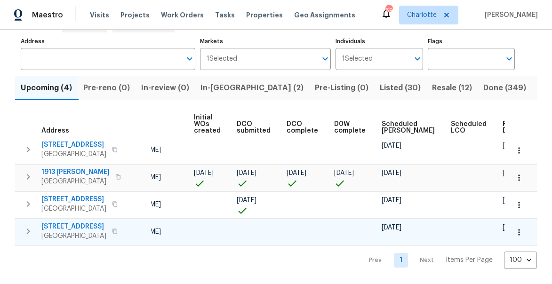
click at [29, 232] on icon "button" at bounding box center [28, 232] width 3 height 6
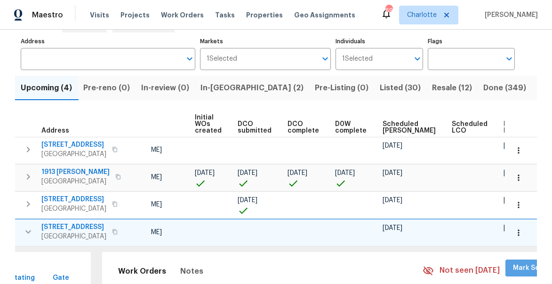
click at [513, 268] on span "Mark Seen" at bounding box center [530, 269] width 35 height 12
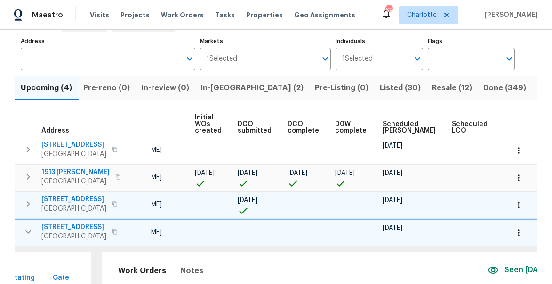
click at [27, 201] on icon "button" at bounding box center [28, 204] width 11 height 11
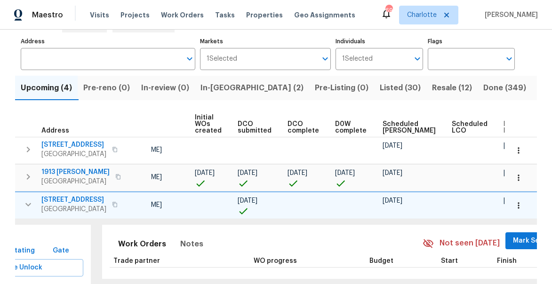
click at [513, 245] on span "Mark Seen" at bounding box center [530, 241] width 35 height 12
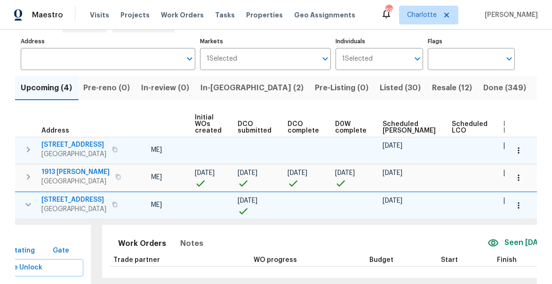
click at [34, 148] on button "button" at bounding box center [28, 149] width 19 height 19
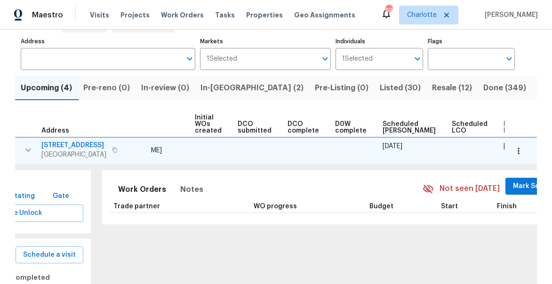
click at [513, 190] on span "Mark Seen" at bounding box center [530, 187] width 35 height 12
click at [117, 149] on icon "button" at bounding box center [114, 149] width 5 height 5
click at [26, 147] on icon "button" at bounding box center [28, 150] width 11 height 11
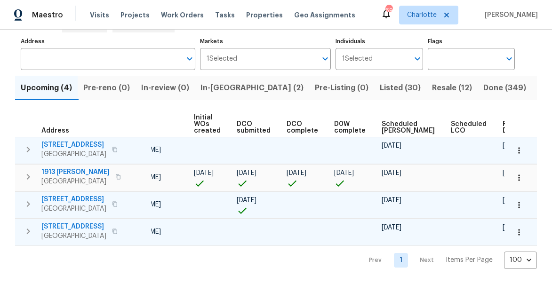
click at [114, 232] on button "button" at bounding box center [114, 231] width 11 height 13
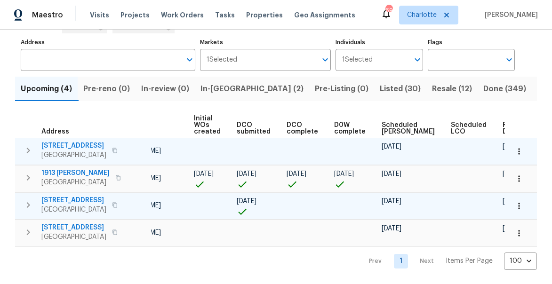
scroll to position [0, 0]
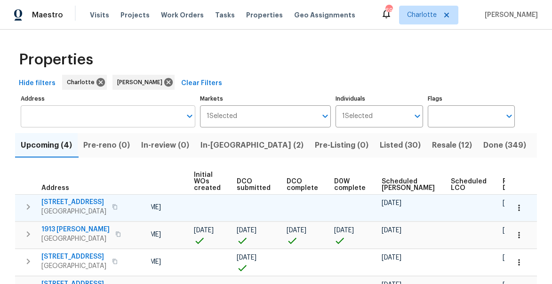
click at [111, 116] on input "Address" at bounding box center [101, 116] width 161 height 22
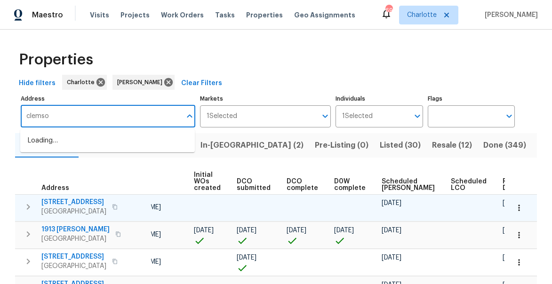
type input "clemson"
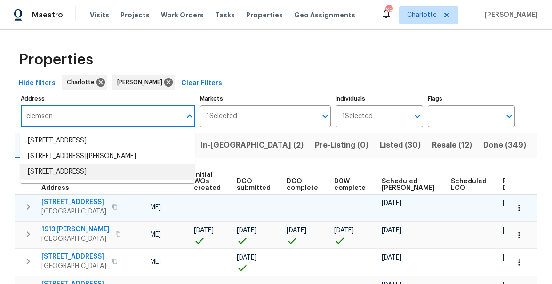
click at [82, 167] on li "2927 Clemson Ave Charlotte NC 28205" at bounding box center [107, 172] width 175 height 16
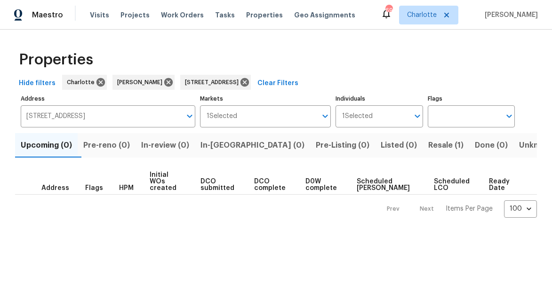
click at [428, 143] on span "Resale (1)" at bounding box center [445, 145] width 35 height 13
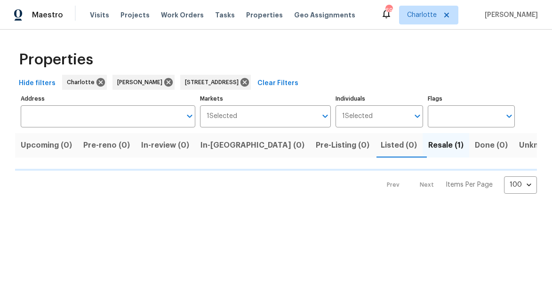
type input "2927 Clemson Ave Charlotte NC 28205"
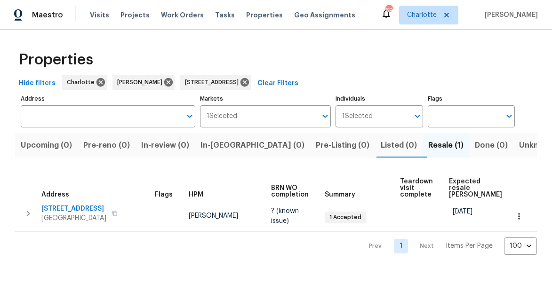
type input "2927 Clemson Ave Charlotte NC 28205"
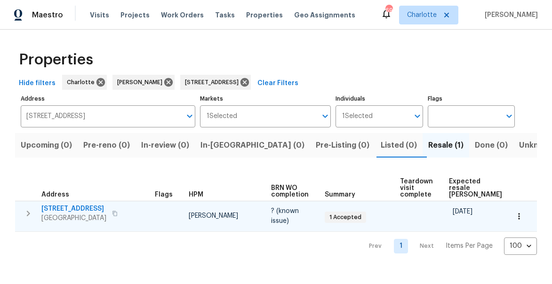
click at [35, 214] on button "button" at bounding box center [28, 213] width 19 height 19
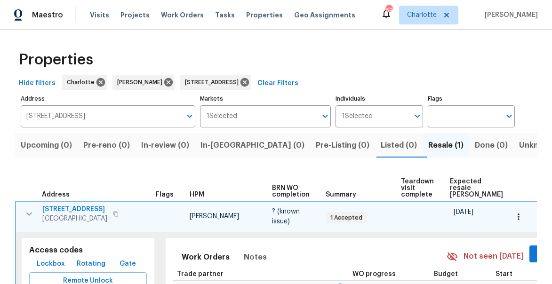
click at [67, 210] on span "2927 Clemson Ave" at bounding box center [74, 209] width 65 height 9
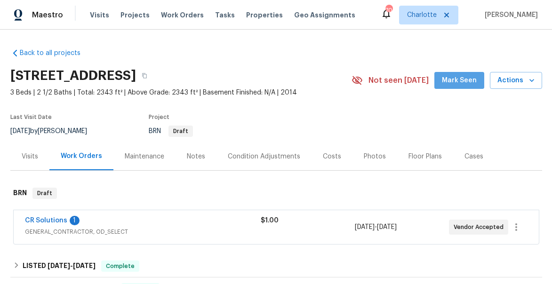
click at [469, 79] on span "Mark Seen" at bounding box center [459, 81] width 35 height 12
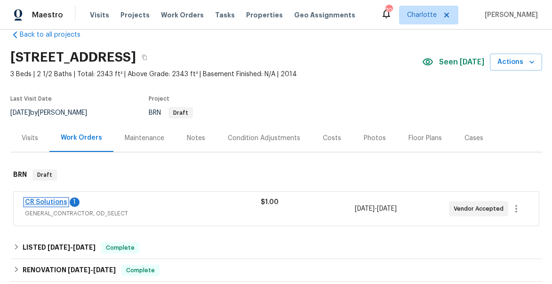
click at [39, 202] on link "CR Solutions" at bounding box center [46, 202] width 42 height 7
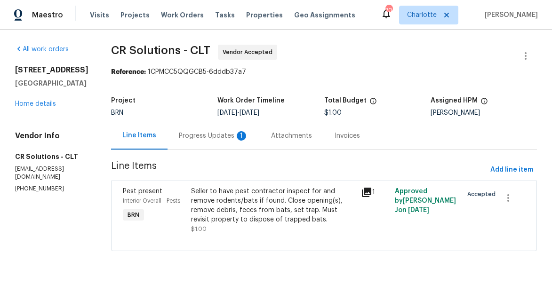
click at [208, 135] on div "Progress Updates 1" at bounding box center [214, 135] width 70 height 9
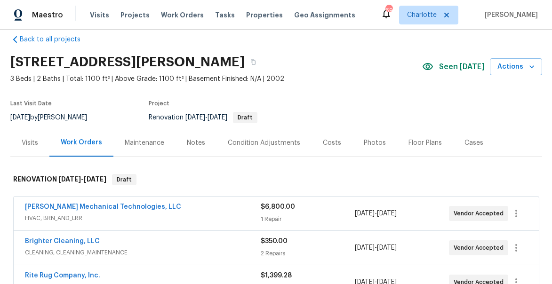
scroll to position [2, 0]
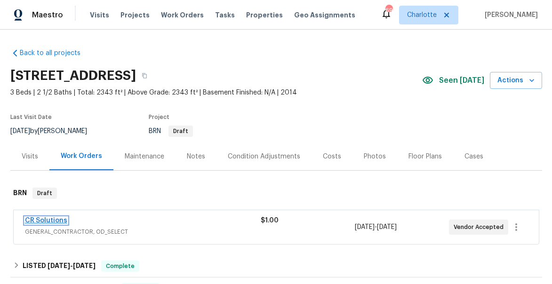
click at [49, 217] on link "CR Solutions" at bounding box center [46, 220] width 42 height 7
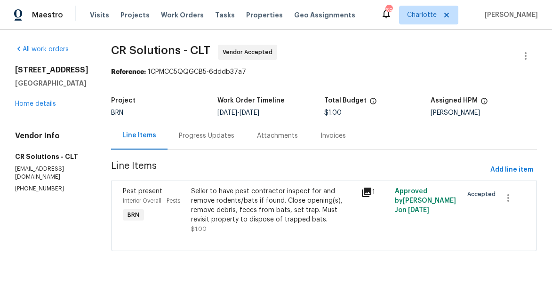
click at [272, 196] on div "Seller to have pest contractor inspect for and remove rodents/bats if found. Cl…" at bounding box center [273, 206] width 164 height 38
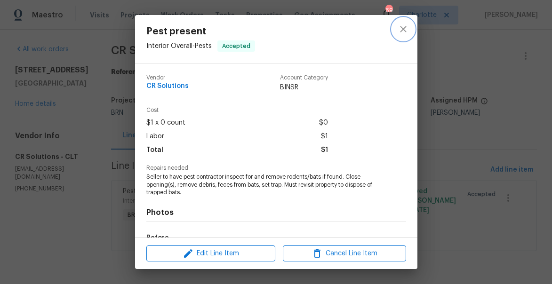
click at [403, 35] on button "close" at bounding box center [403, 29] width 23 height 23
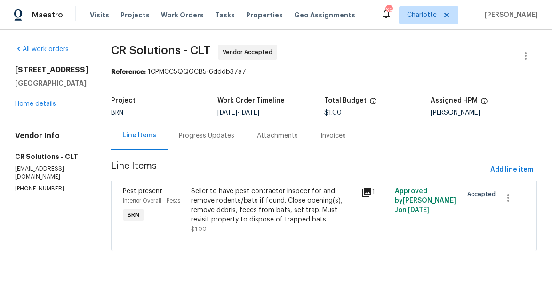
click at [185, 137] on div "Progress Updates" at bounding box center [207, 135] width 56 height 9
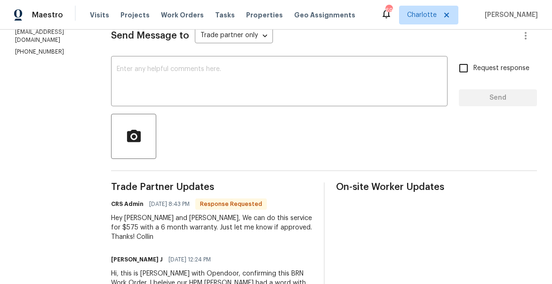
scroll to position [98, 0]
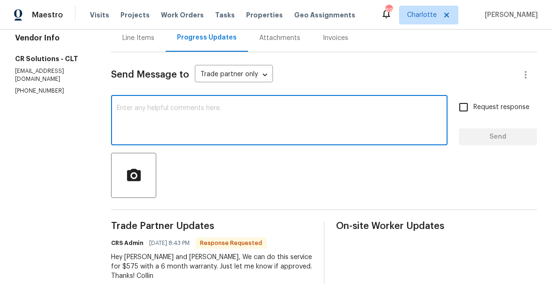
click at [136, 132] on textarea at bounding box center [279, 121] width 325 height 33
type textarea "o"
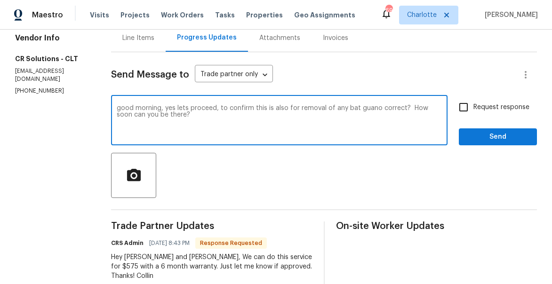
type textarea "good morning, yes lets proceed, to confirm this is also for removal of any bat …"
click at [464, 110] on input "Request response" at bounding box center [464, 107] width 20 height 20
checkbox input "true"
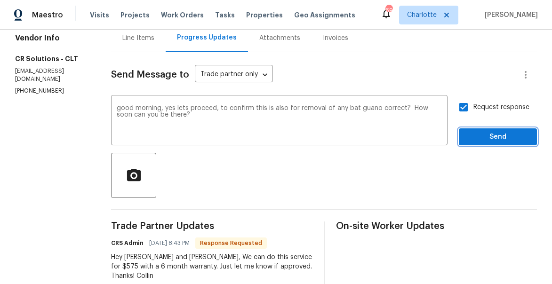
click at [477, 136] on span "Send" at bounding box center [497, 137] width 63 height 12
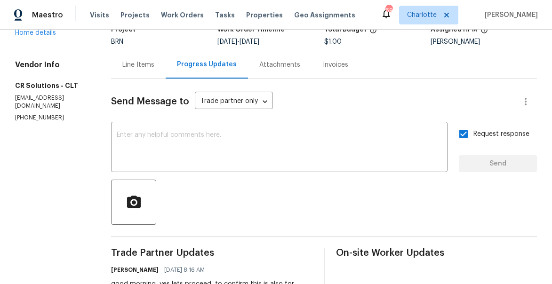
scroll to position [0, 0]
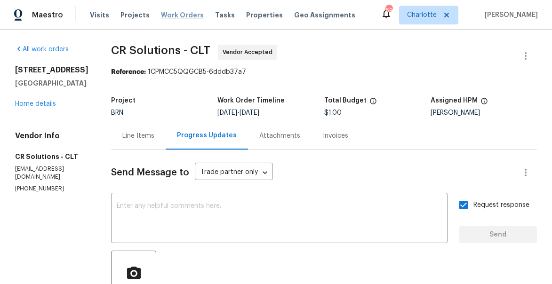
click at [177, 17] on span "Work Orders" at bounding box center [182, 14] width 43 height 9
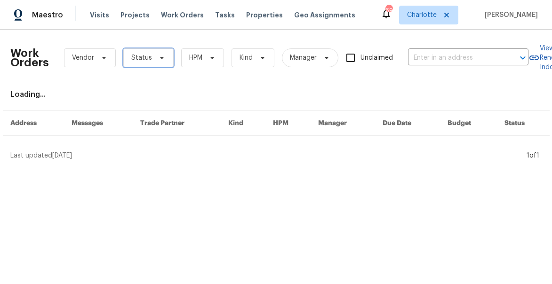
click at [145, 57] on span "Status" at bounding box center [141, 57] width 21 height 9
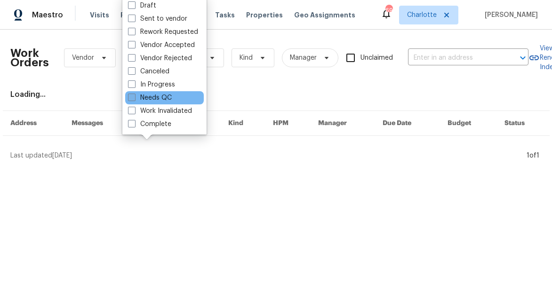
click at [138, 100] on label "Needs QC" at bounding box center [150, 97] width 44 height 9
click at [134, 99] on input "Needs QC" at bounding box center [131, 96] width 6 height 6
checkbox input "true"
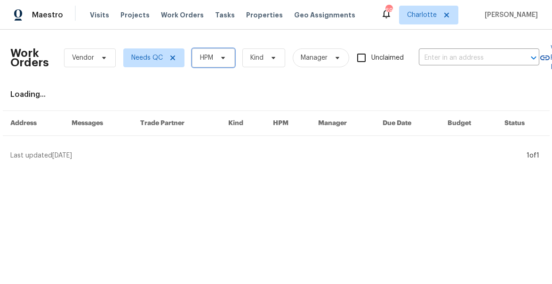
click at [231, 53] on span "HPM" at bounding box center [213, 57] width 43 height 19
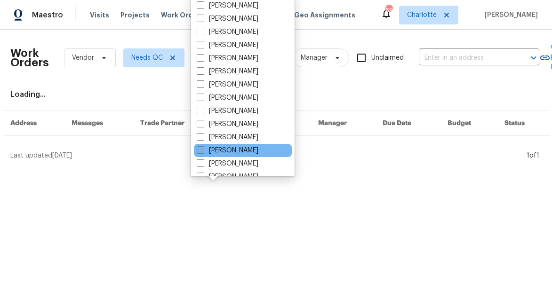
click at [203, 148] on span at bounding box center [201, 150] width 8 height 8
click at [203, 148] on input "[PERSON_NAME]" at bounding box center [200, 149] width 6 height 6
checkbox input "true"
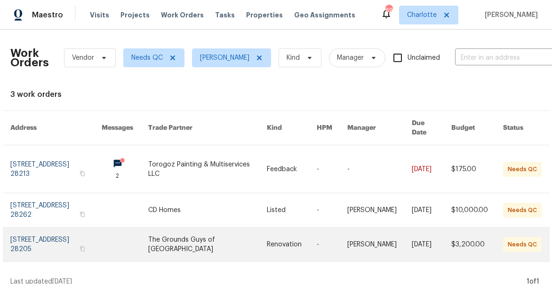
click at [38, 234] on link at bounding box center [56, 245] width 92 height 34
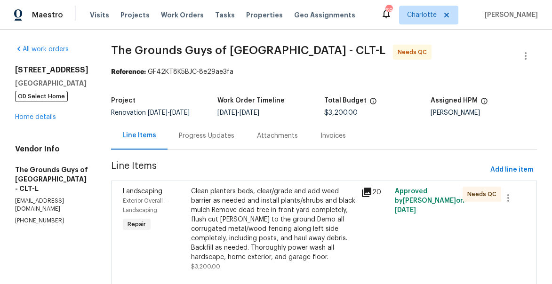
click at [225, 210] on div "Clean planters beds, clear/grade and add weed barrier as needed and install pla…" at bounding box center [273, 224] width 164 height 75
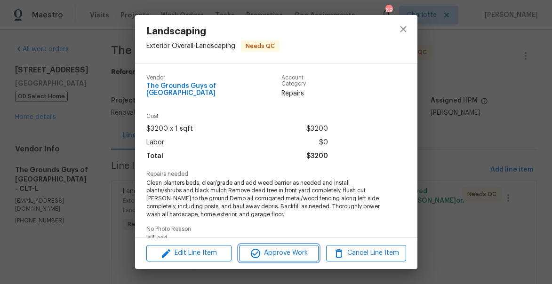
click at [270, 251] on span "Approve Work" at bounding box center [279, 254] width 74 height 12
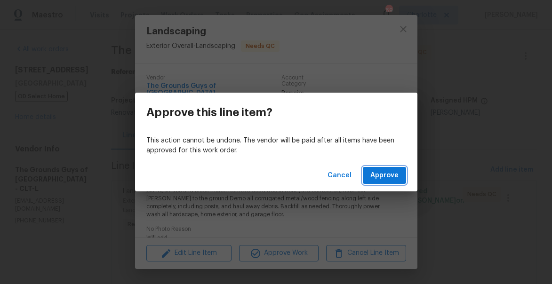
click at [387, 174] on span "Approve" at bounding box center [384, 176] width 28 height 12
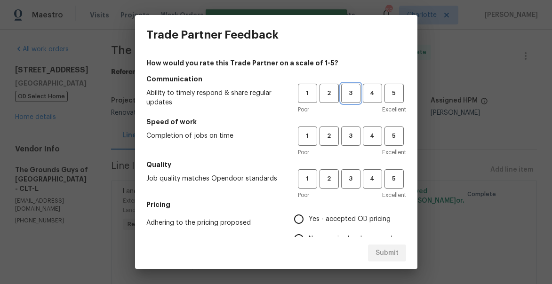
click at [351, 93] on span "3" at bounding box center [350, 93] width 17 height 11
click at [350, 128] on button "3" at bounding box center [350, 136] width 19 height 19
click at [347, 177] on span "3" at bounding box center [350, 179] width 17 height 11
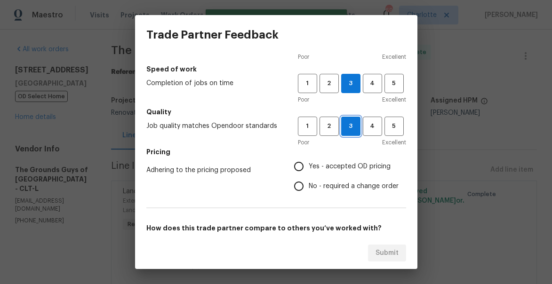
scroll to position [56, 0]
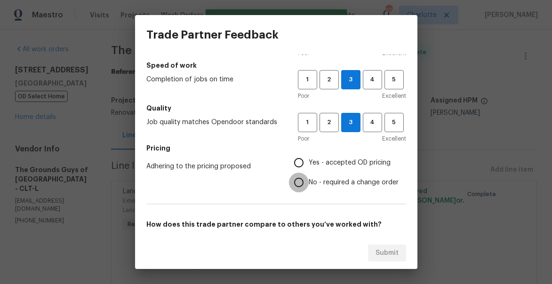
click at [294, 185] on input "No - required a change order" at bounding box center [299, 183] width 20 height 20
radio input "true"
click at [302, 157] on input "Yes - accepted OD pricing" at bounding box center [299, 163] width 20 height 20
radio input "true"
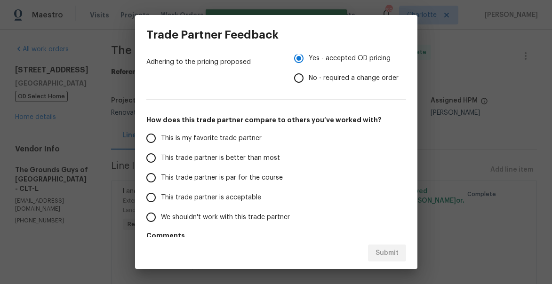
scroll to position [180, 0]
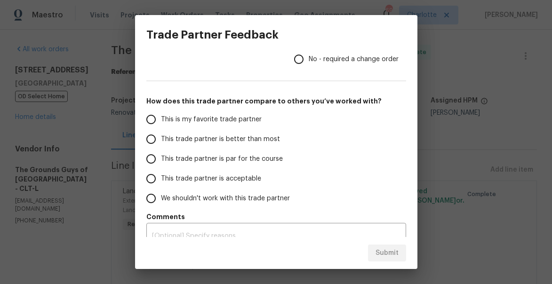
click at [188, 139] on span "This trade partner is better than most" at bounding box center [220, 140] width 119 height 10
click at [161, 139] on input "This trade partner is better than most" at bounding box center [151, 139] width 20 height 20
click at [381, 250] on span "Submit" at bounding box center [387, 254] width 23 height 12
radio input "true"
radio input "false"
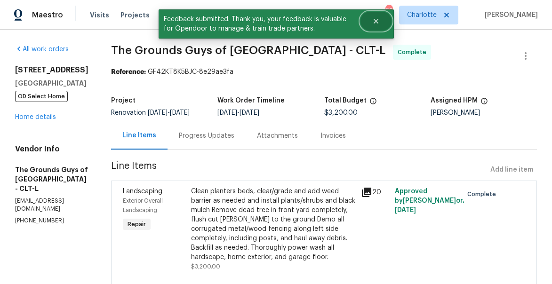
click at [378, 18] on icon "Close" at bounding box center [376, 21] width 8 height 8
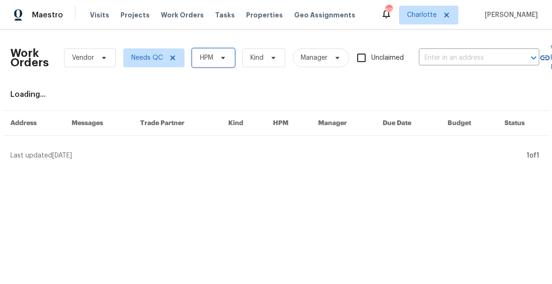
click at [224, 56] on icon at bounding box center [223, 58] width 8 height 8
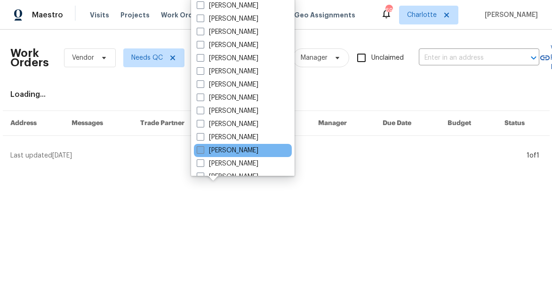
click at [211, 148] on label "[PERSON_NAME]" at bounding box center [228, 150] width 62 height 9
click at [203, 148] on input "[PERSON_NAME]" at bounding box center [200, 149] width 6 height 6
checkbox input "true"
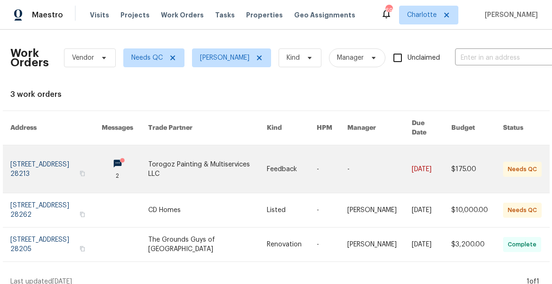
click at [30, 157] on link at bounding box center [56, 169] width 92 height 48
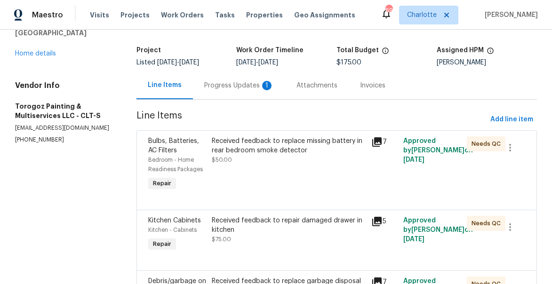
scroll to position [51, 0]
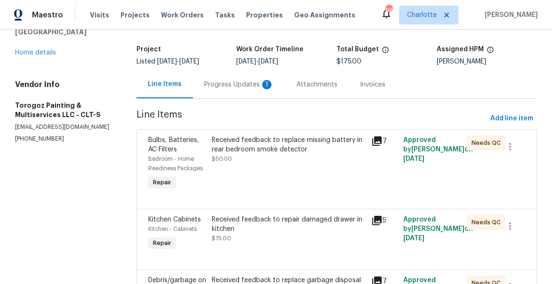
click at [378, 142] on icon at bounding box center [376, 141] width 11 height 11
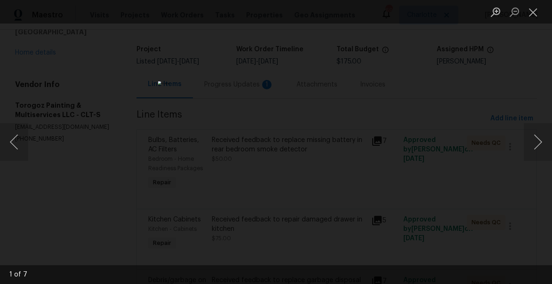
click at [523, 144] on div "Lightbox" at bounding box center [276, 142] width 552 height 284
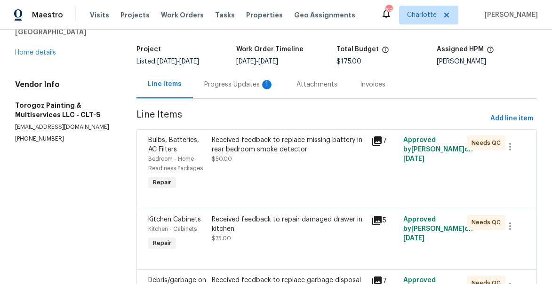
click at [376, 222] on icon at bounding box center [376, 220] width 9 height 9
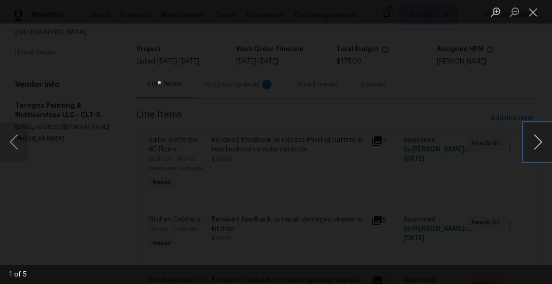
click at [534, 140] on button "Next image" at bounding box center [538, 142] width 28 height 38
click at [531, 16] on button "Close lightbox" at bounding box center [533, 12] width 19 height 16
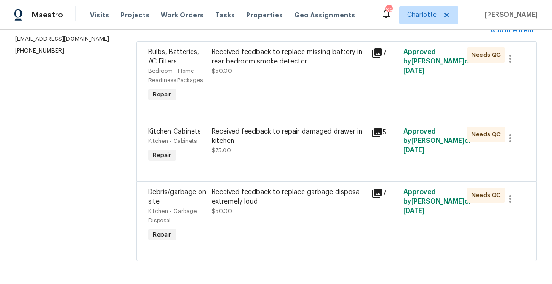
scroll to position [144, 0]
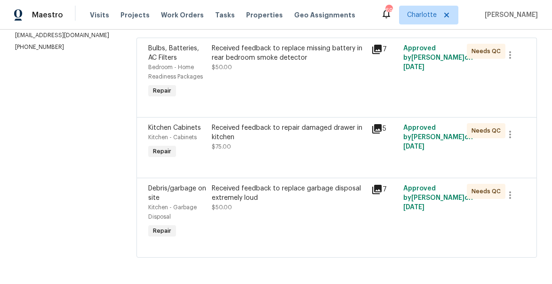
click at [374, 189] on icon at bounding box center [376, 189] width 11 height 11
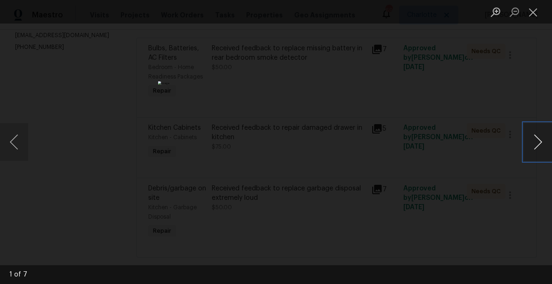
click at [541, 141] on button "Next image" at bounding box center [538, 142] width 28 height 38
click at [535, 12] on button "Close lightbox" at bounding box center [533, 12] width 19 height 16
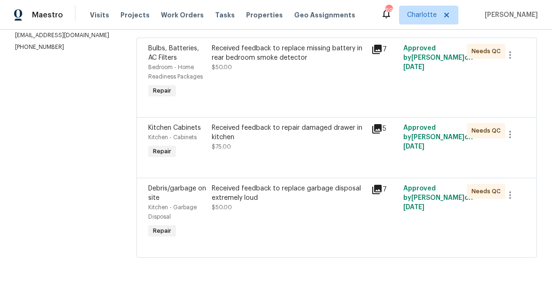
scroll to position [0, 0]
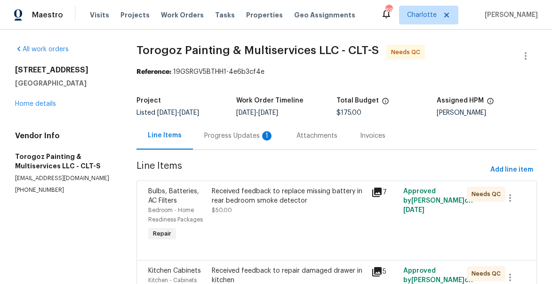
click at [238, 136] on div "Progress Updates 1" at bounding box center [239, 135] width 70 height 9
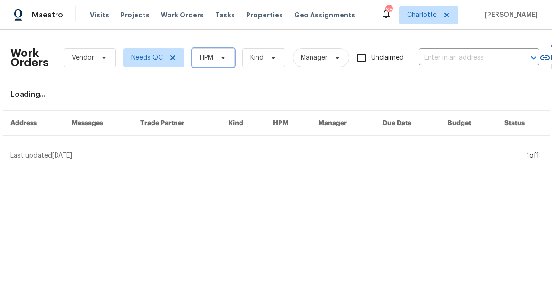
click at [204, 54] on span "HPM" at bounding box center [206, 57] width 13 height 9
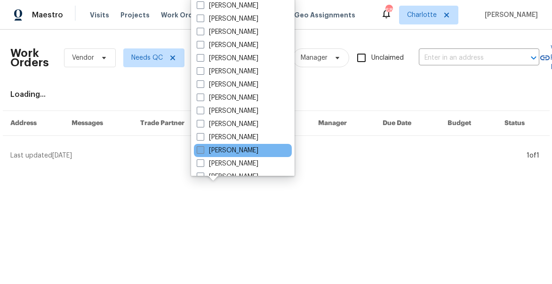
click at [209, 154] on label "[PERSON_NAME]" at bounding box center [228, 150] width 62 height 9
click at [203, 152] on input "[PERSON_NAME]" at bounding box center [200, 149] width 6 height 6
checkbox input "true"
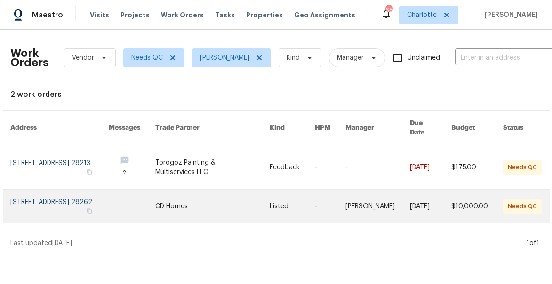
click at [20, 201] on link at bounding box center [59, 206] width 99 height 33
